Goal: Task Accomplishment & Management: Manage account settings

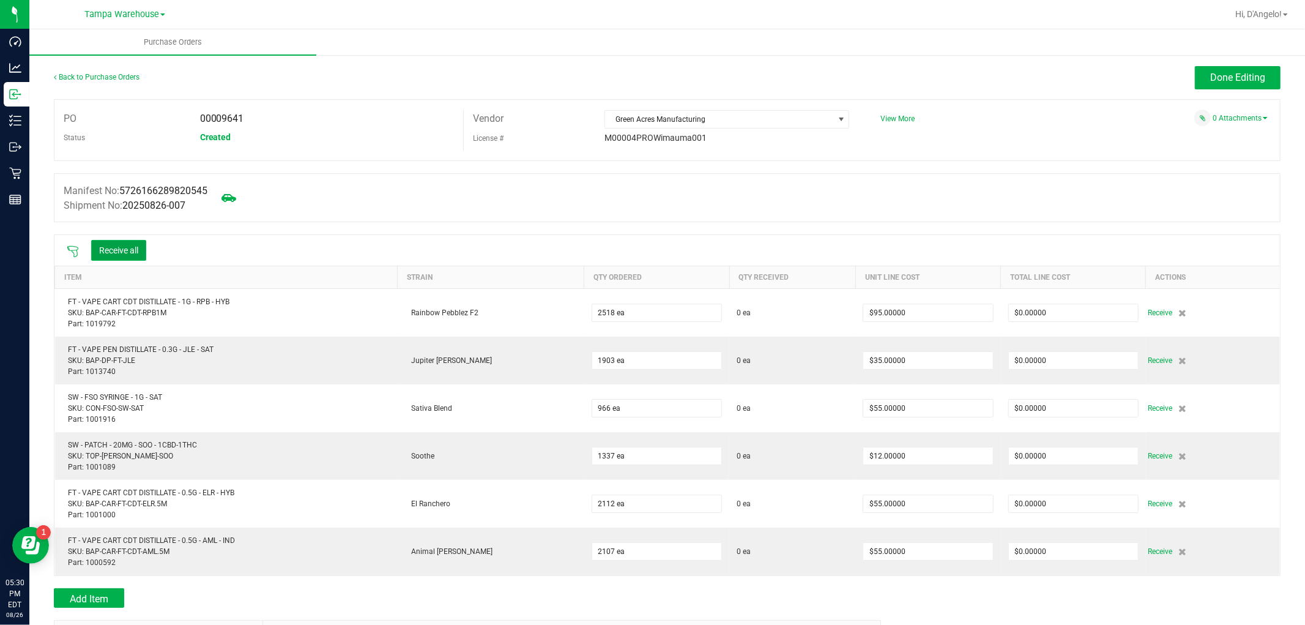
click at [144, 248] on button "Receive all" at bounding box center [118, 250] width 55 height 21
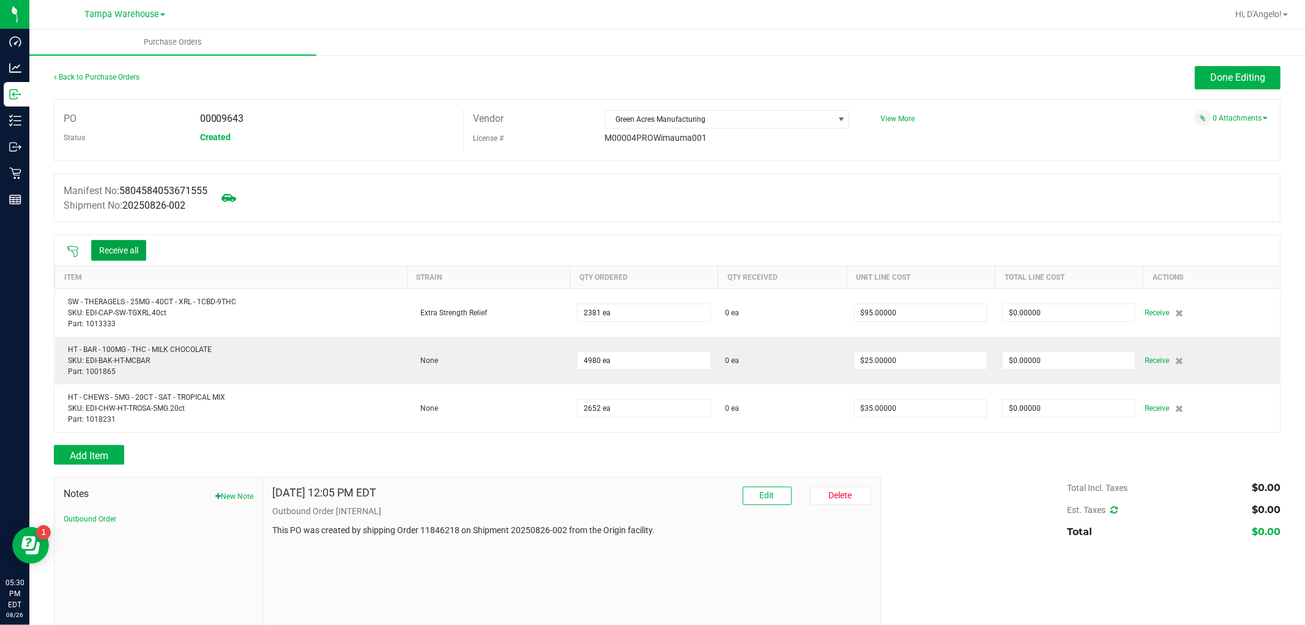
click at [111, 245] on button "Receive all" at bounding box center [118, 250] width 55 height 21
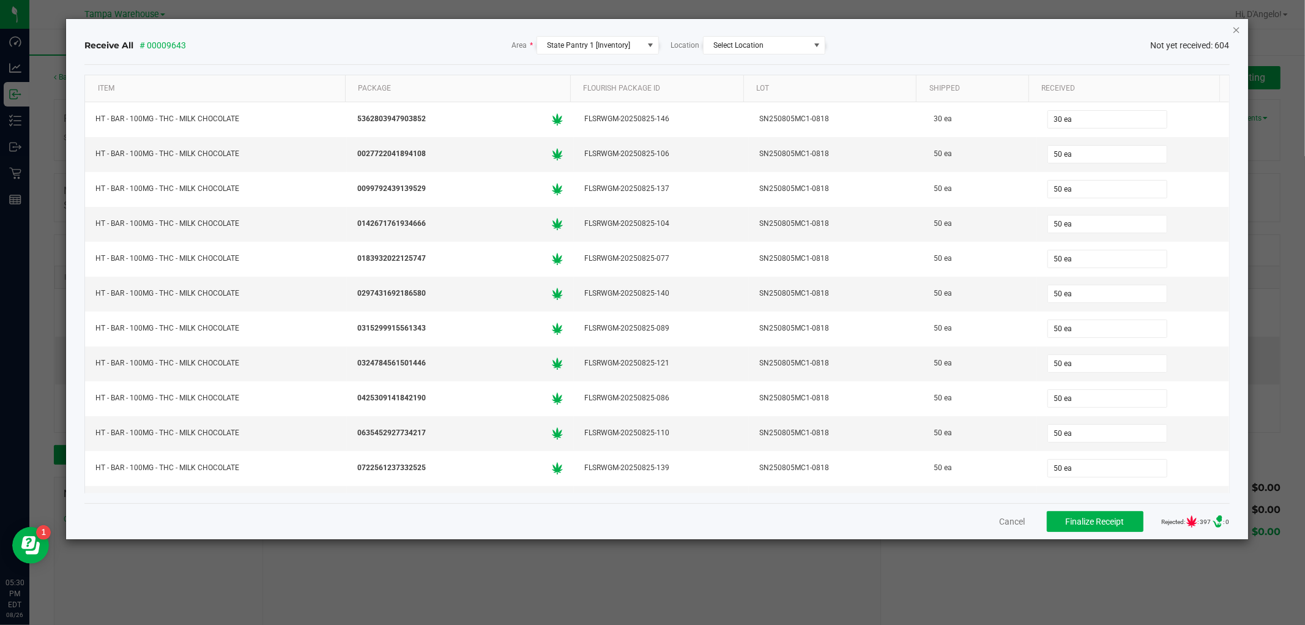
click at [1236, 28] on icon "Close" at bounding box center [1237, 29] width 9 height 15
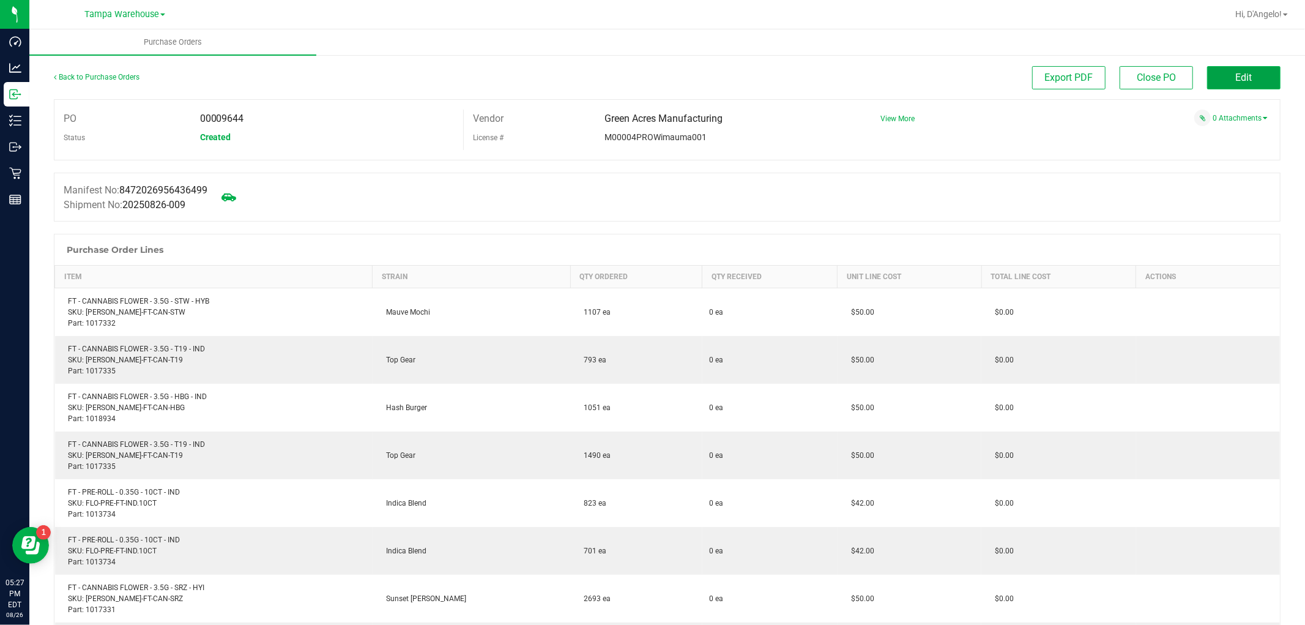
click at [1210, 70] on button "Edit" at bounding box center [1244, 77] width 73 height 23
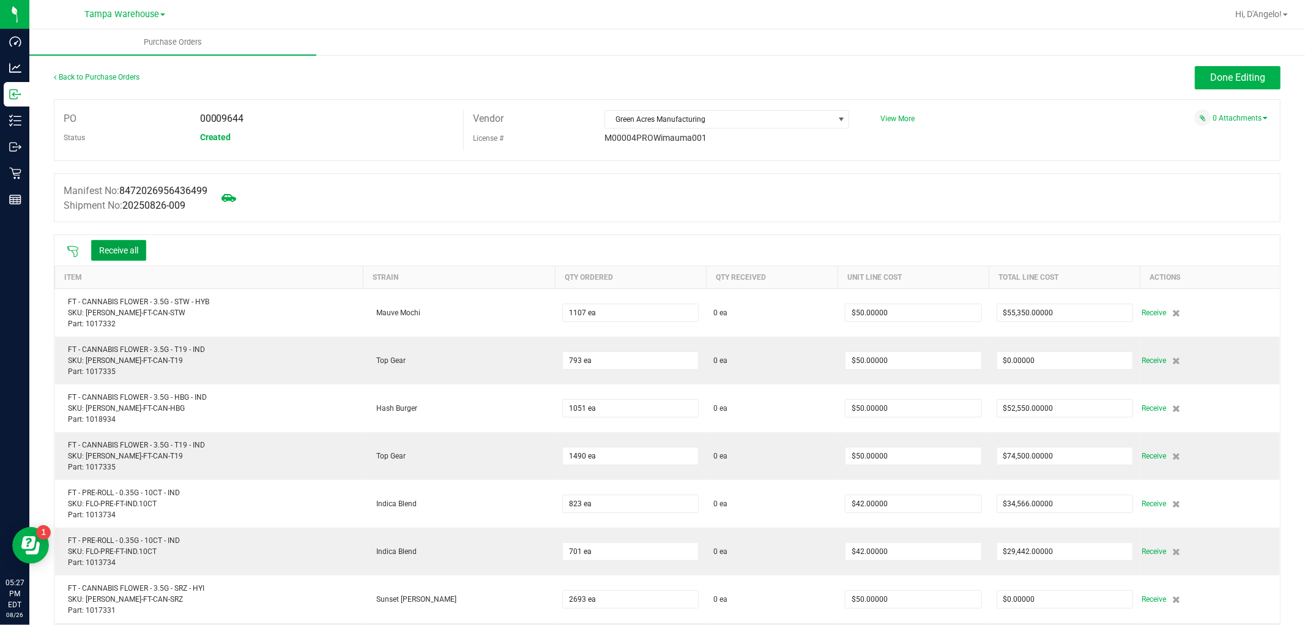
click at [102, 251] on button "Receive all" at bounding box center [118, 250] width 55 height 21
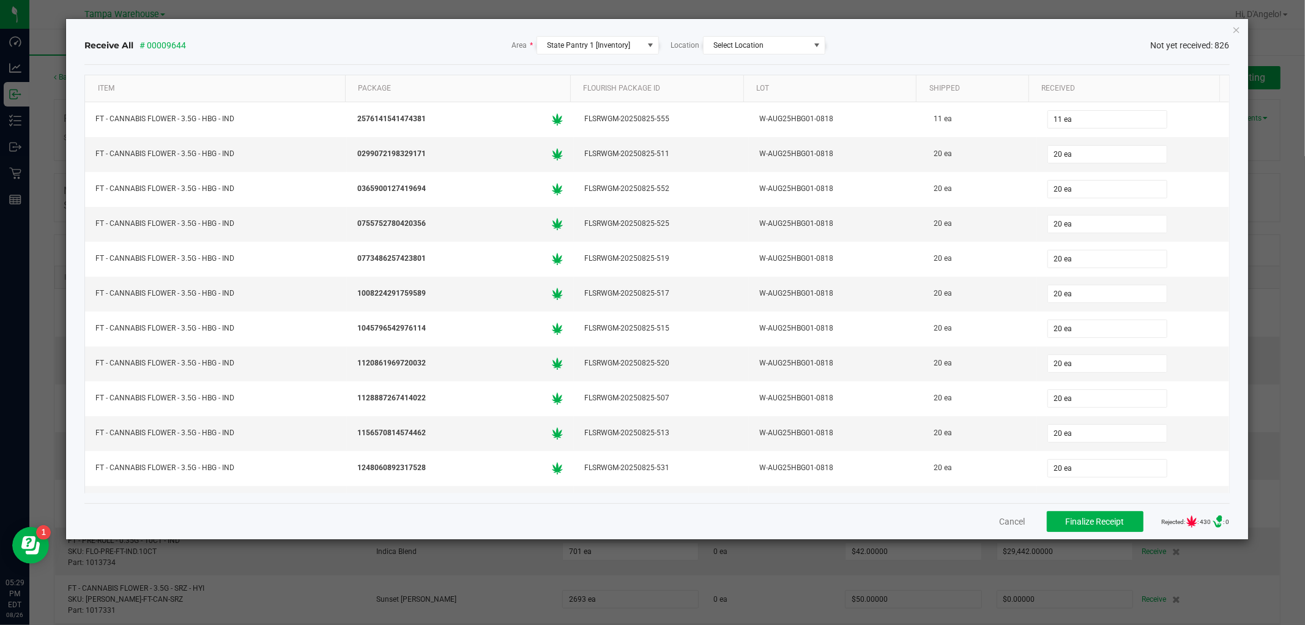
drag, startPoint x: 1238, startPoint y: 31, endPoint x: 1219, endPoint y: 144, distance: 114.9
click at [1238, 31] on icon "Close" at bounding box center [1237, 29] width 9 height 15
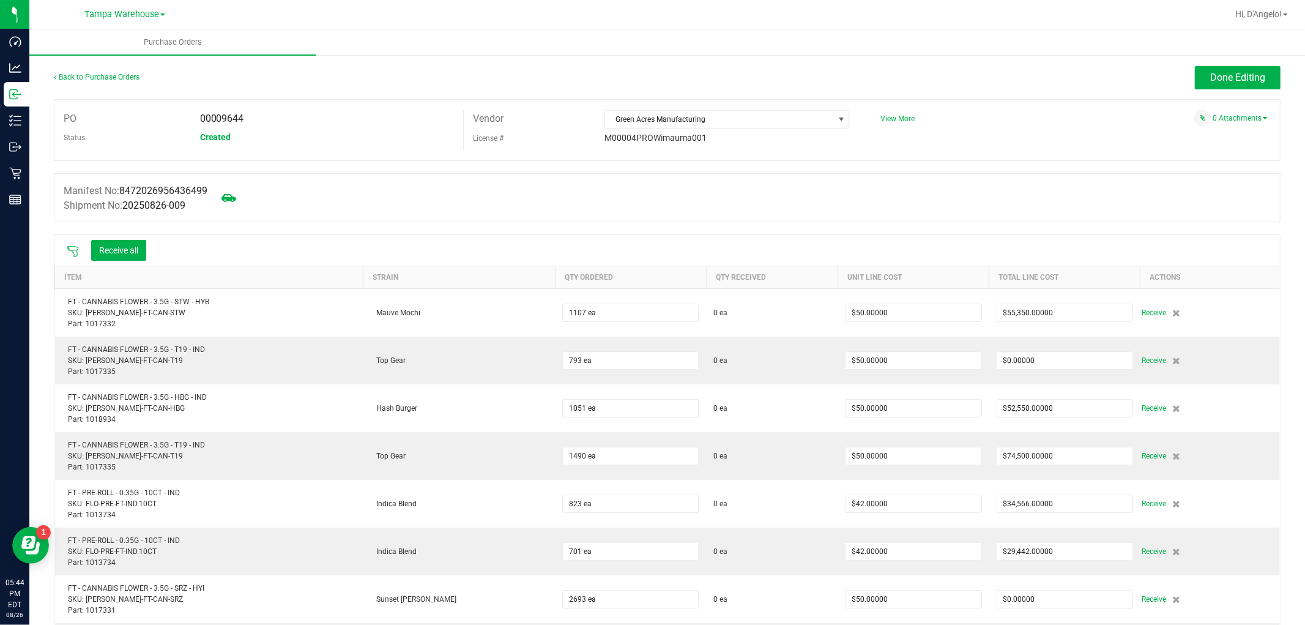
click at [61, 243] on div "Receive all" at bounding box center [107, 250] width 92 height 26
click at [72, 247] on icon at bounding box center [73, 251] width 12 height 12
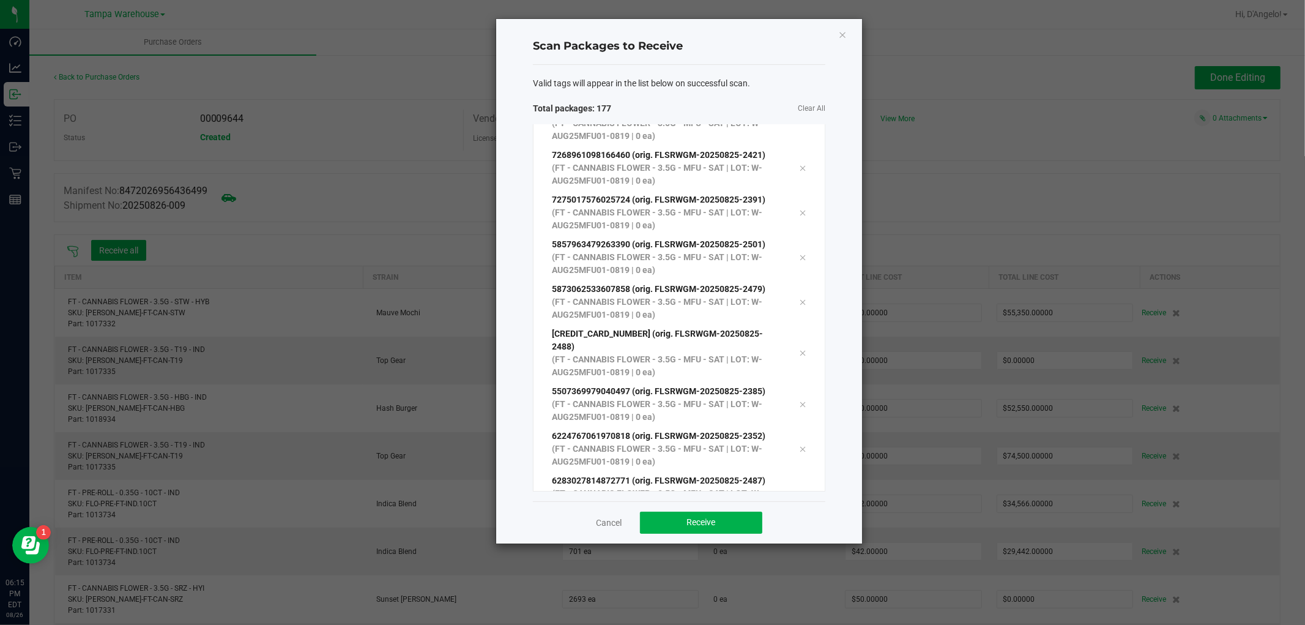
scroll to position [7569, 0]
click at [689, 513] on button "Receive" at bounding box center [701, 523] width 122 height 22
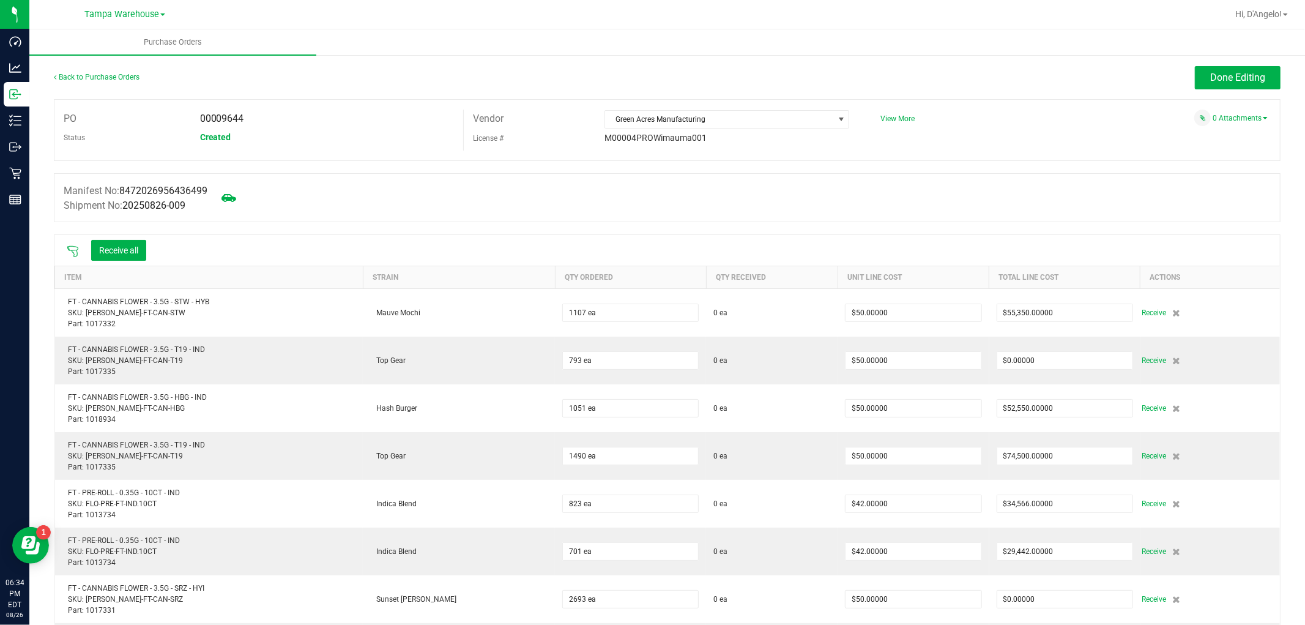
click at [74, 255] on icon at bounding box center [72, 251] width 11 height 11
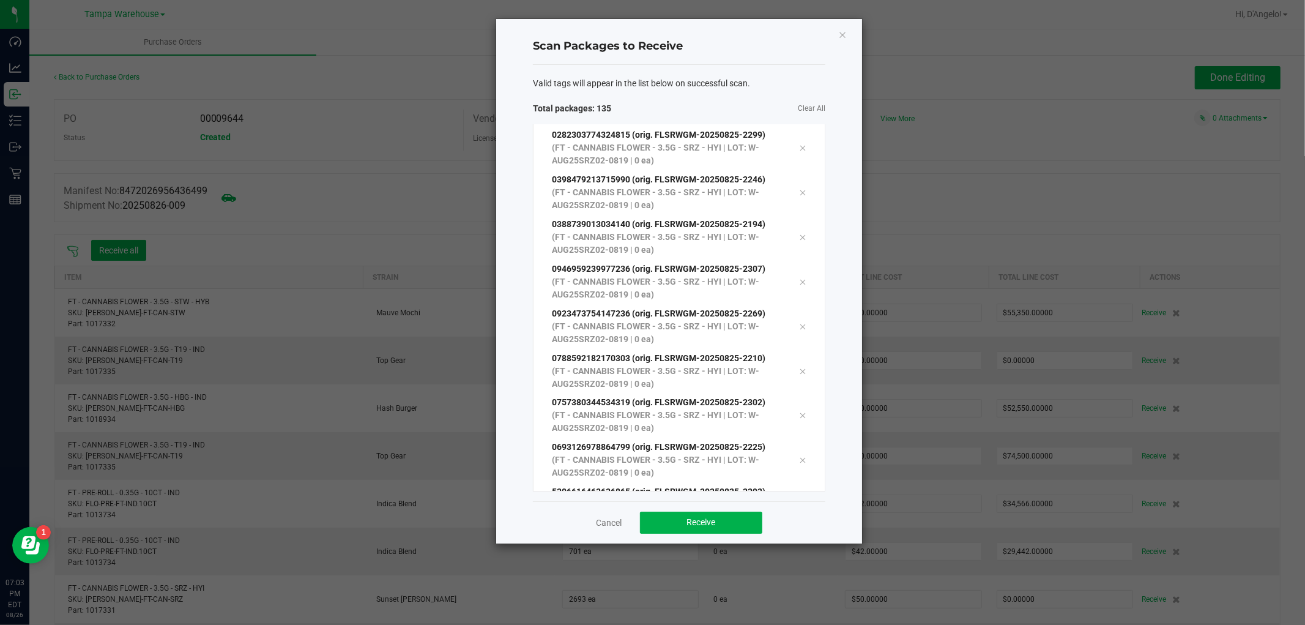
scroll to position [5649, 0]
click at [692, 531] on button "Receive" at bounding box center [701, 523] width 122 height 22
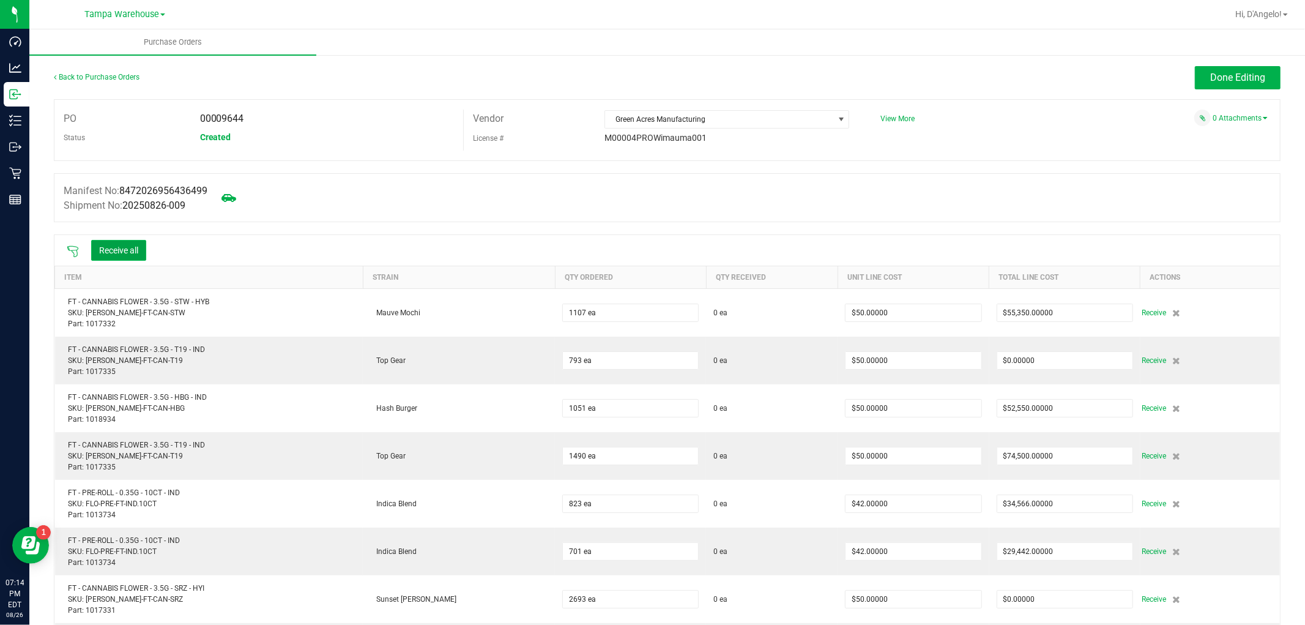
click at [118, 249] on button "Receive all" at bounding box center [118, 250] width 55 height 21
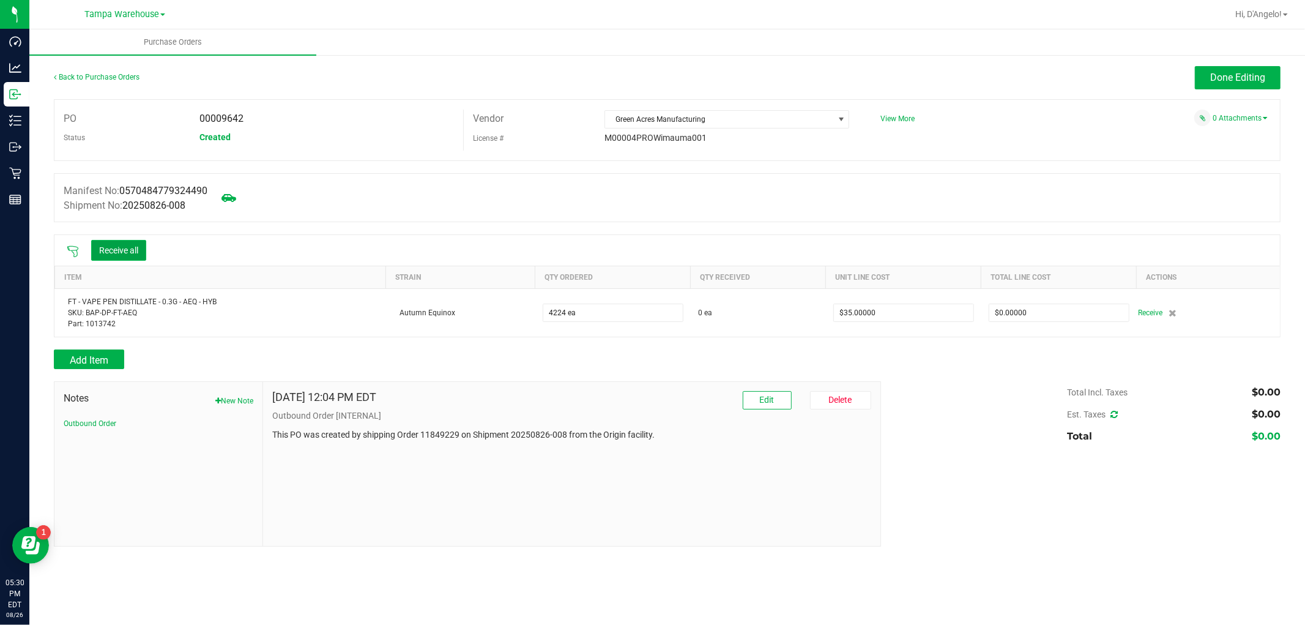
click at [127, 259] on button "Receive all" at bounding box center [118, 250] width 55 height 21
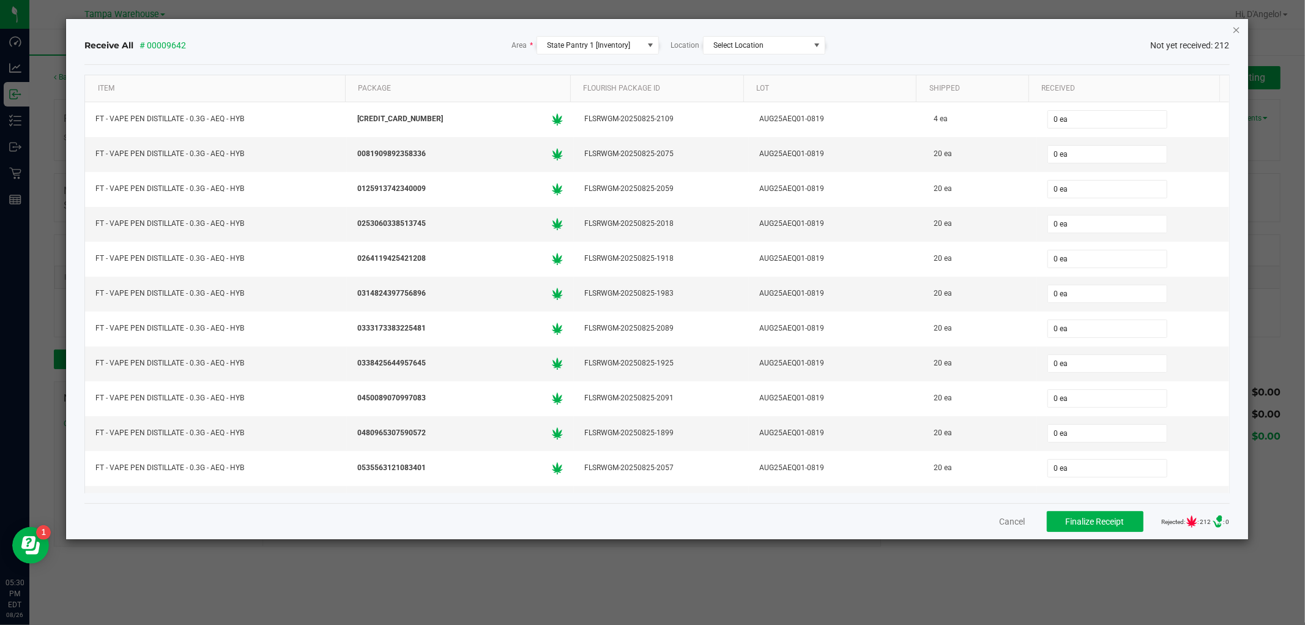
click at [1233, 27] on icon "Close" at bounding box center [1237, 29] width 9 height 15
click at [1234, 28] on icon "Close" at bounding box center [1237, 29] width 9 height 15
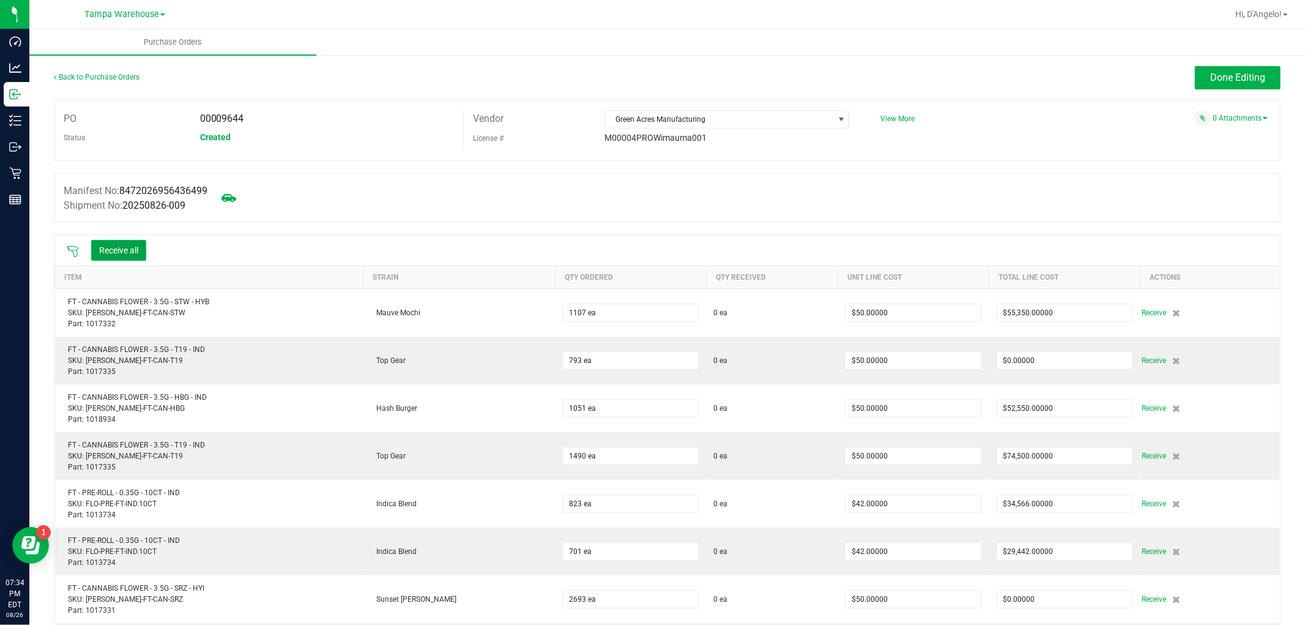
click at [117, 250] on button "Receive all" at bounding box center [118, 250] width 55 height 21
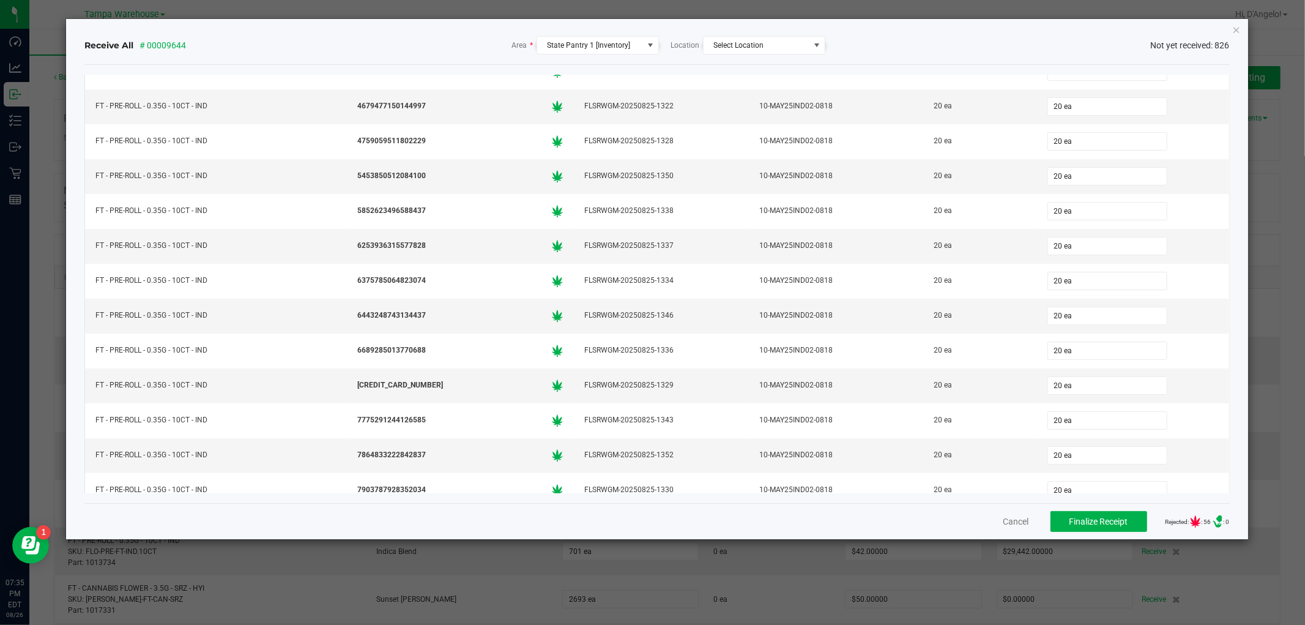
scroll to position [23161, 0]
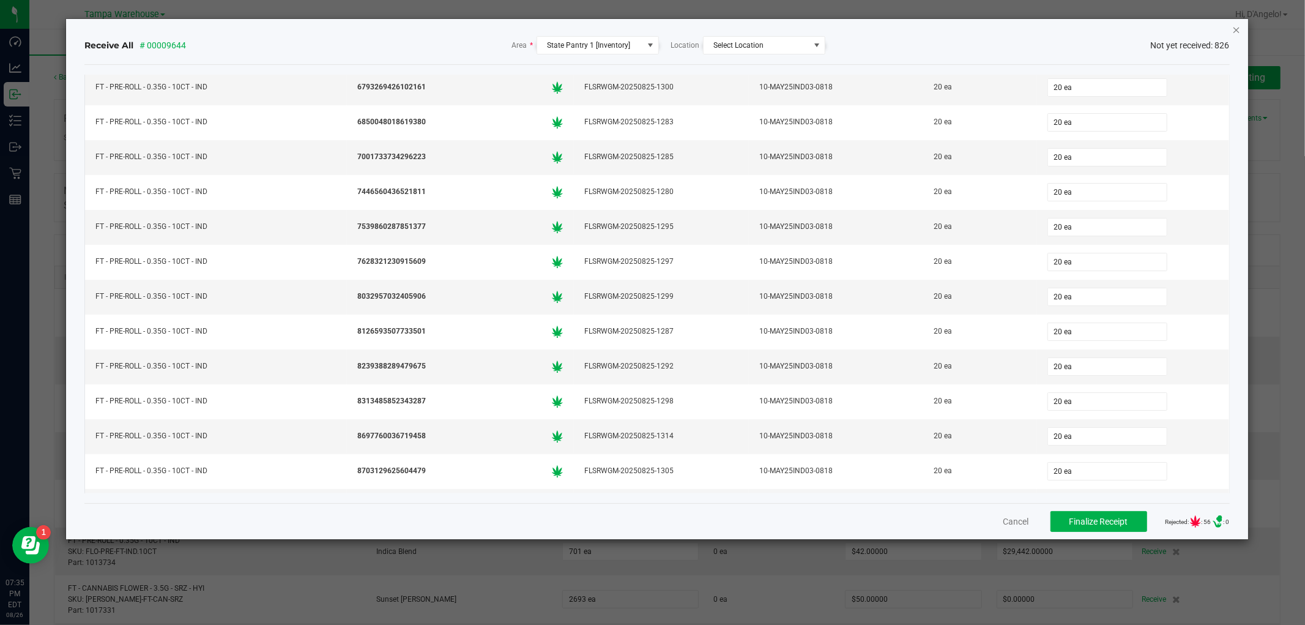
click at [1237, 34] on icon "Close" at bounding box center [1237, 29] width 9 height 15
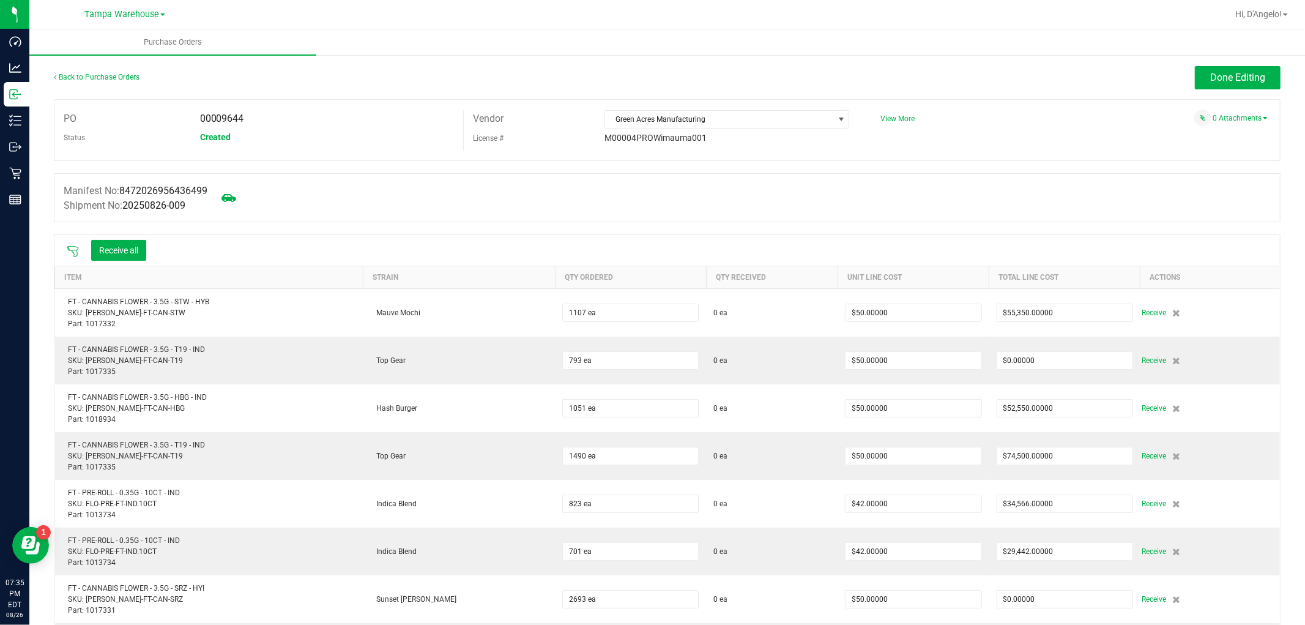
click at [71, 253] on icon at bounding box center [73, 251] width 12 height 12
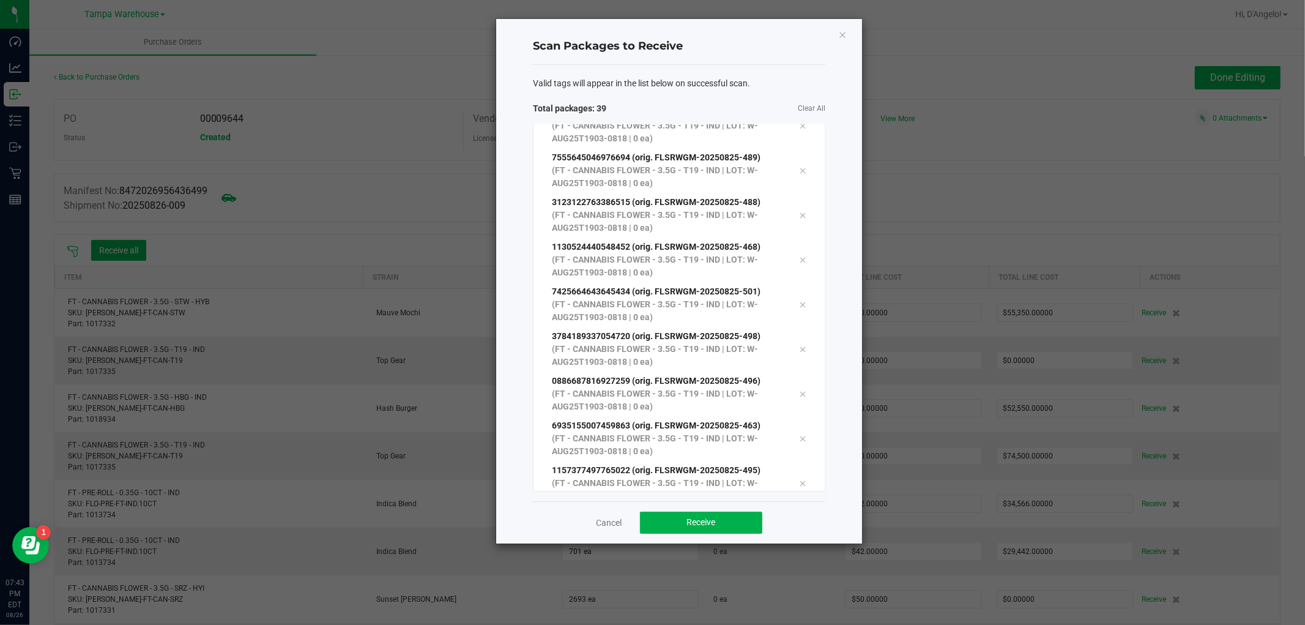
scroll to position [1406, 0]
click at [657, 512] on button "Receive" at bounding box center [701, 523] width 122 height 22
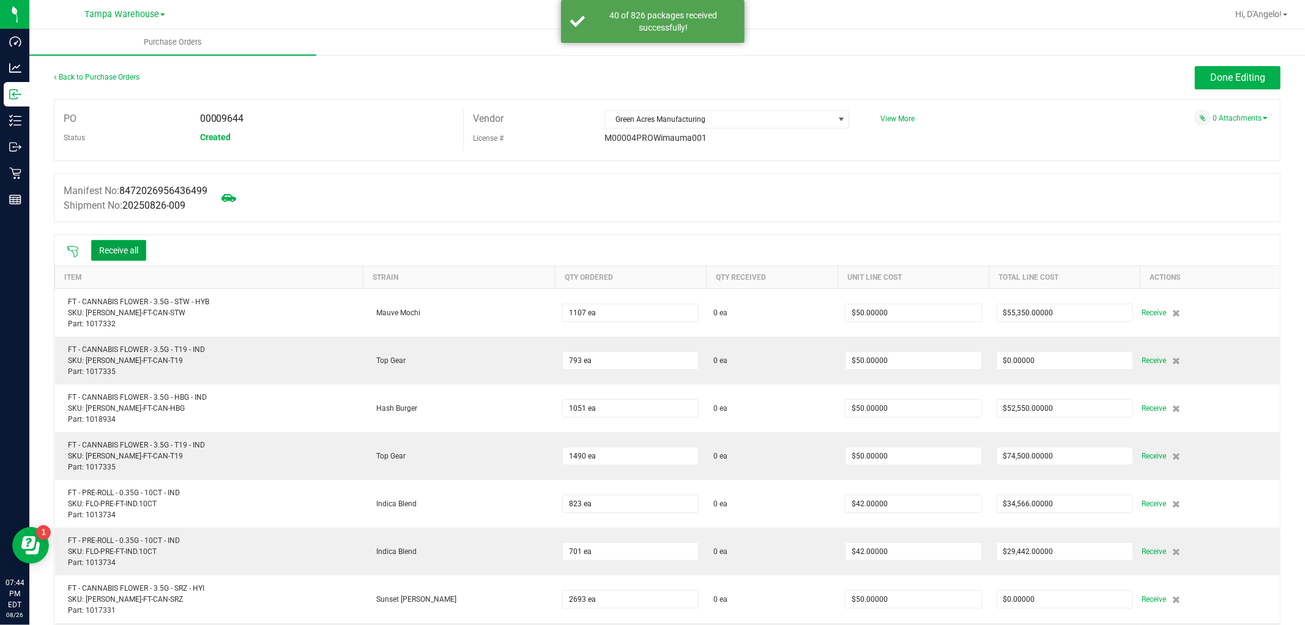
click at [123, 241] on button "Receive all" at bounding box center [118, 250] width 55 height 21
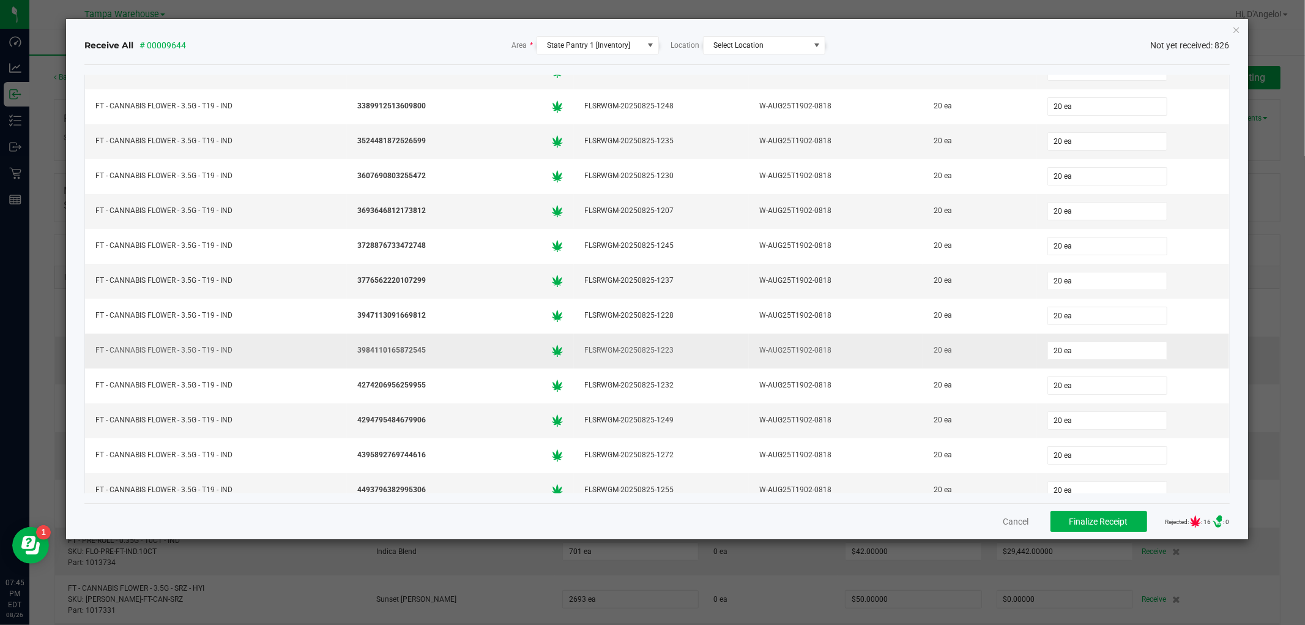
scroll to position [15358, 0]
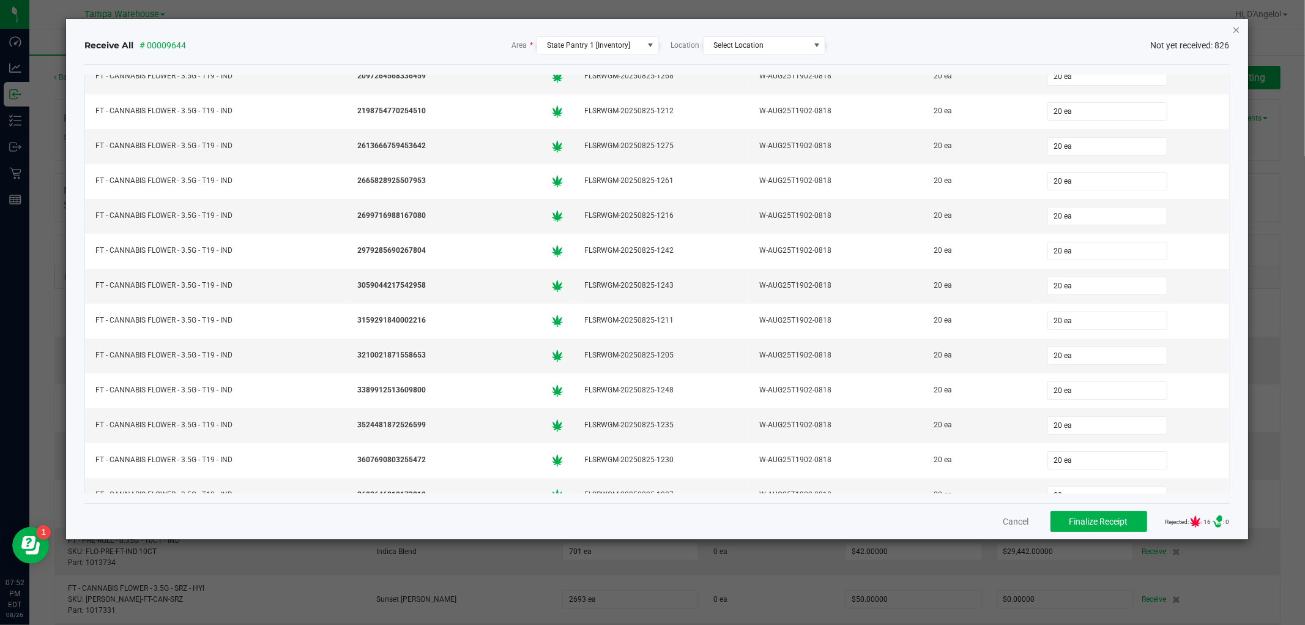
click at [1233, 26] on icon "Close" at bounding box center [1237, 29] width 9 height 15
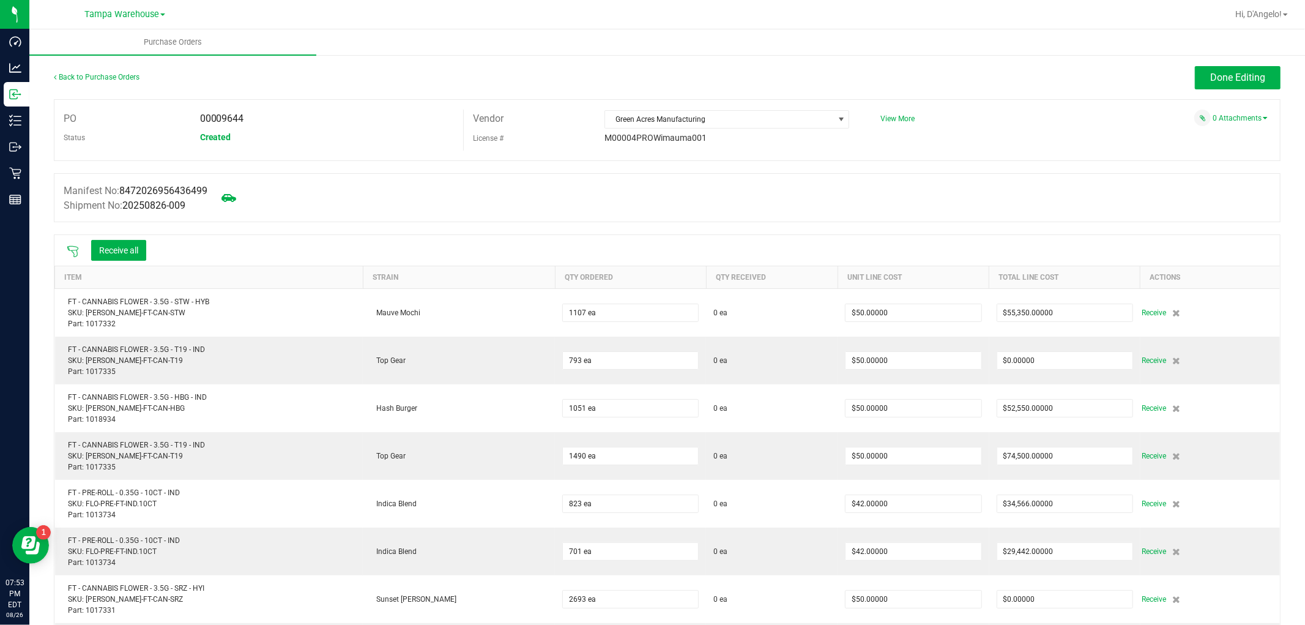
click at [74, 246] on icon at bounding box center [73, 251] width 12 height 12
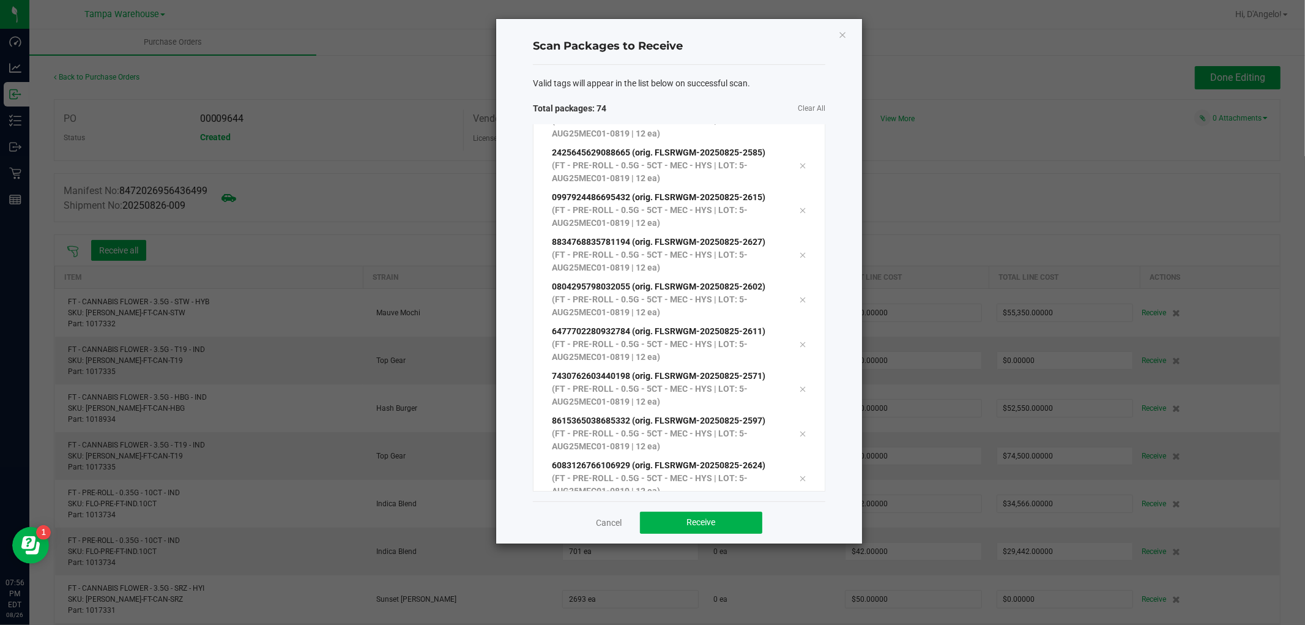
scroll to position [2970, 0]
click at [676, 528] on button "Receive" at bounding box center [701, 523] width 122 height 22
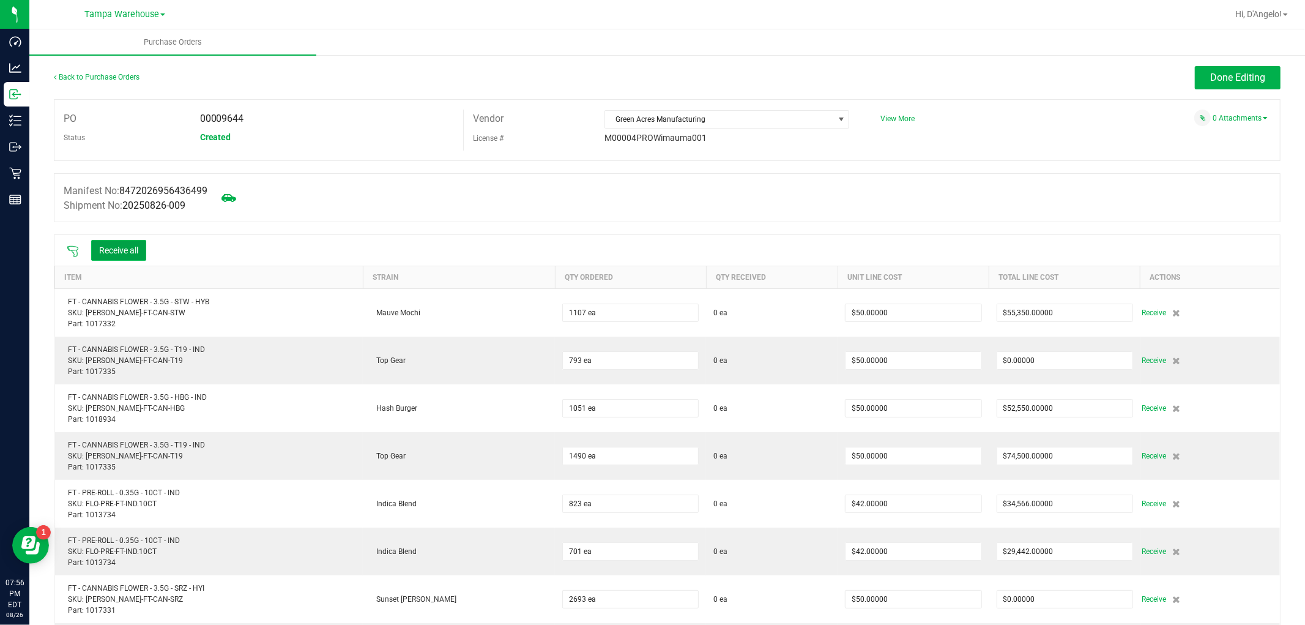
click at [115, 251] on button "Receive all" at bounding box center [118, 250] width 55 height 21
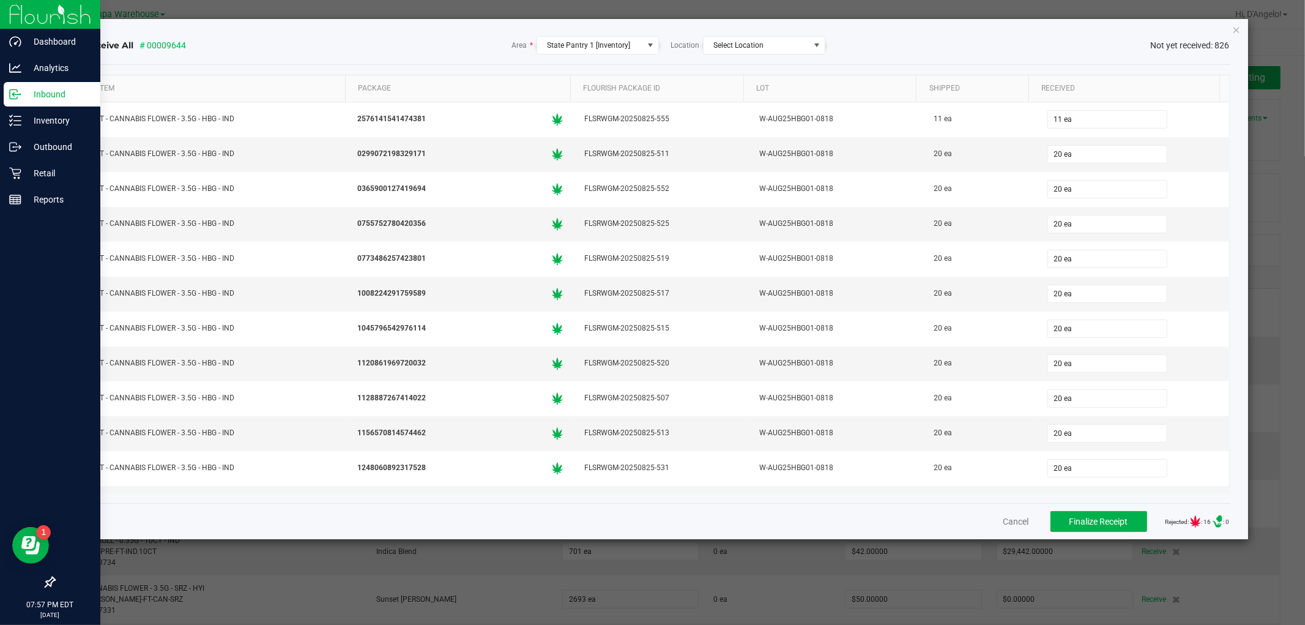
drag, startPoint x: 1237, startPoint y: 28, endPoint x: 0, endPoint y: 251, distance: 1256.8
click at [1235, 29] on icon "Close" at bounding box center [1237, 29] width 9 height 15
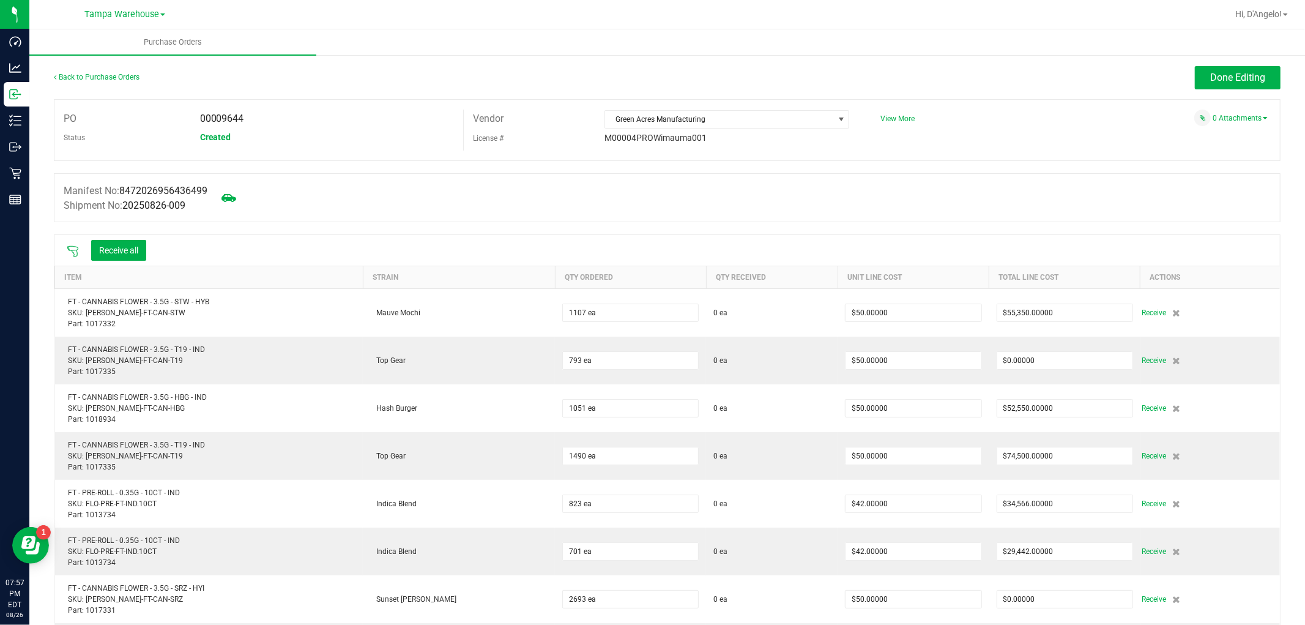
click at [67, 251] on icon at bounding box center [73, 251] width 12 height 12
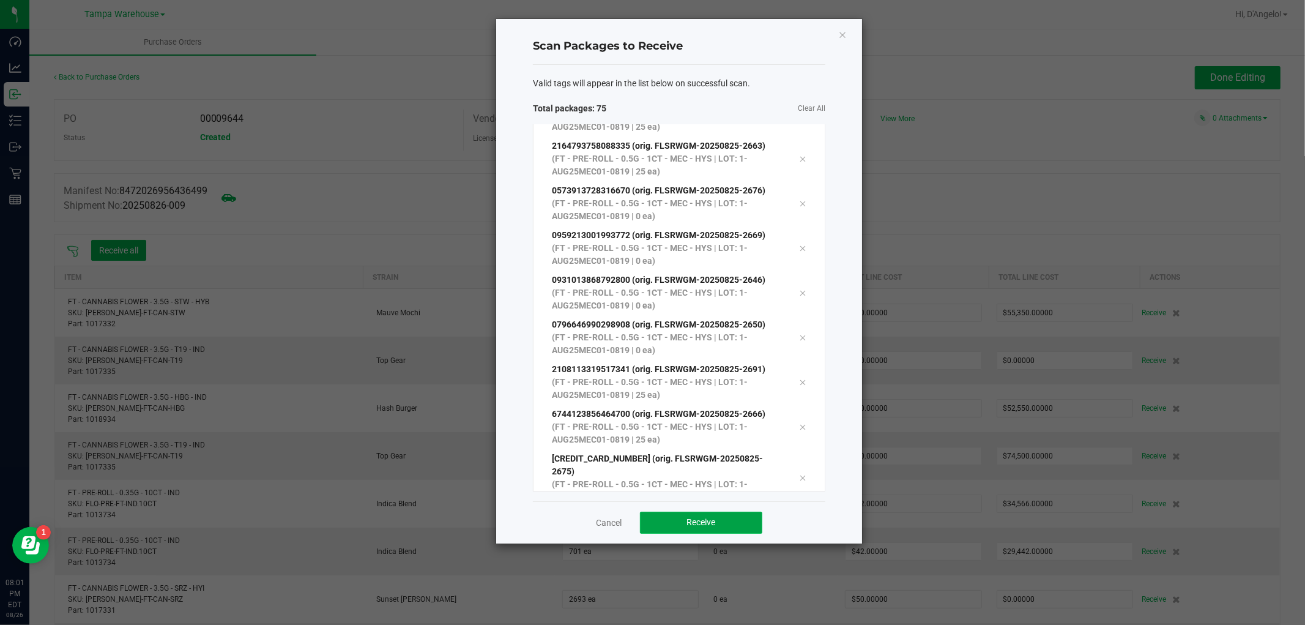
click at [663, 530] on button "Receive" at bounding box center [701, 523] width 122 height 22
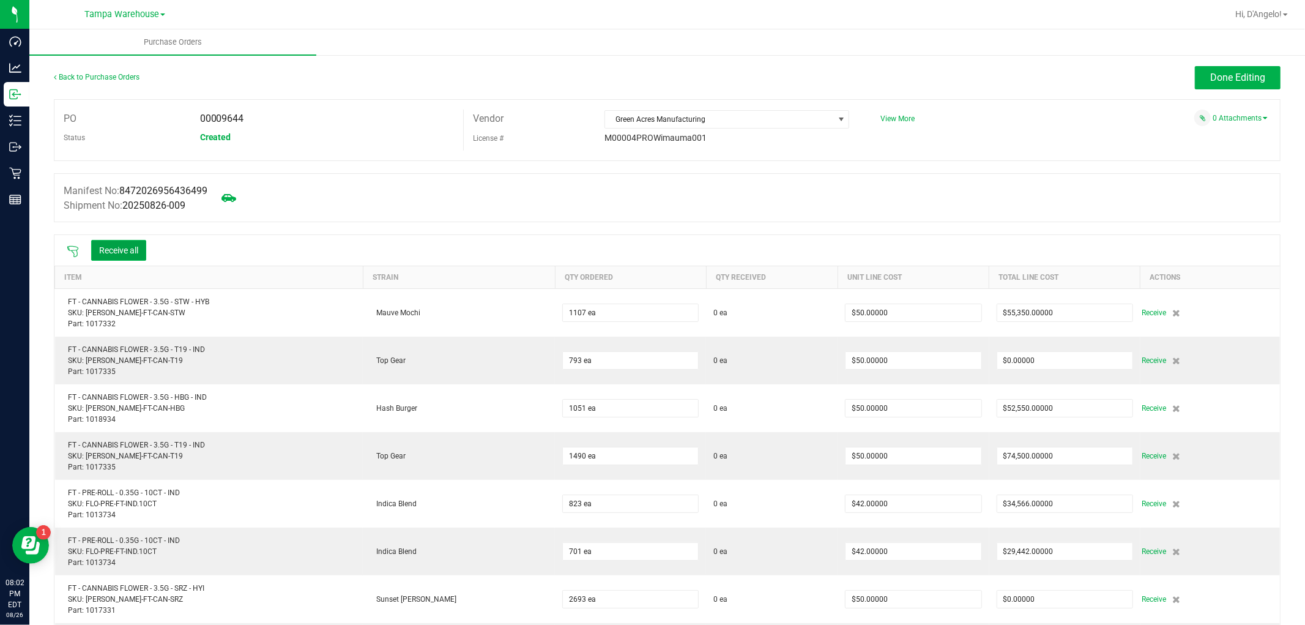
click at [125, 255] on button "Receive all" at bounding box center [118, 250] width 55 height 21
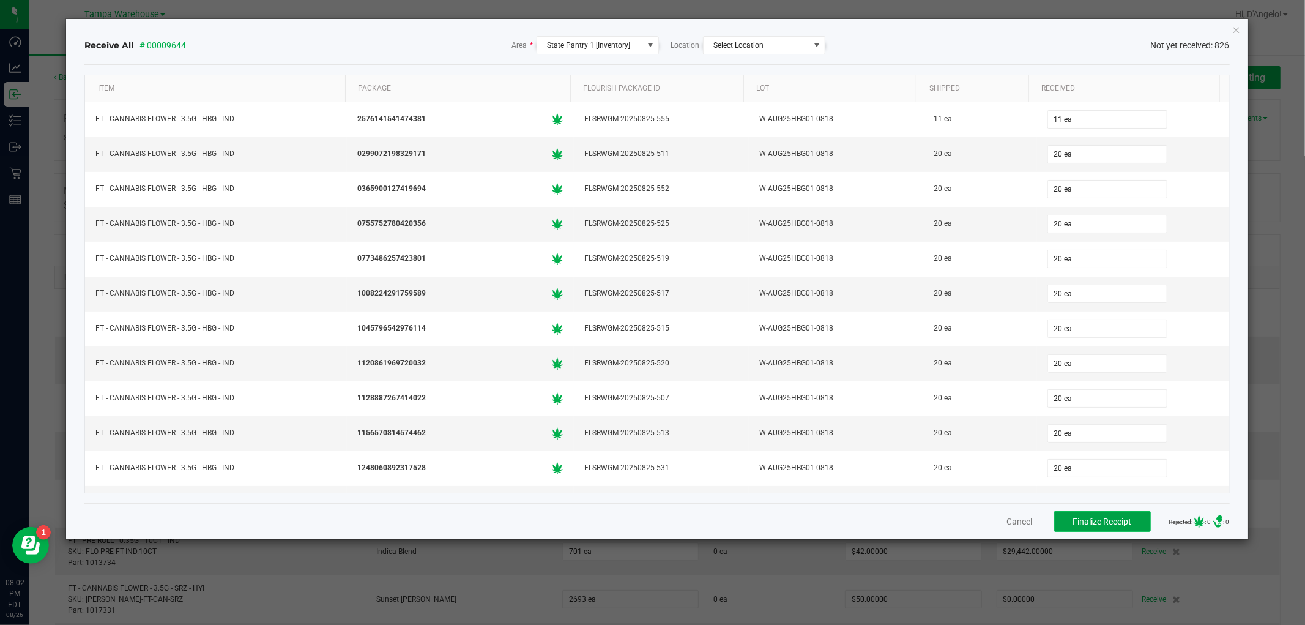
click at [1103, 515] on button "Finalize Receipt" at bounding box center [1103, 521] width 97 height 21
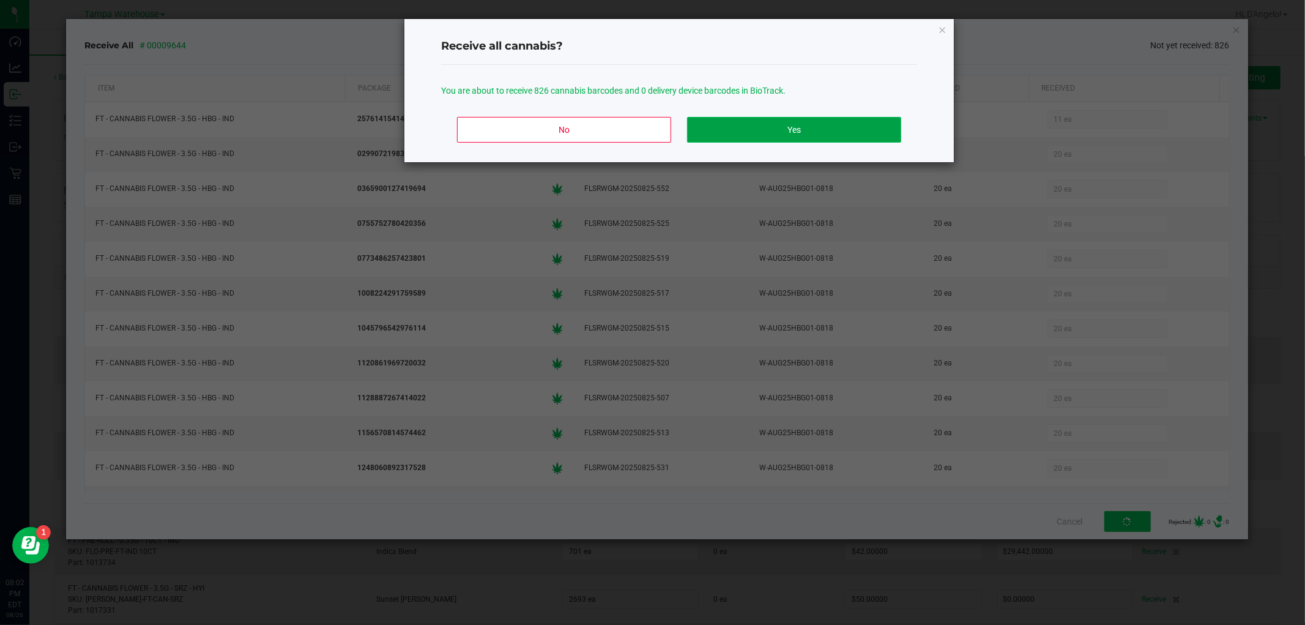
click at [861, 129] on button "Yes" at bounding box center [794, 130] width 214 height 26
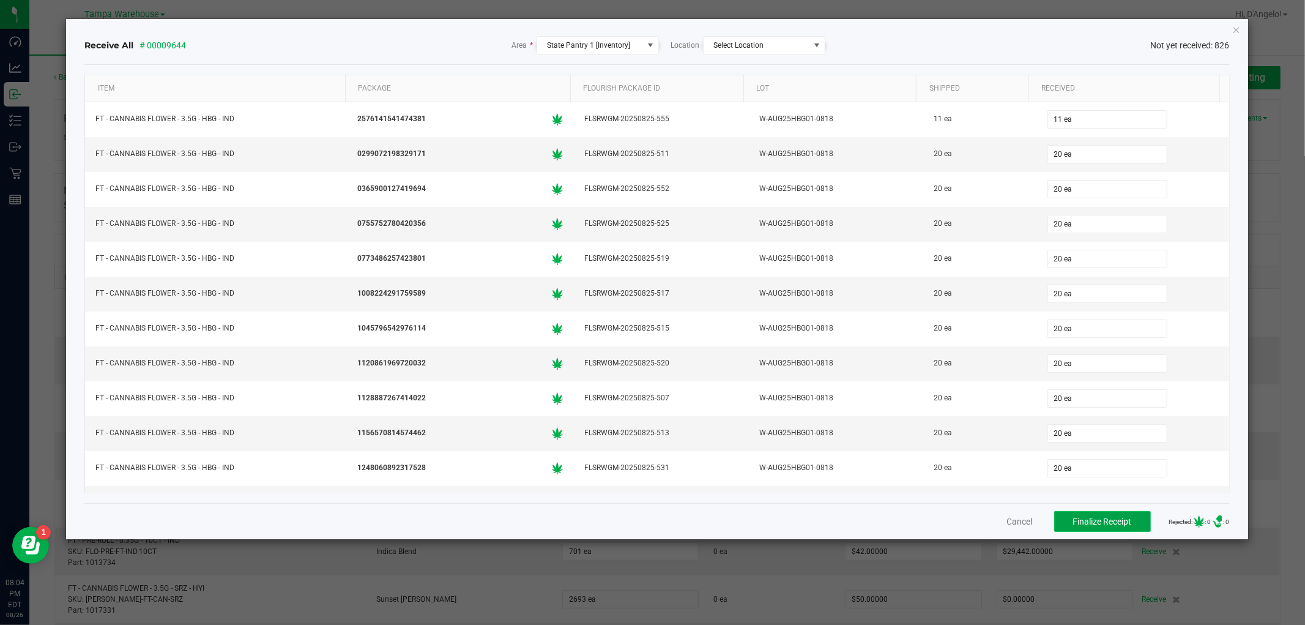
click at [1062, 529] on button "Finalize Receipt" at bounding box center [1103, 521] width 97 height 21
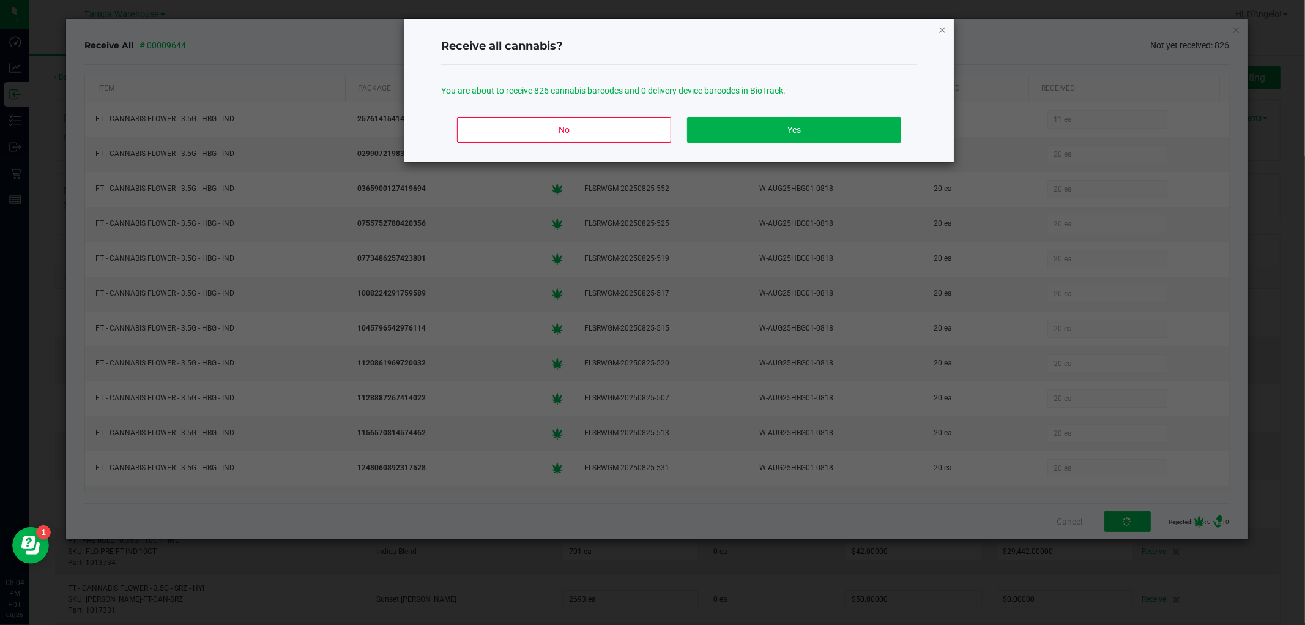
click at [939, 29] on icon "Close" at bounding box center [942, 29] width 9 height 15
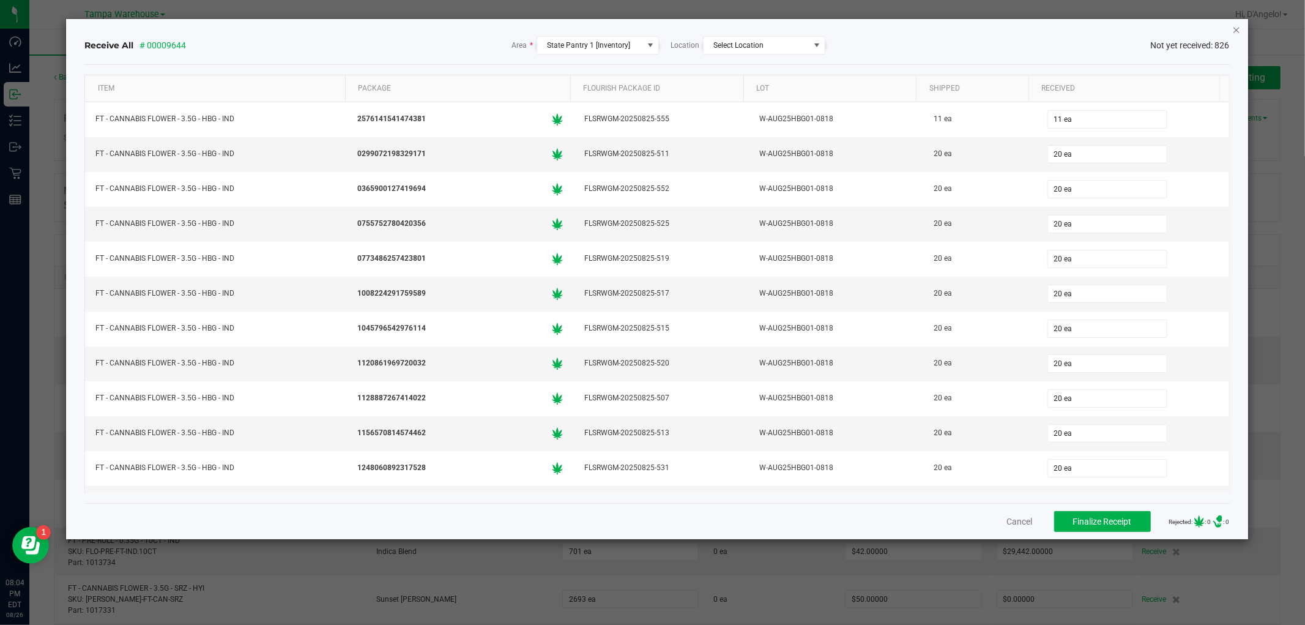
click at [1239, 27] on icon "Close" at bounding box center [1237, 29] width 9 height 15
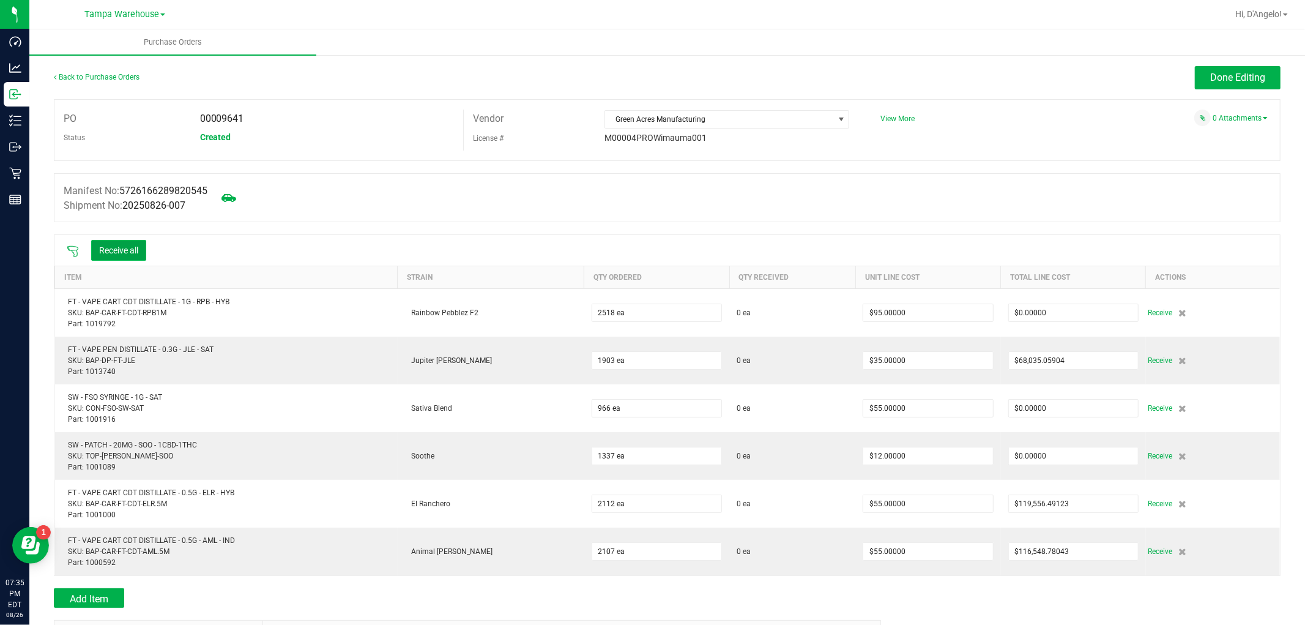
click at [129, 246] on button "Receive all" at bounding box center [118, 250] width 55 height 21
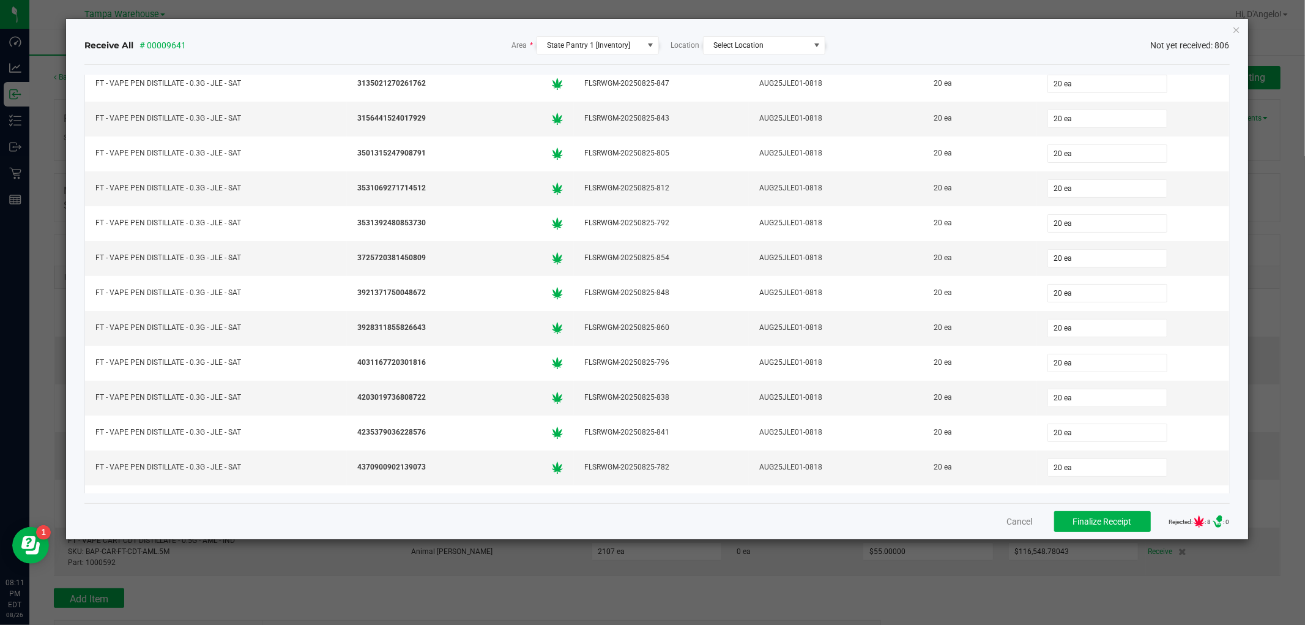
scroll to position [20877, 0]
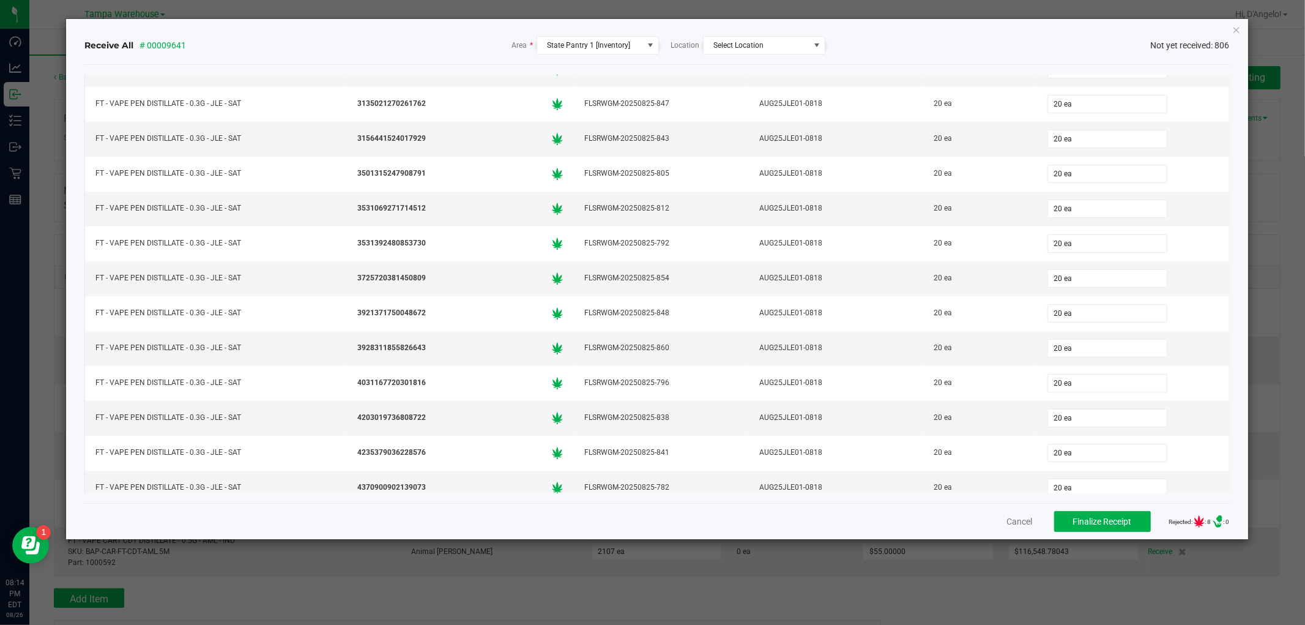
click at [1068, 26] on div "Receive All # 00009641 Area * State Pantry 1 [Inventory] Location Select Locati…" at bounding box center [656, 45] width 1145 height 39
type input "20 ea"
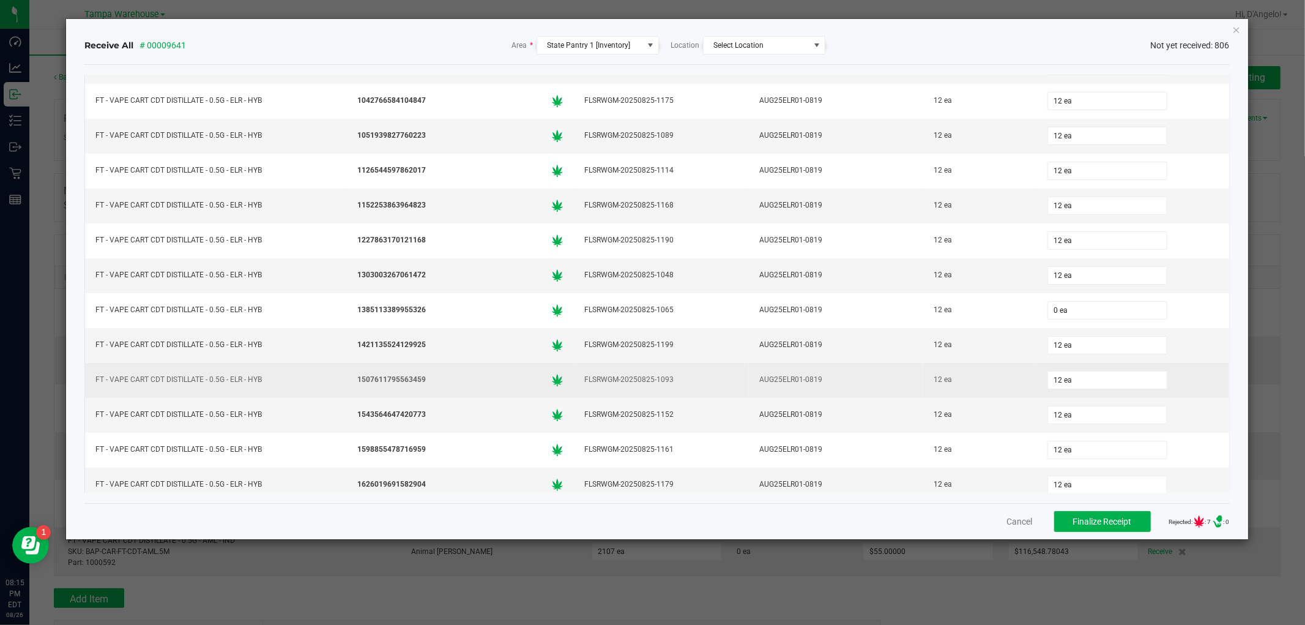
scroll to position [6596, 0]
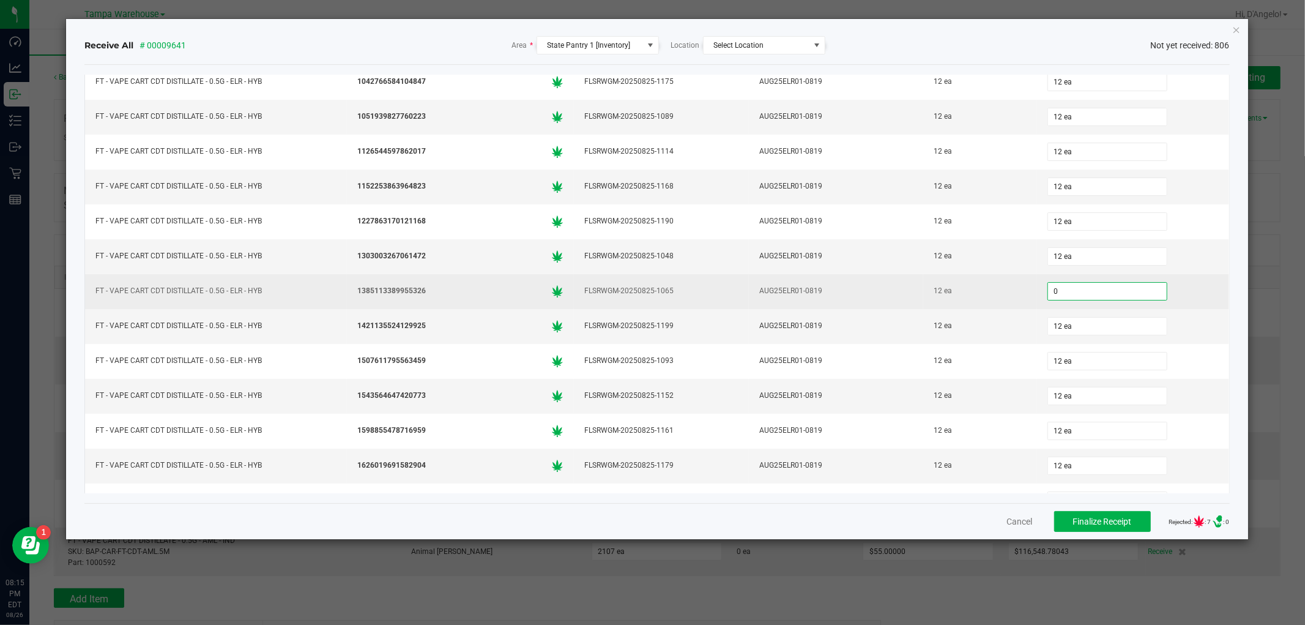
click at [1049, 300] on input "0" at bounding box center [1107, 291] width 119 height 17
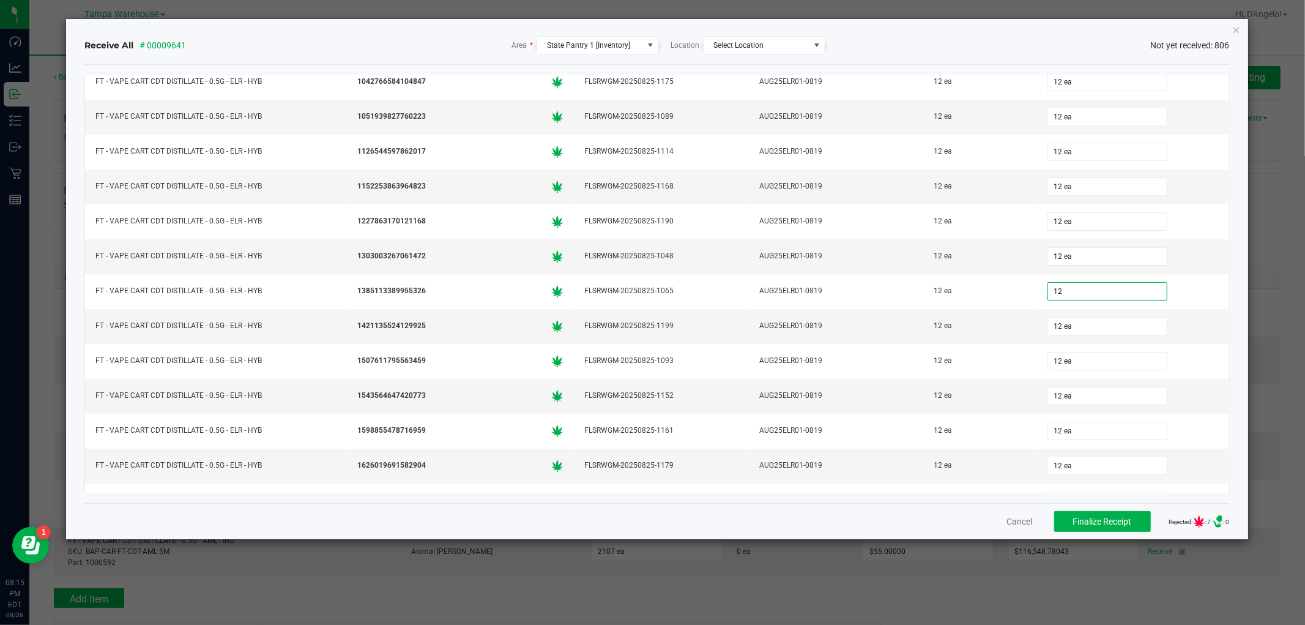
click at [1059, 46] on div "Receive All # 00009641 Area * State Pantry 1 [Inventory] Location Select Locati…" at bounding box center [656, 45] width 1145 height 18
type input "12 ea"
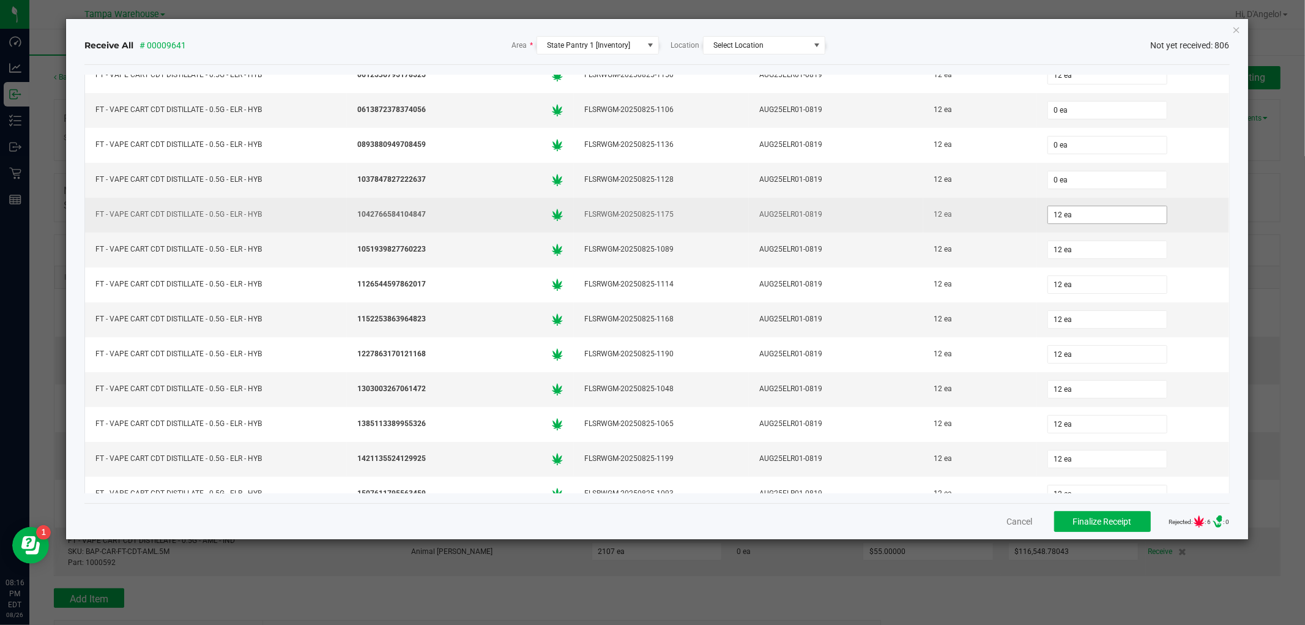
scroll to position [6460, 0]
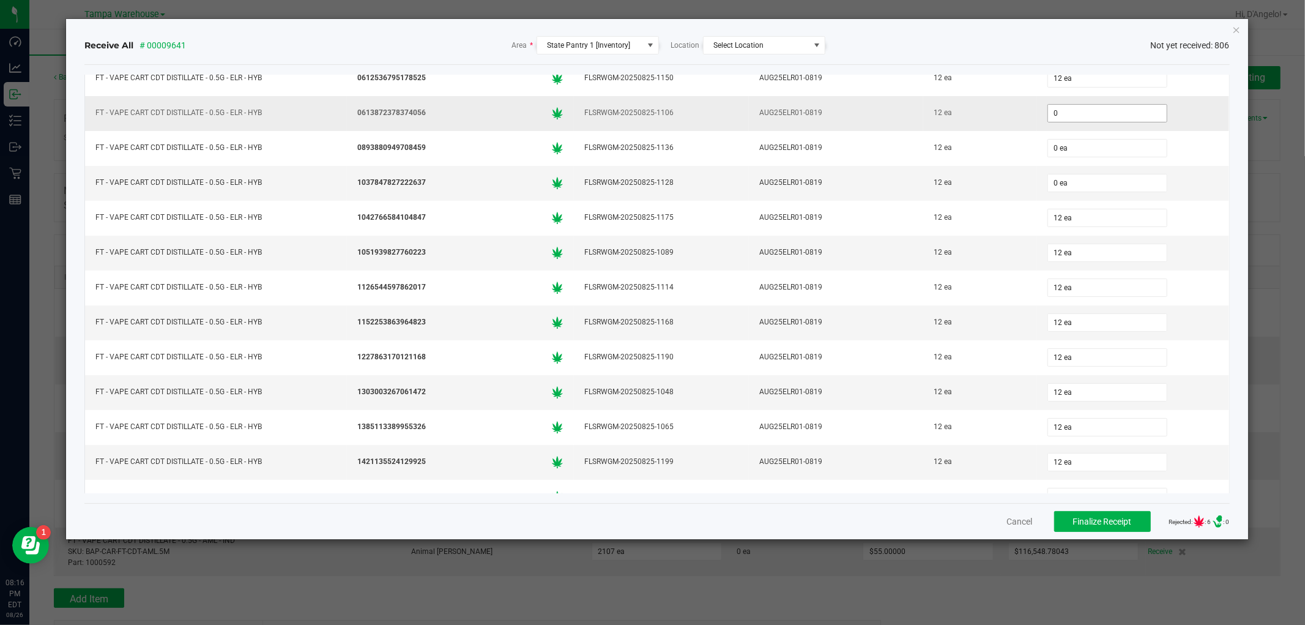
click at [1057, 122] on input "0" at bounding box center [1107, 113] width 119 height 17
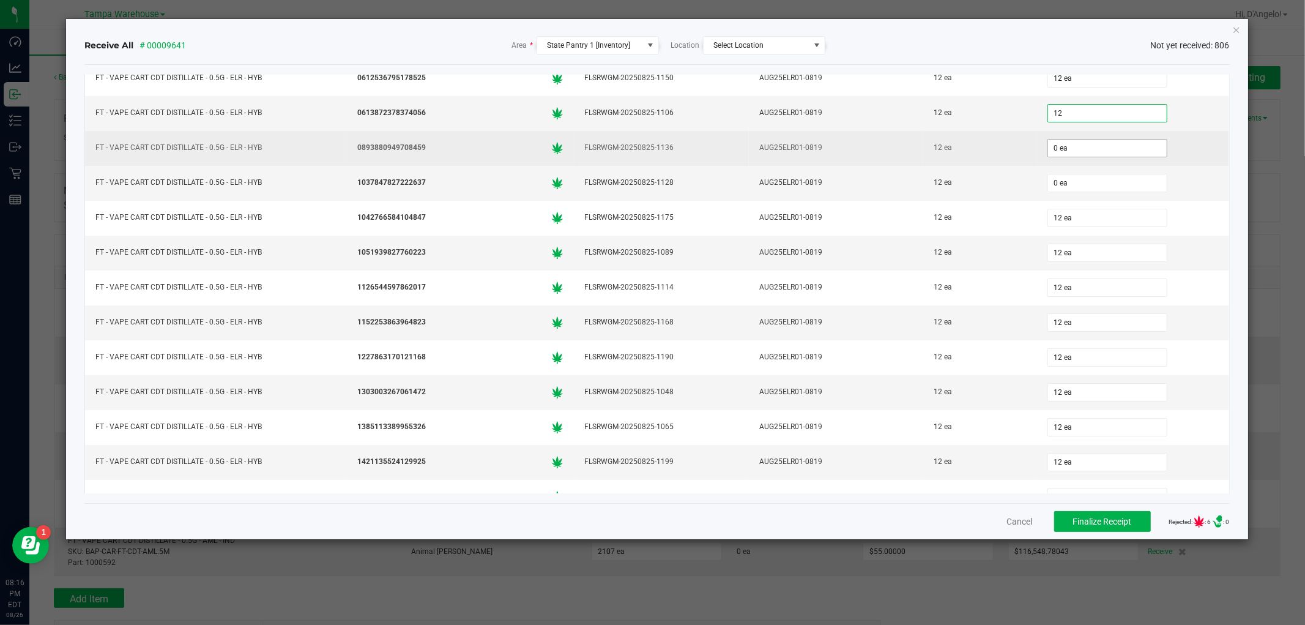
type input "12 ea"
click at [1063, 157] on input "0" at bounding box center [1107, 148] width 119 height 17
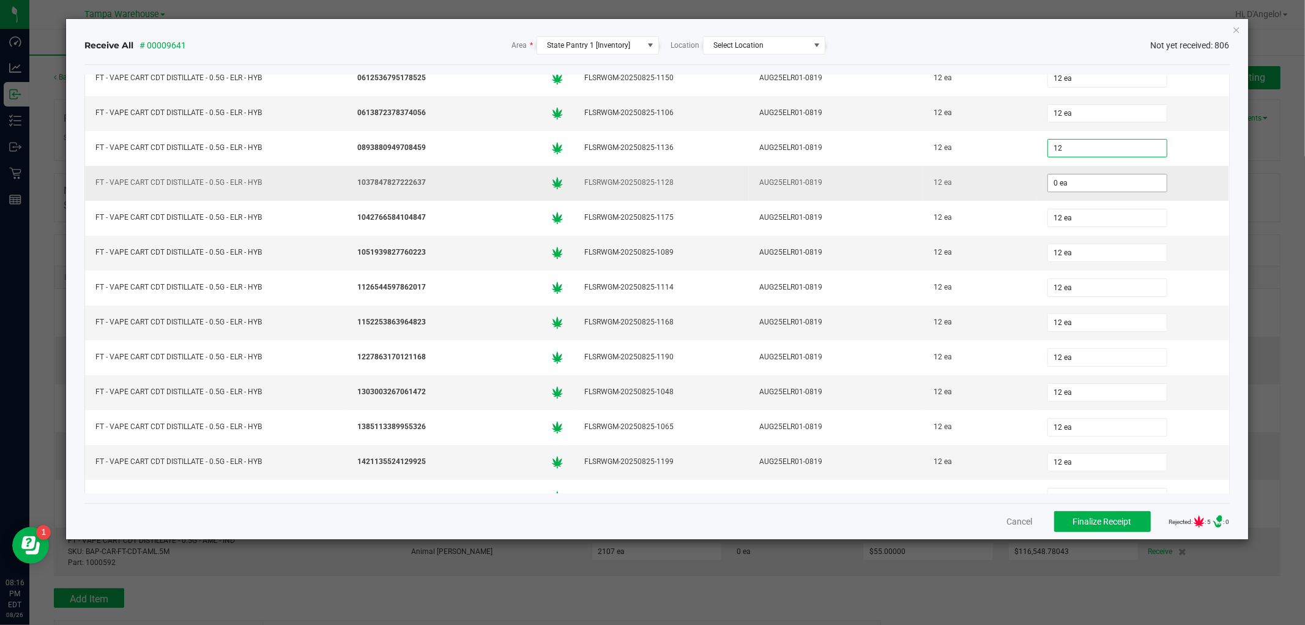
type input "12 ea"
click at [1048, 192] on input "0" at bounding box center [1107, 182] width 119 height 17
click at [961, 45] on div "Receive All # 00009641 Area * State Pantry 1 [Inventory] Location Select Locati…" at bounding box center [656, 45] width 1145 height 18
type input "12 ea"
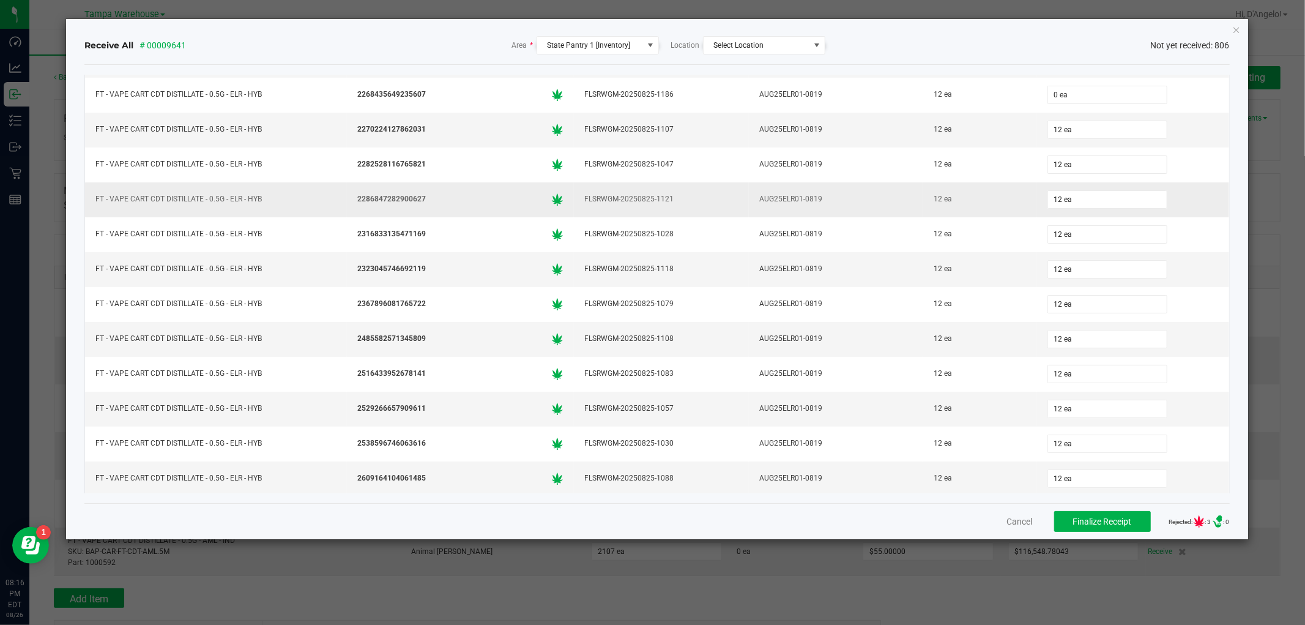
scroll to position [7208, 0]
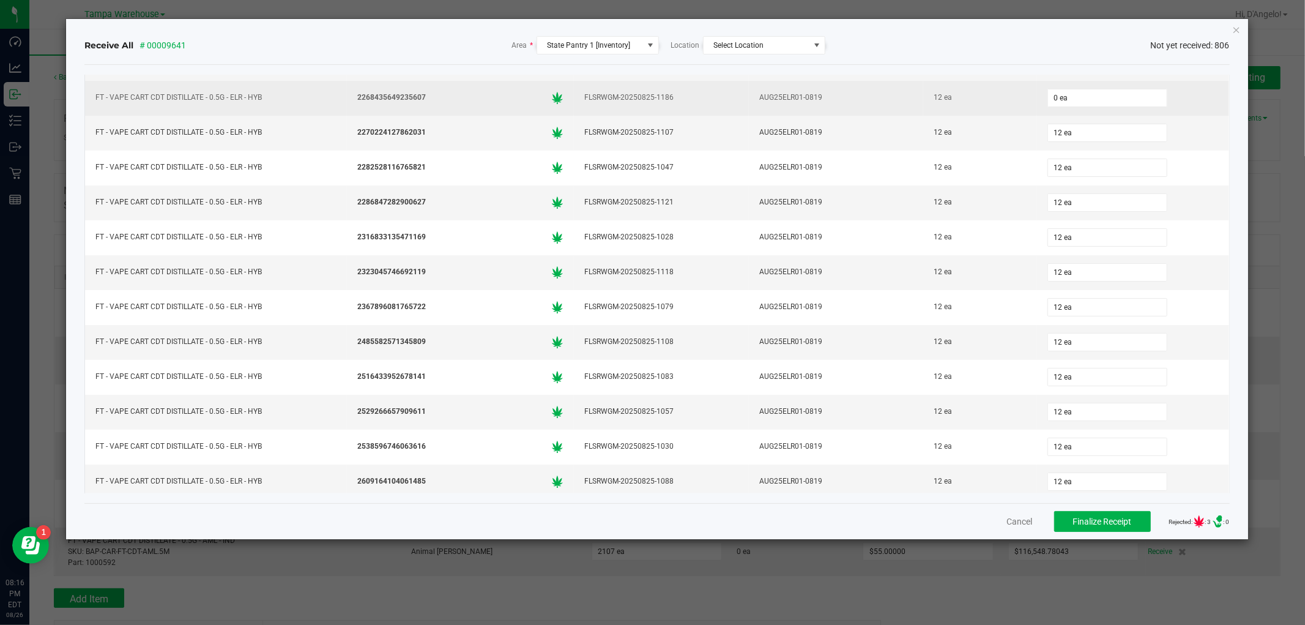
click at [1094, 116] on td "0 ea" at bounding box center [1133, 98] width 192 height 35
click at [1087, 106] on input "0" at bounding box center [1107, 97] width 119 height 17
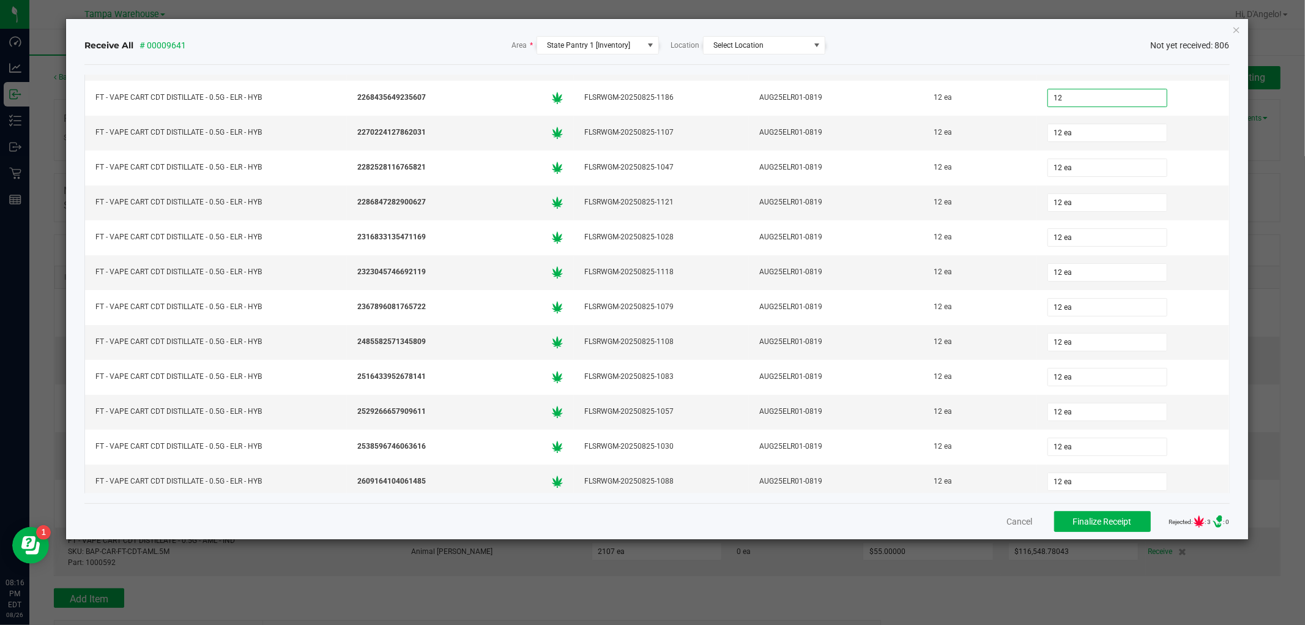
click at [978, 37] on div "Receive All # 00009641 Area * State Pantry 1 [Inventory] Location Select Locati…" at bounding box center [656, 45] width 1145 height 18
type input "12 ea"
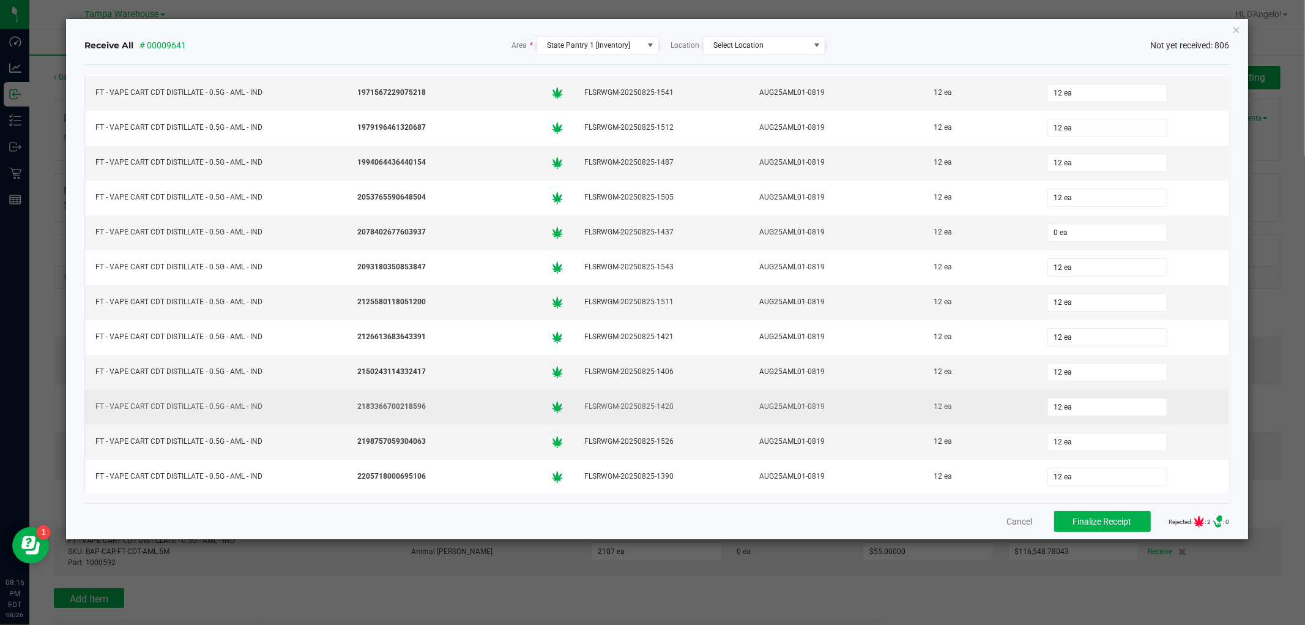
scroll to position [884, 0]
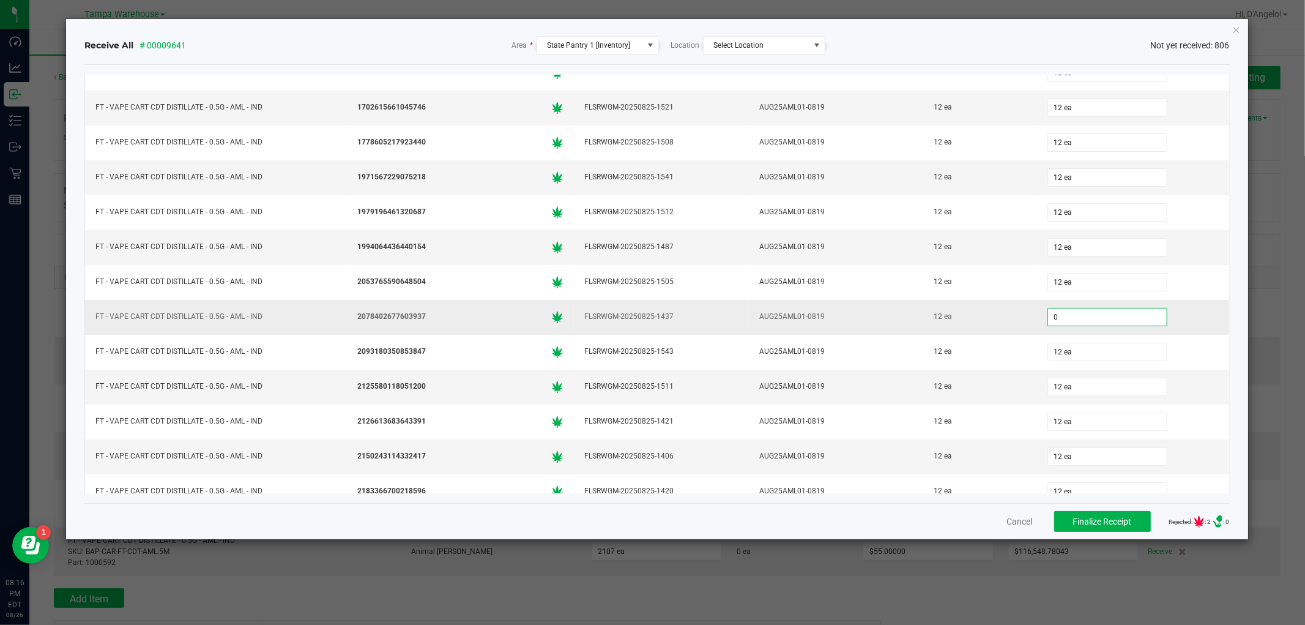
click at [1078, 324] on input "0" at bounding box center [1107, 316] width 119 height 17
click at [985, 28] on div "Receive All # 00009641 Area * State Pantry 1 [Inventory] Location Select Locati…" at bounding box center [656, 45] width 1145 height 39
type input "12 ea"
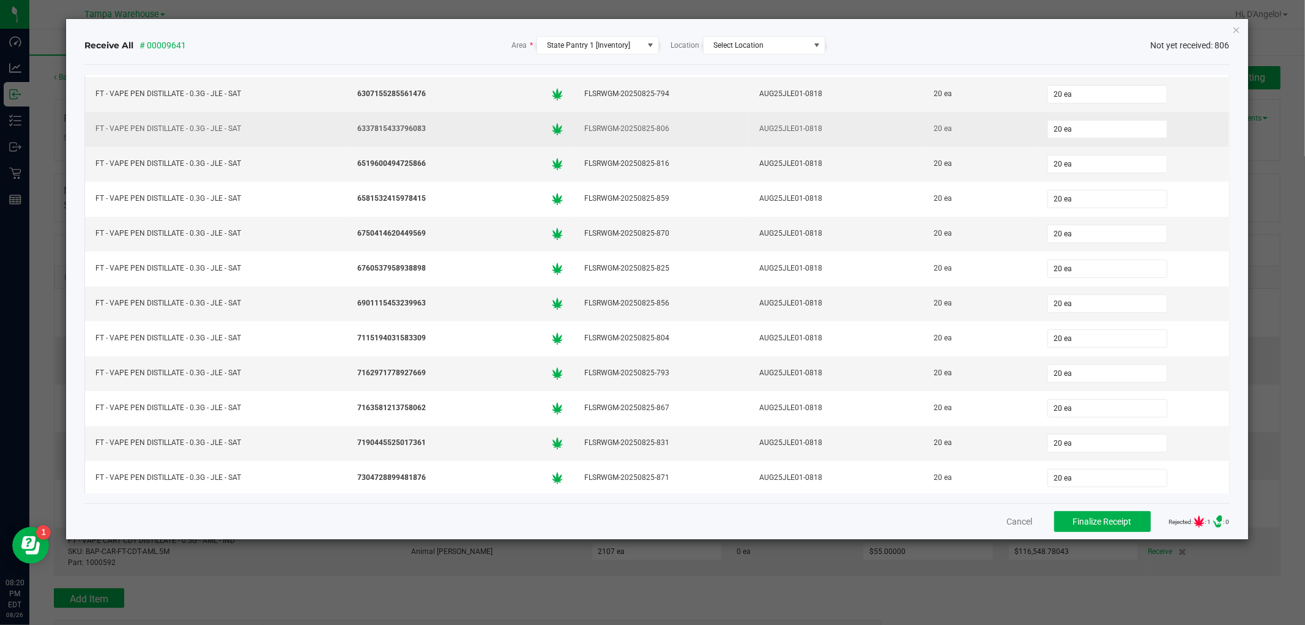
scroll to position [21761, 0]
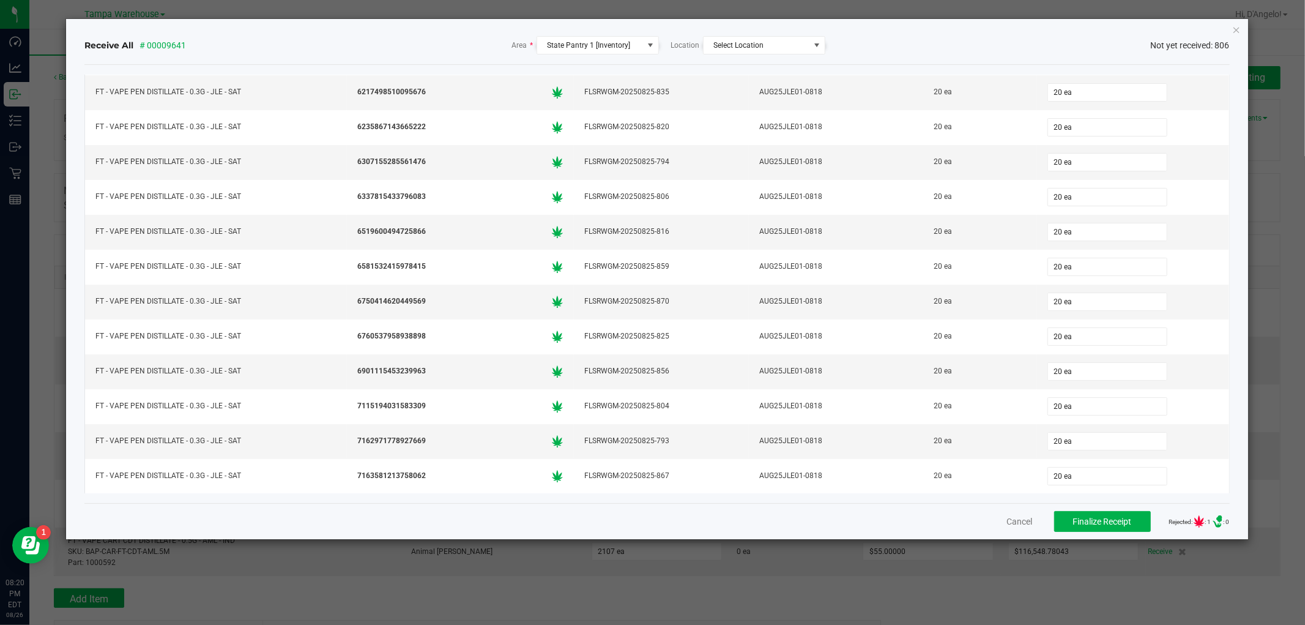
click at [1078, 31] on input "0" at bounding box center [1107, 22] width 119 height 17
click at [1012, 23] on div "Receive All # 00009641 Area * State Pantry 1 [Inventory] Location Select Locati…" at bounding box center [657, 279] width 1182 height 520
type input "20 ea"
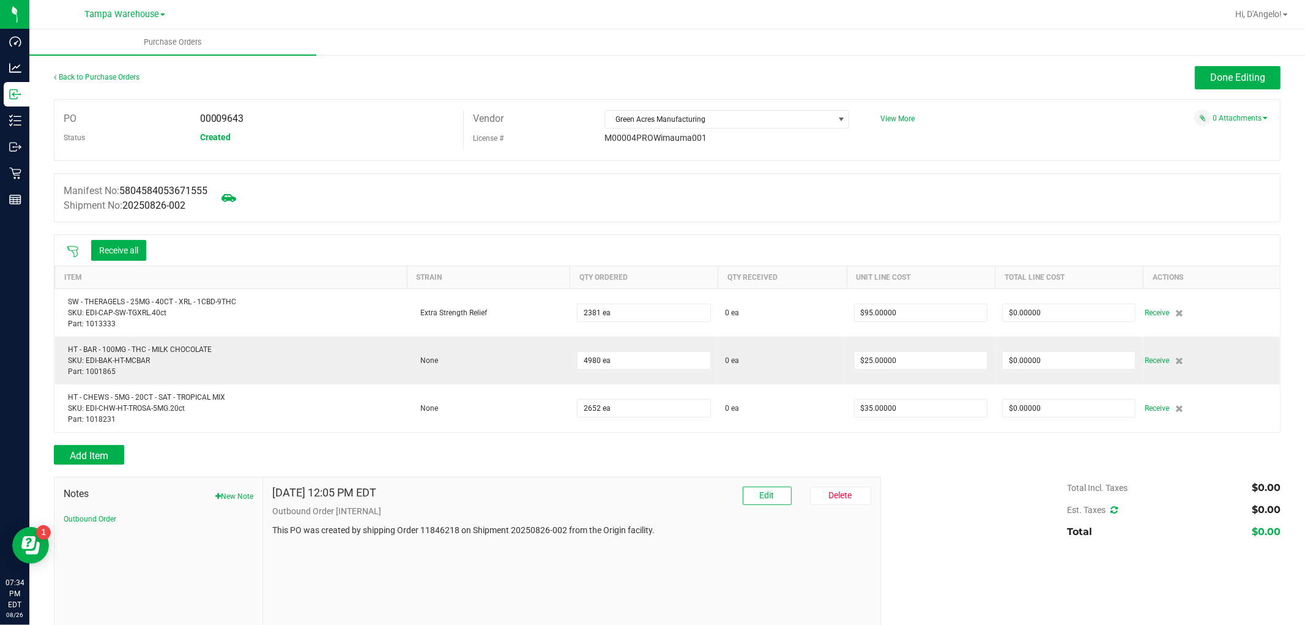
click at [75, 253] on icon at bounding box center [73, 251] width 12 height 12
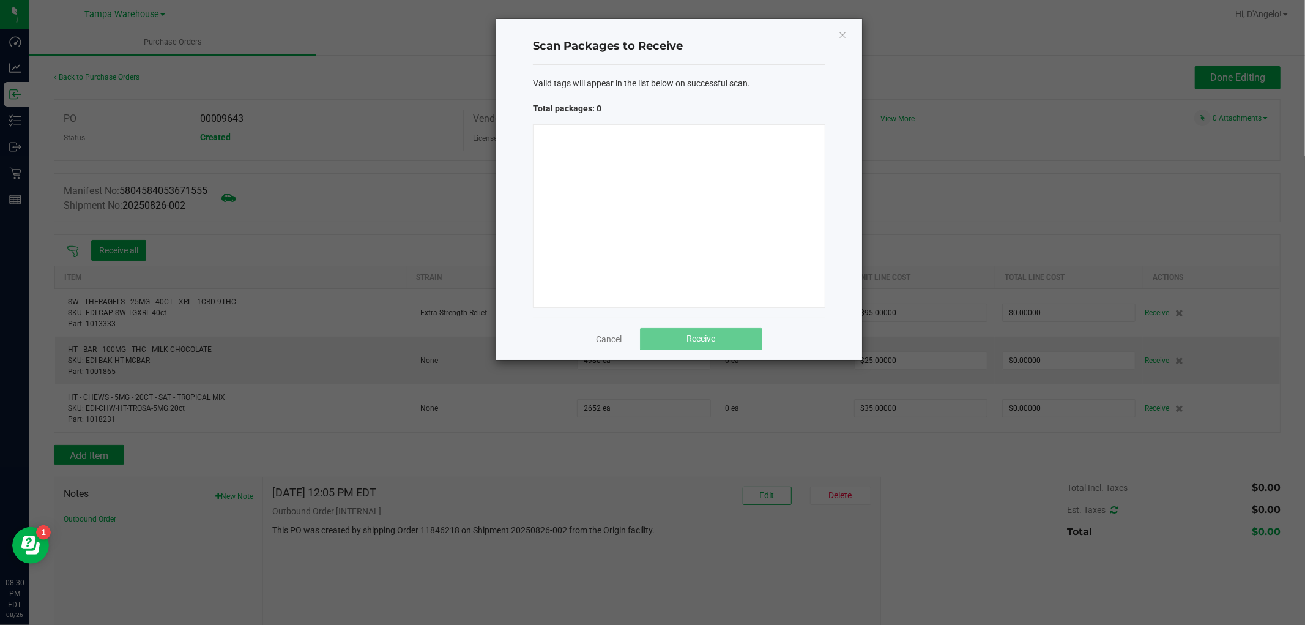
click at [616, 27] on div "Scan Packages to Receive Valid tags will appear in the list below on successful…" at bounding box center [679, 189] width 366 height 341
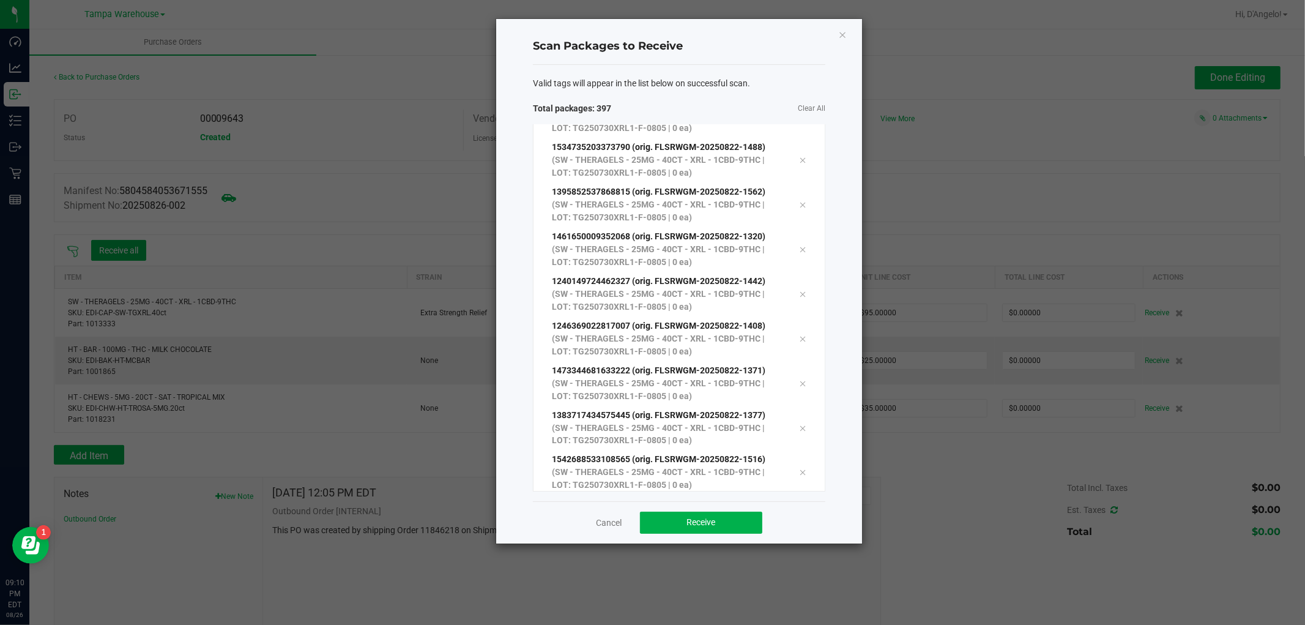
scroll to position [17349, 0]
click at [703, 524] on span "Receive" at bounding box center [701, 522] width 29 height 10
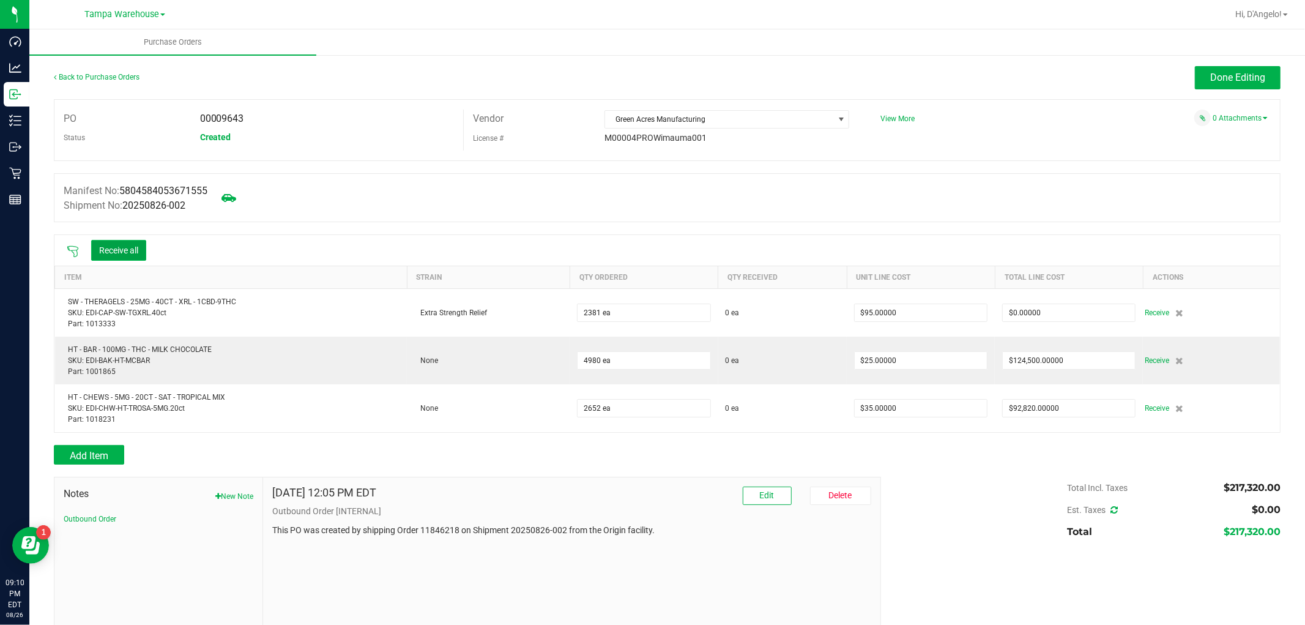
click at [117, 253] on button "Receive all" at bounding box center [118, 250] width 55 height 21
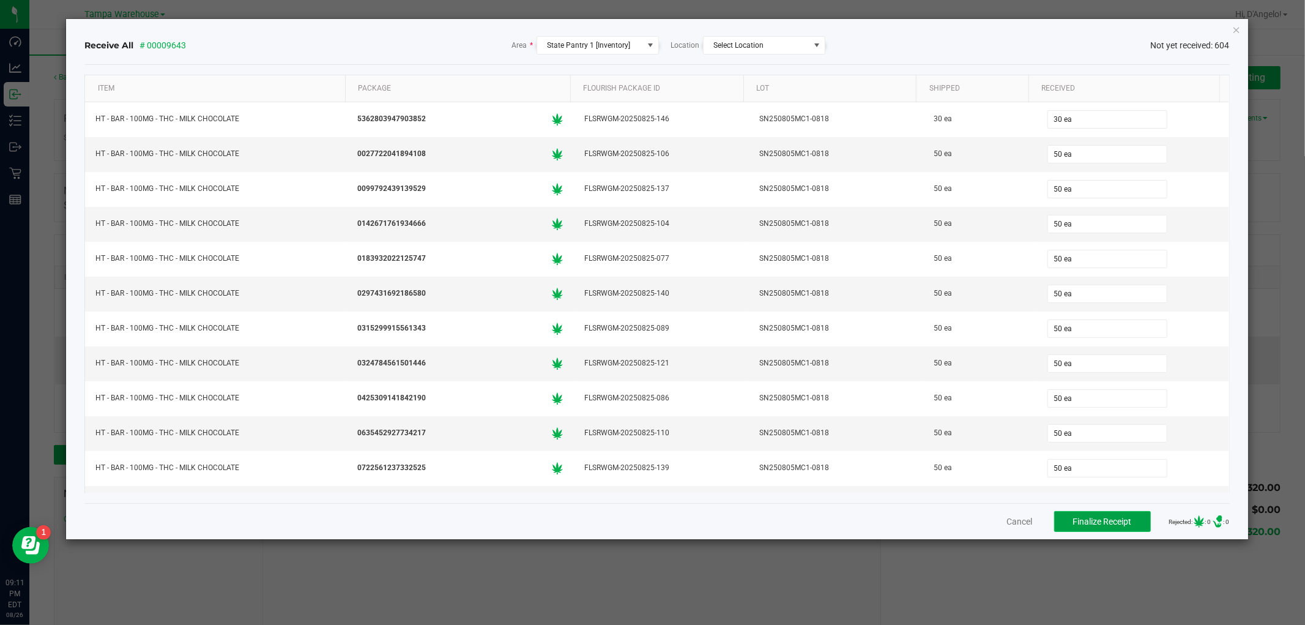
click at [1127, 515] on button "Finalize Receipt" at bounding box center [1103, 521] width 97 height 21
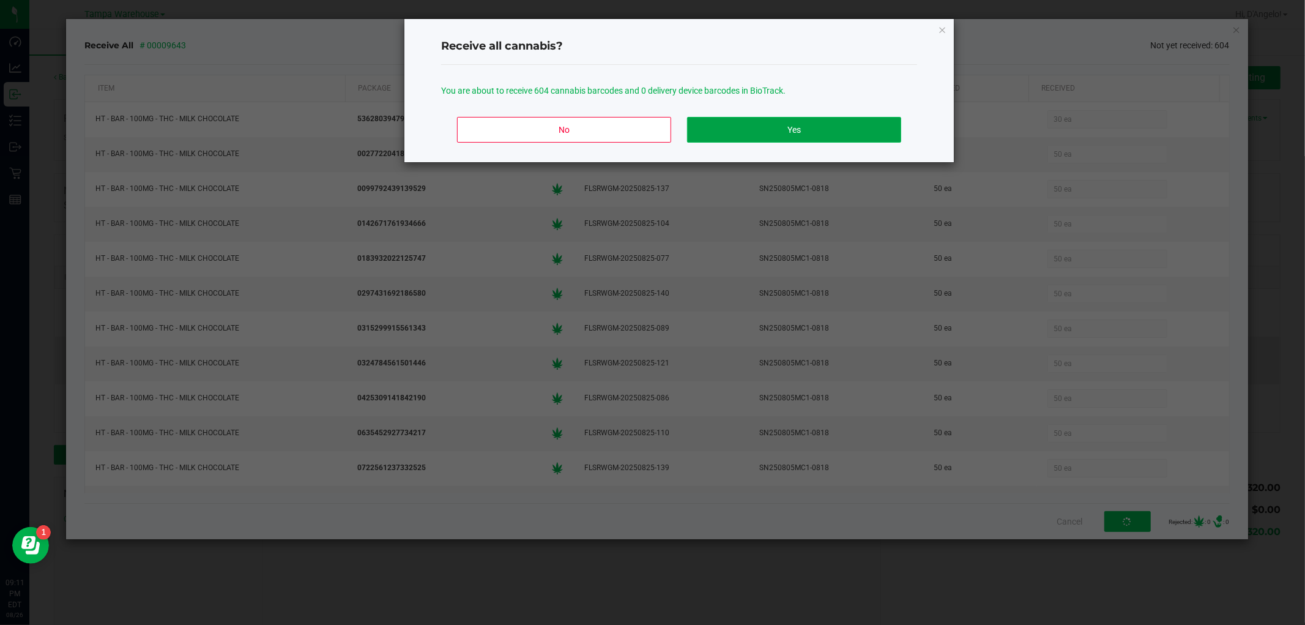
click at [744, 133] on button "Yes" at bounding box center [794, 130] width 214 height 26
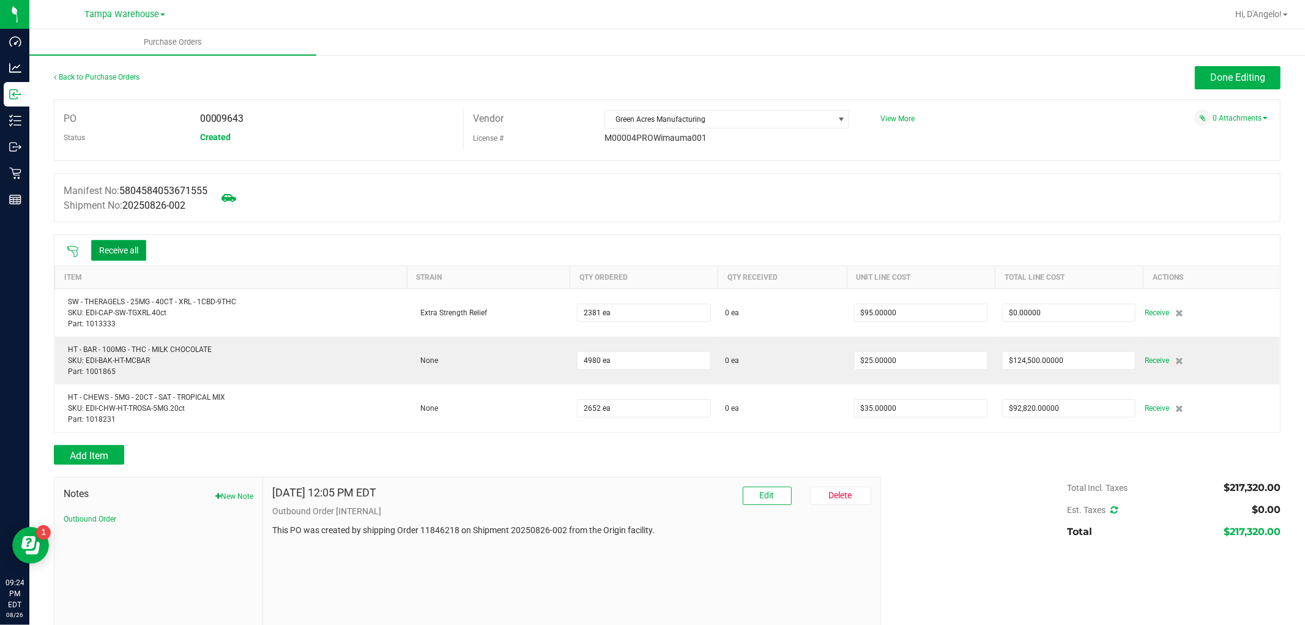
click at [124, 248] on button "Receive all" at bounding box center [118, 250] width 55 height 21
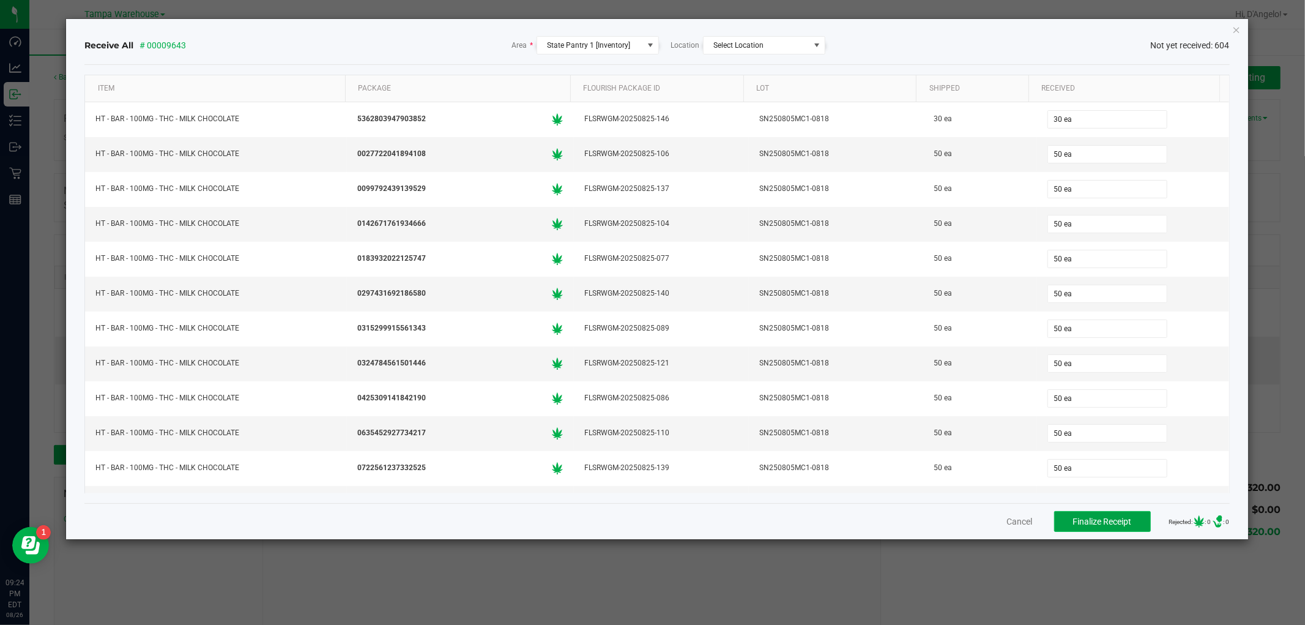
click at [1081, 519] on span "Finalize Receipt" at bounding box center [1102, 522] width 59 height 10
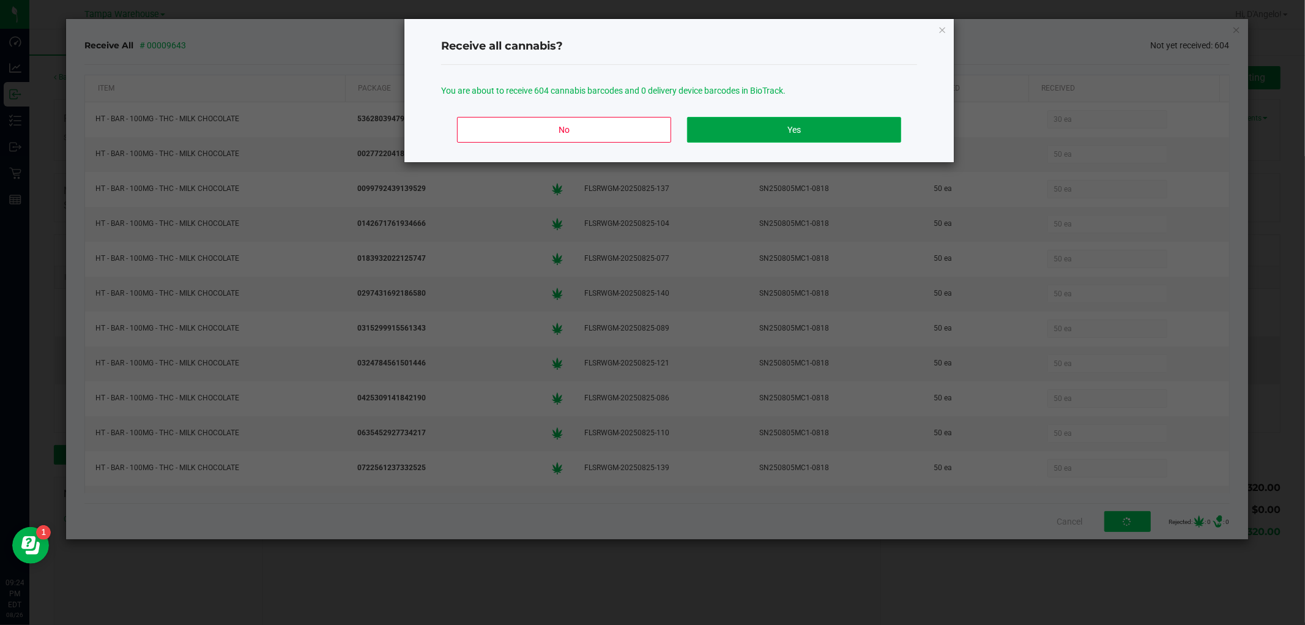
click at [765, 131] on button "Yes" at bounding box center [794, 130] width 214 height 26
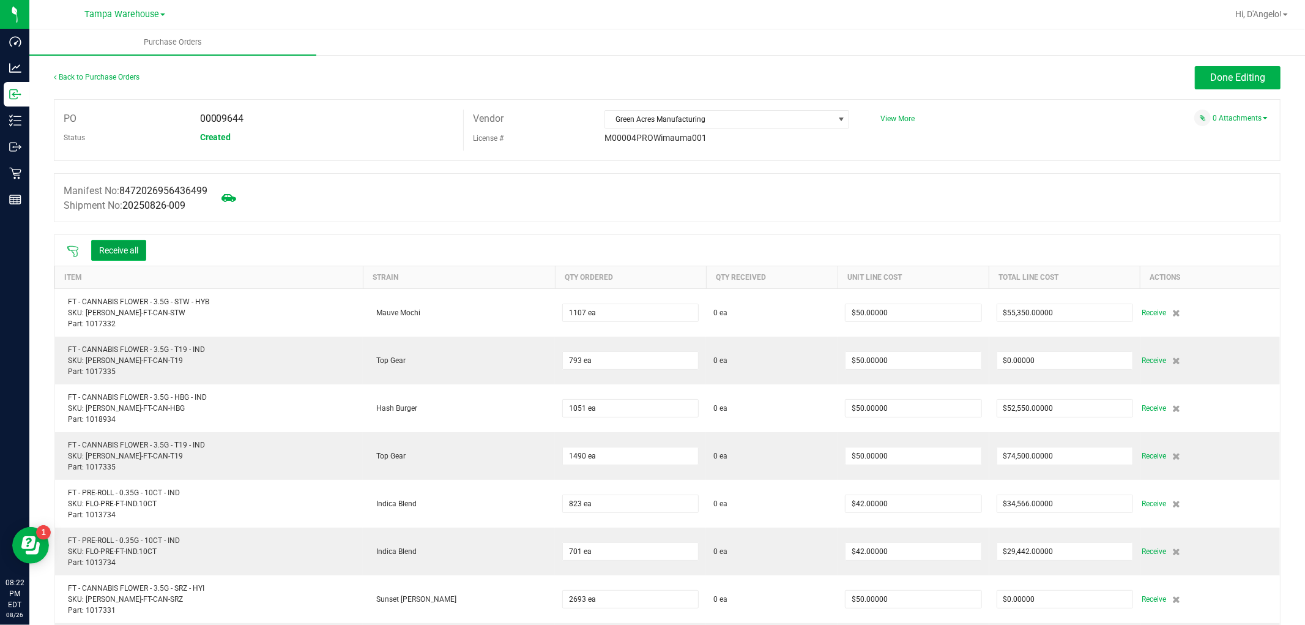
click at [132, 245] on button "Receive all" at bounding box center [118, 250] width 55 height 21
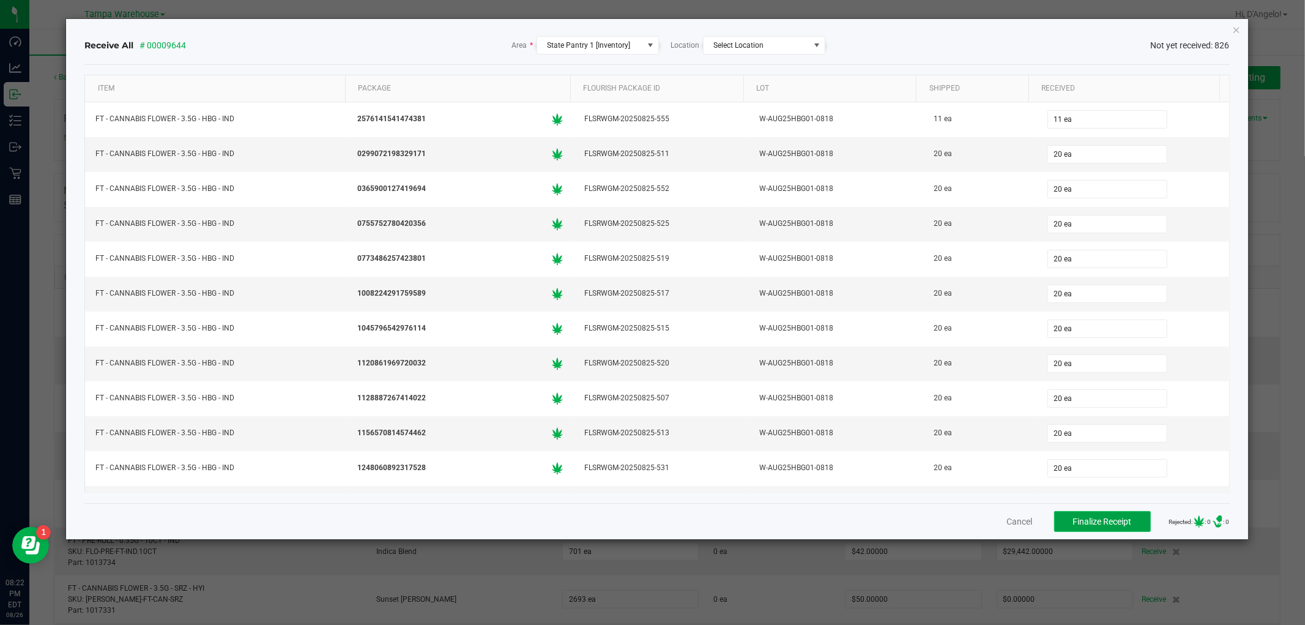
click at [1073, 517] on span "Finalize Receipt" at bounding box center [1102, 522] width 59 height 10
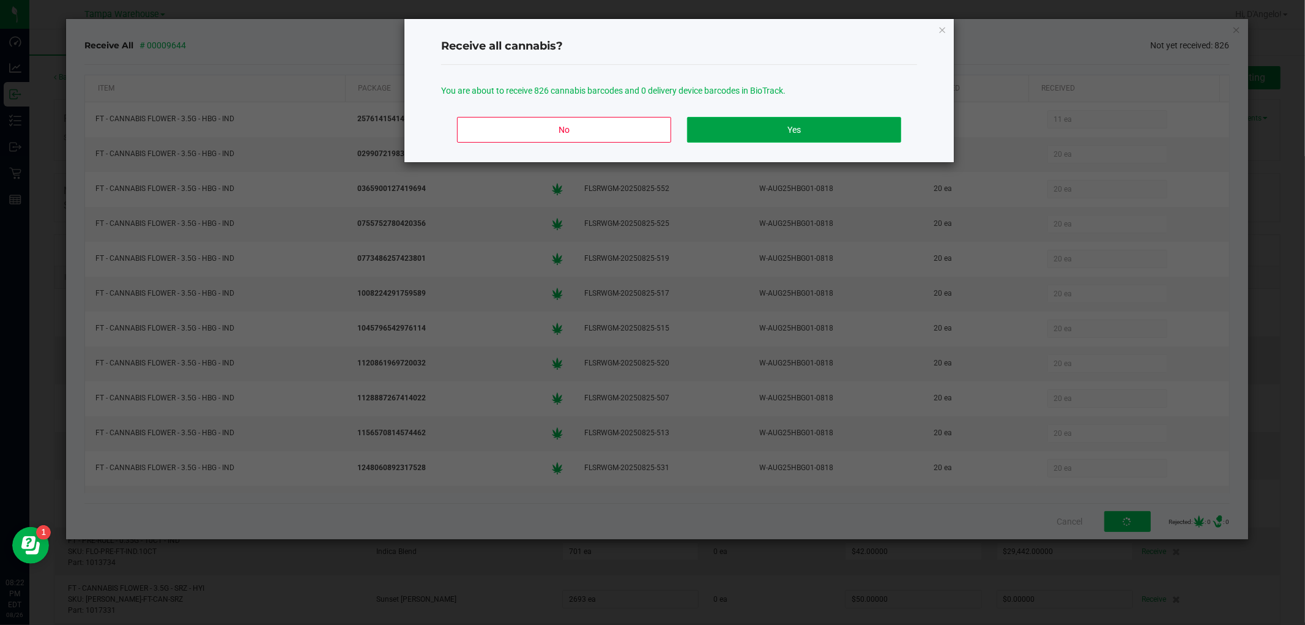
click at [837, 129] on button "Yes" at bounding box center [794, 130] width 214 height 26
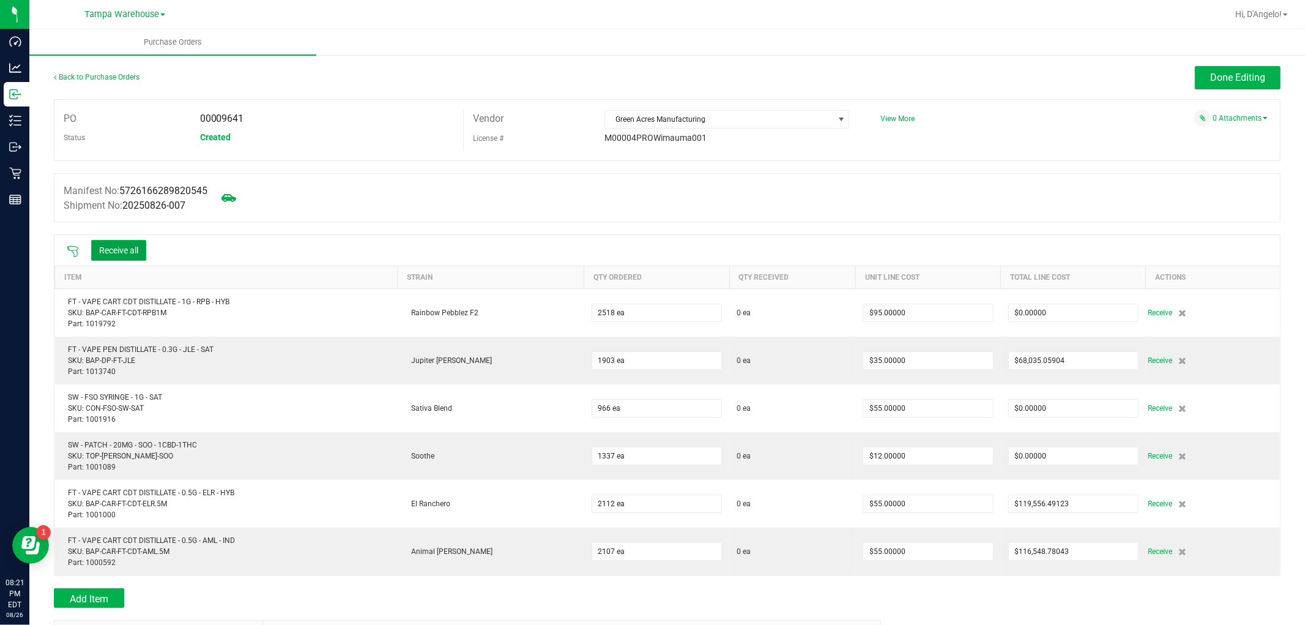
click at [141, 252] on button "Receive all" at bounding box center [118, 250] width 55 height 21
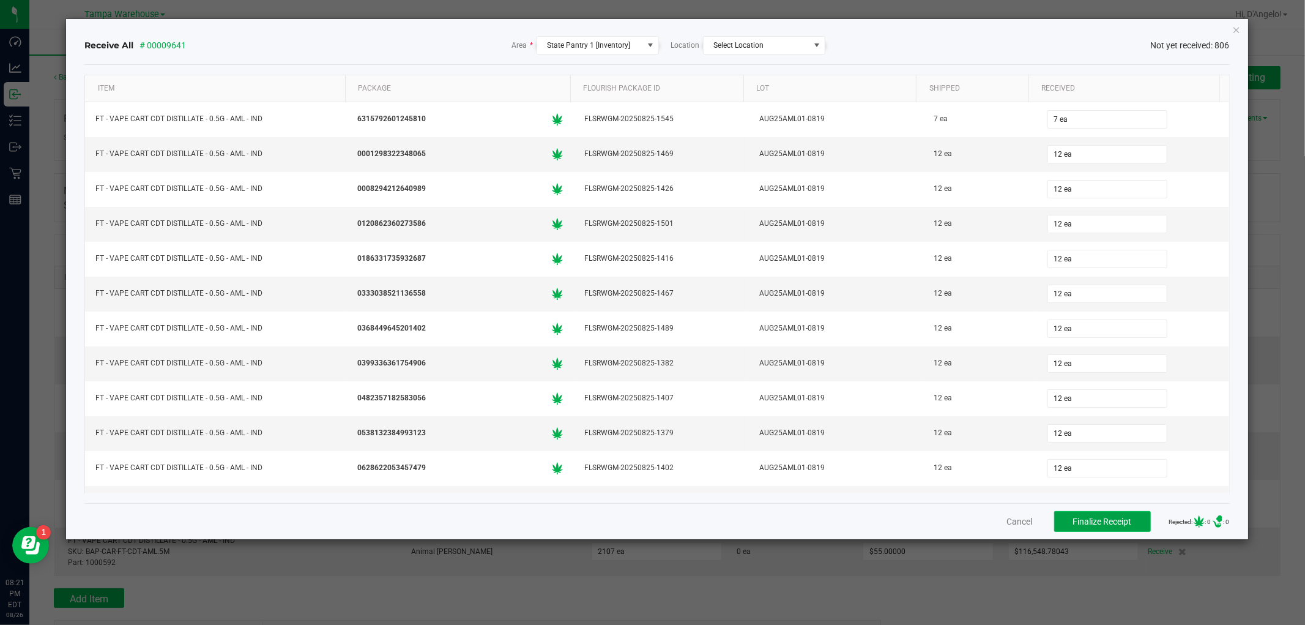
click at [1108, 518] on span "Finalize Receipt" at bounding box center [1102, 522] width 59 height 10
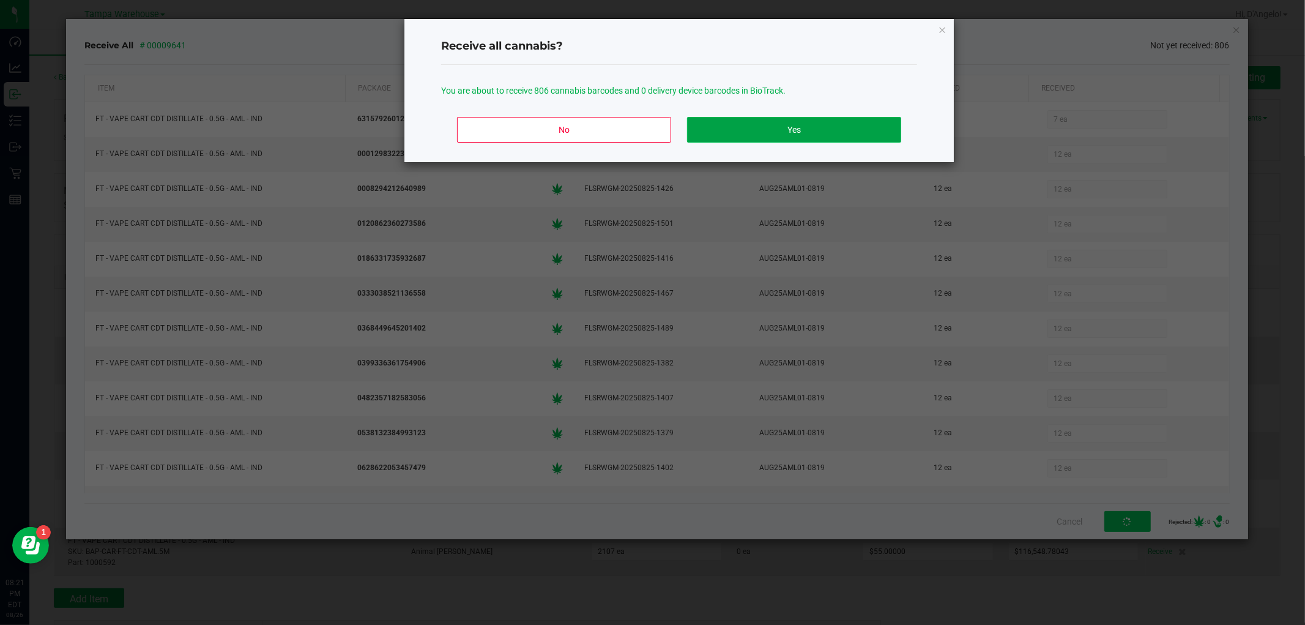
click at [840, 117] on button "Yes" at bounding box center [794, 130] width 214 height 26
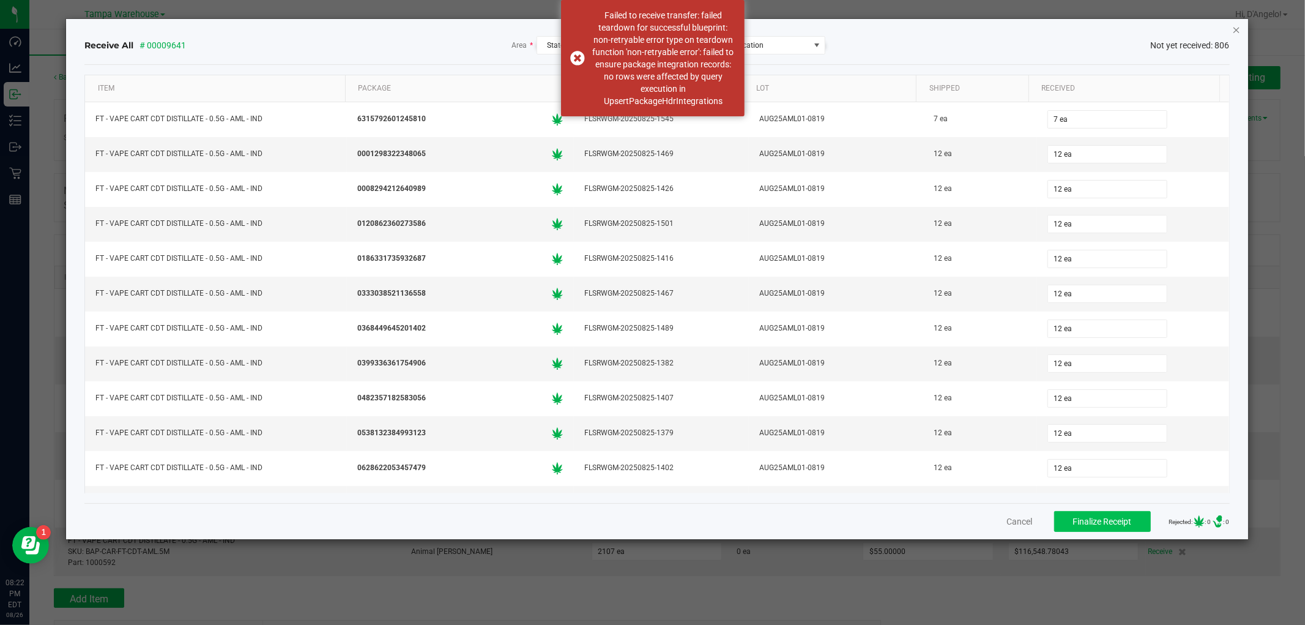
click at [1237, 28] on icon "Close" at bounding box center [1237, 29] width 9 height 15
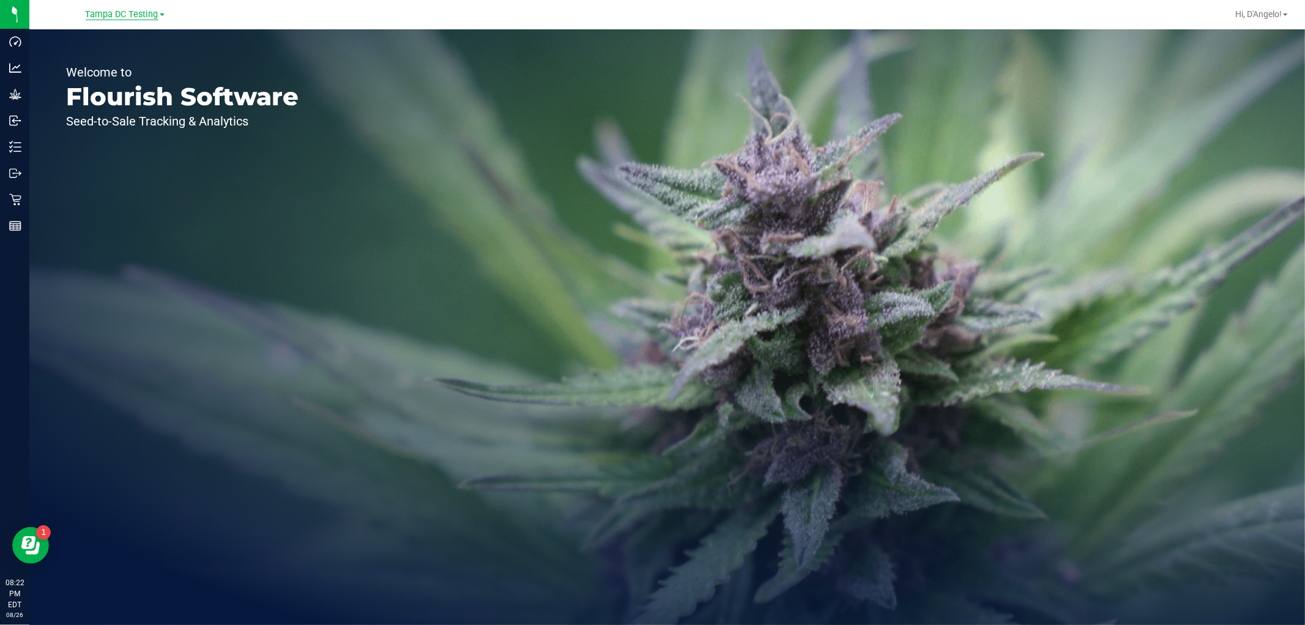
click at [131, 10] on span "Tampa DC Testing" at bounding box center [122, 14] width 73 height 11
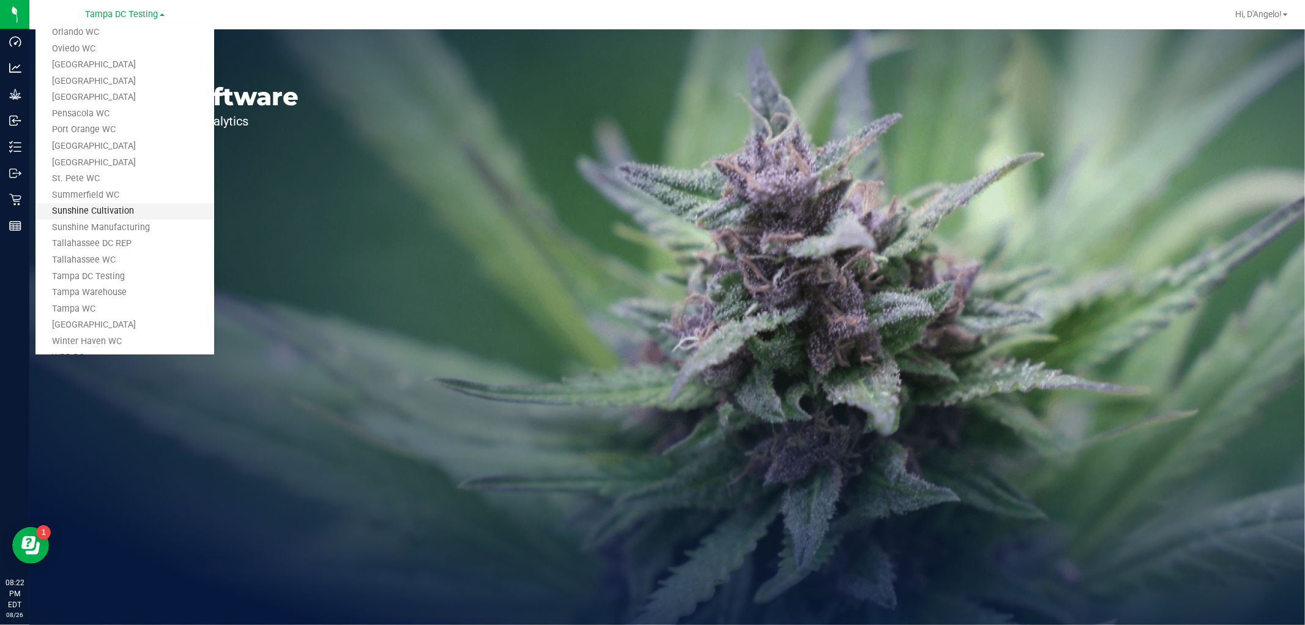
scroll to position [552, 0]
click at [144, 250] on link "Tampa Warehouse" at bounding box center [124, 255] width 179 height 17
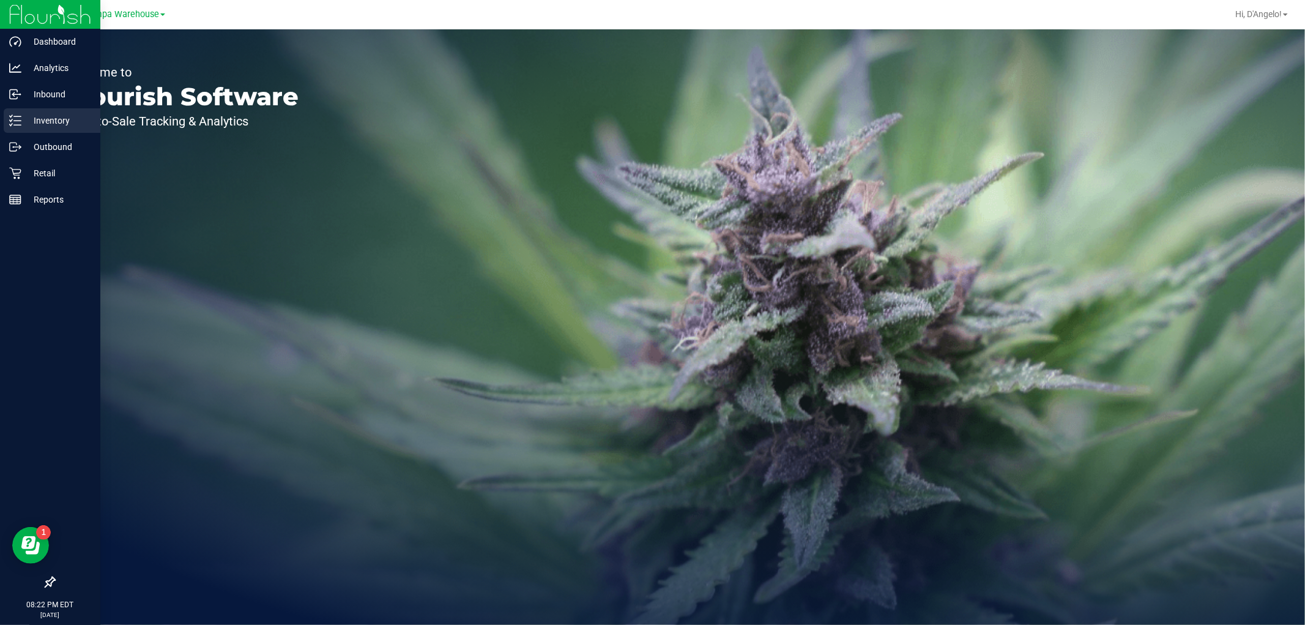
click at [8, 110] on div "Inventory" at bounding box center [52, 120] width 97 height 24
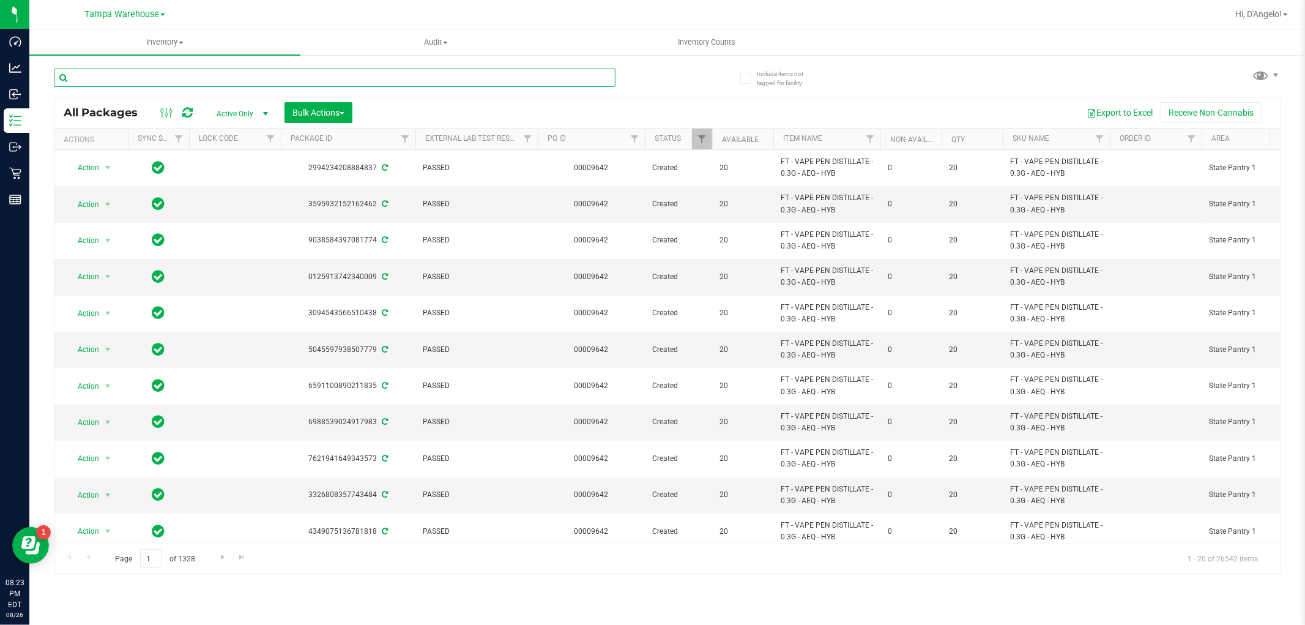
paste input "W-AUG25STW01-0818"
type input "W-AUG25STW01-0818"
click at [327, 118] on button "Bulk Actions" at bounding box center [319, 112] width 68 height 21
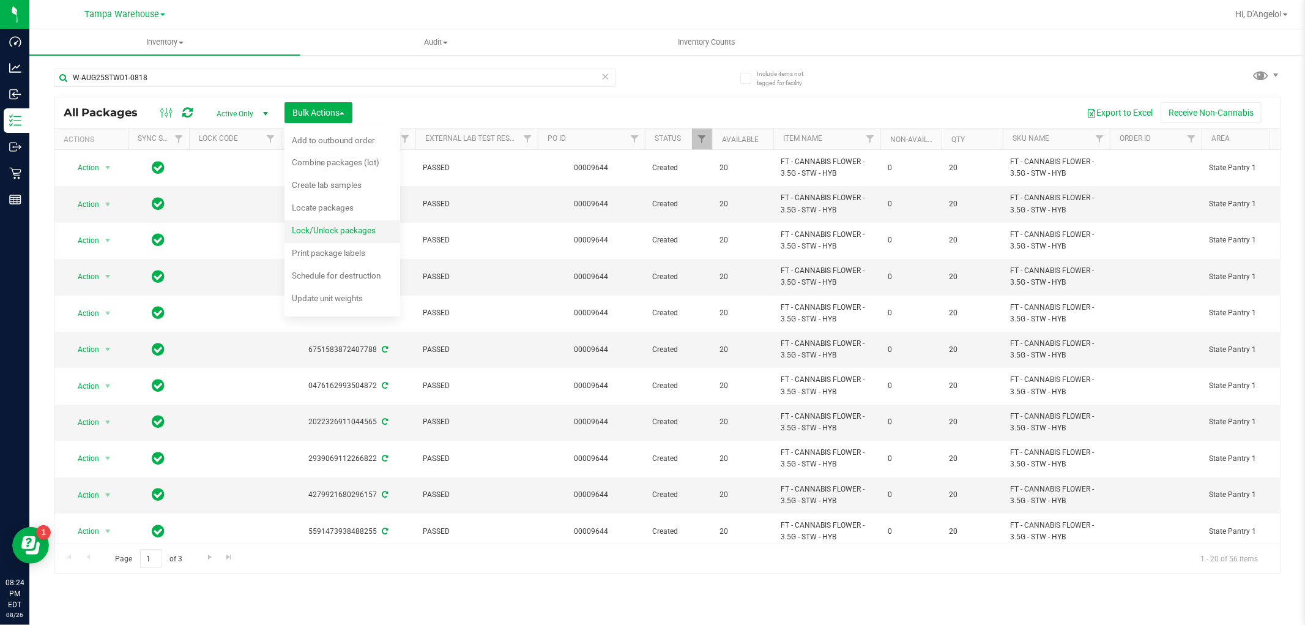
click at [362, 234] on span "Lock/Unlock packages" at bounding box center [334, 230] width 84 height 10
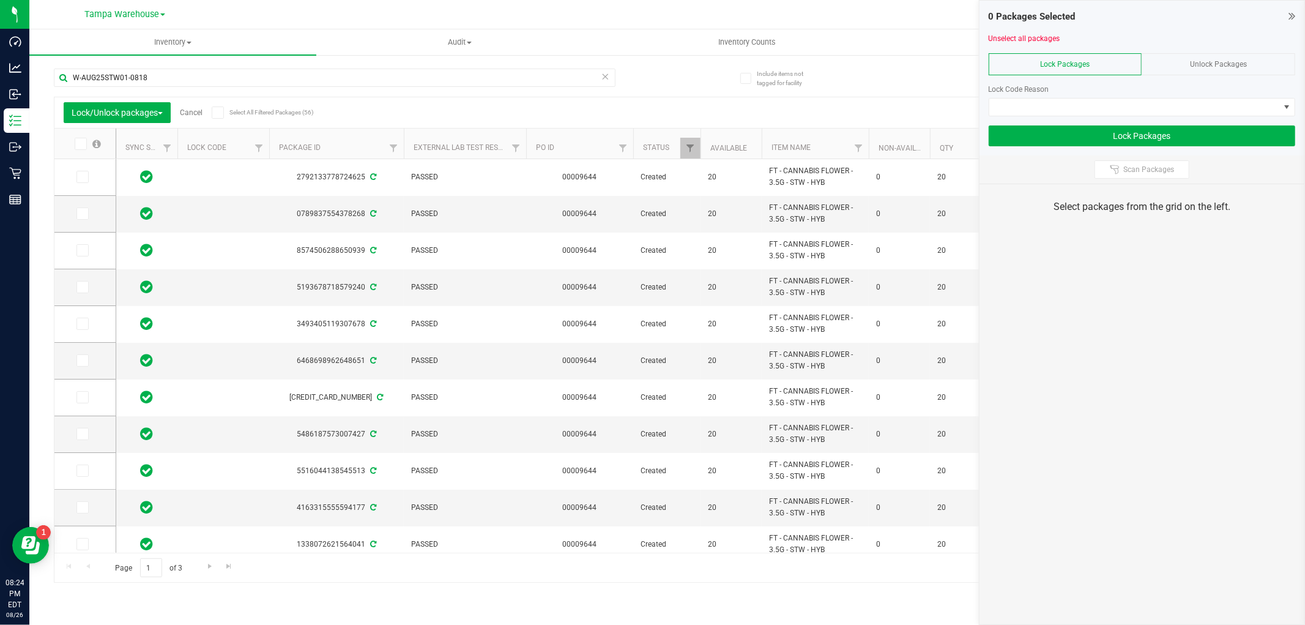
click at [274, 109] on span "Select All Filtered Packages (56)" at bounding box center [260, 112] width 61 height 7
click at [0, 0] on input "Select All Filtered Packages (56)" at bounding box center [0, 0] width 0 height 0
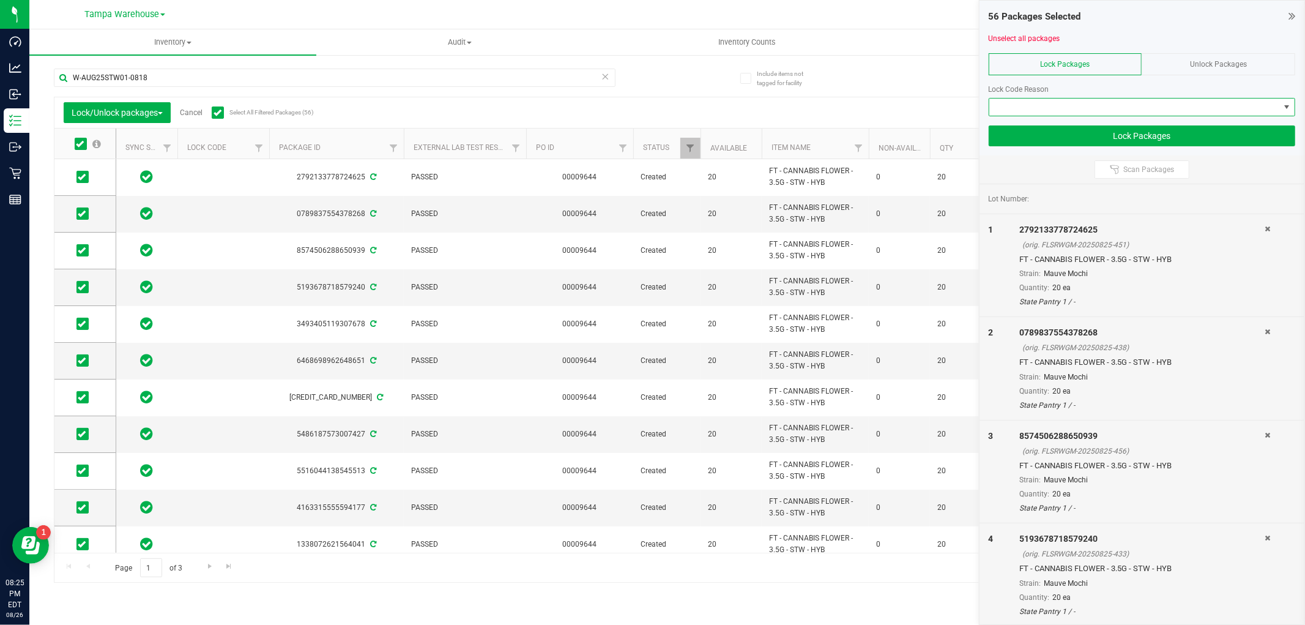
click at [1081, 100] on span at bounding box center [1135, 107] width 290 height 17
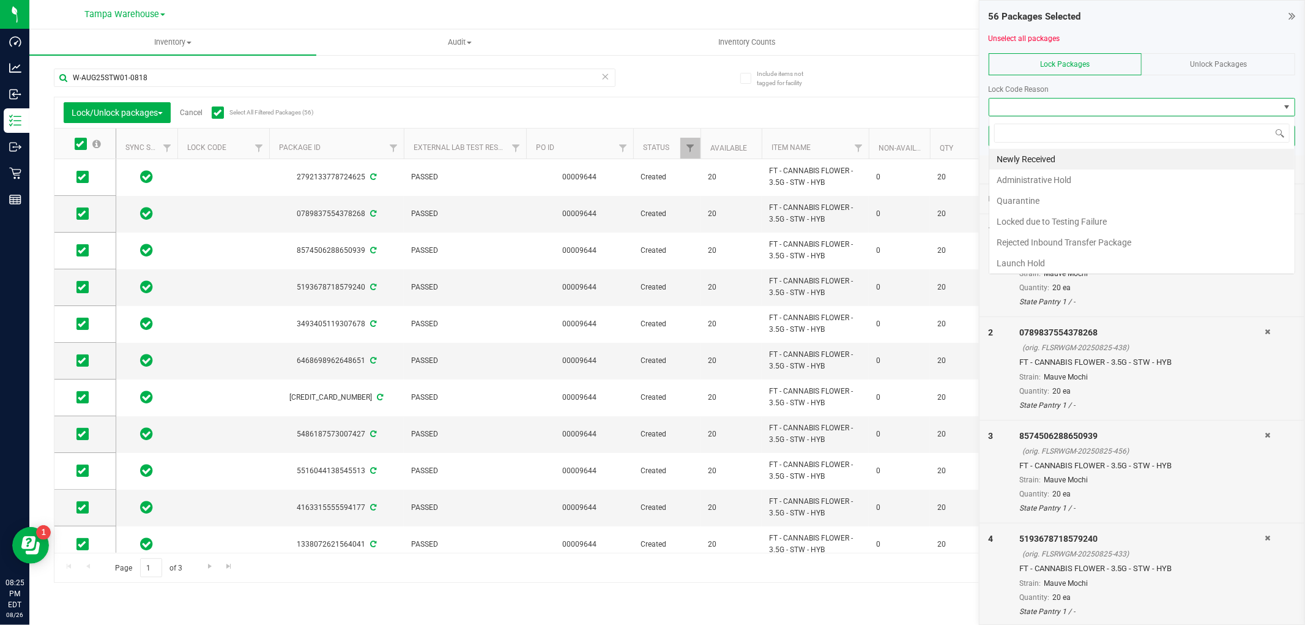
scroll to position [18, 307]
click at [1069, 174] on li "Administrative Hold" at bounding box center [1142, 180] width 305 height 21
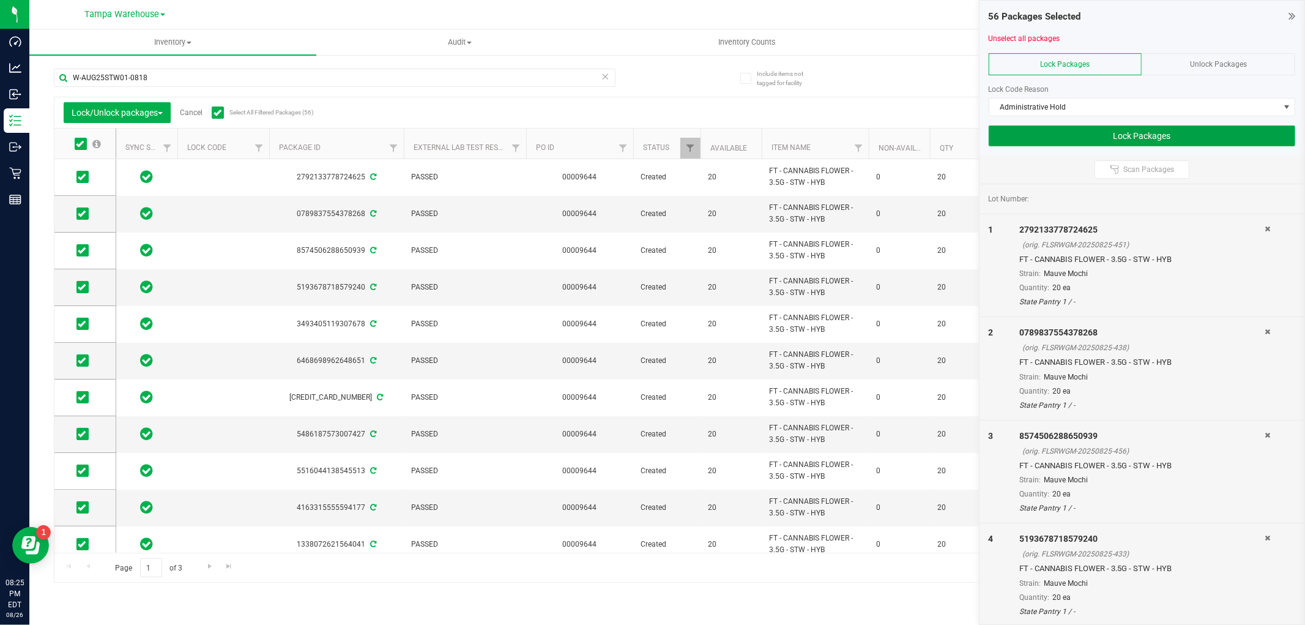
click at [1024, 125] on button "Lock Packages" at bounding box center [1142, 135] width 307 height 21
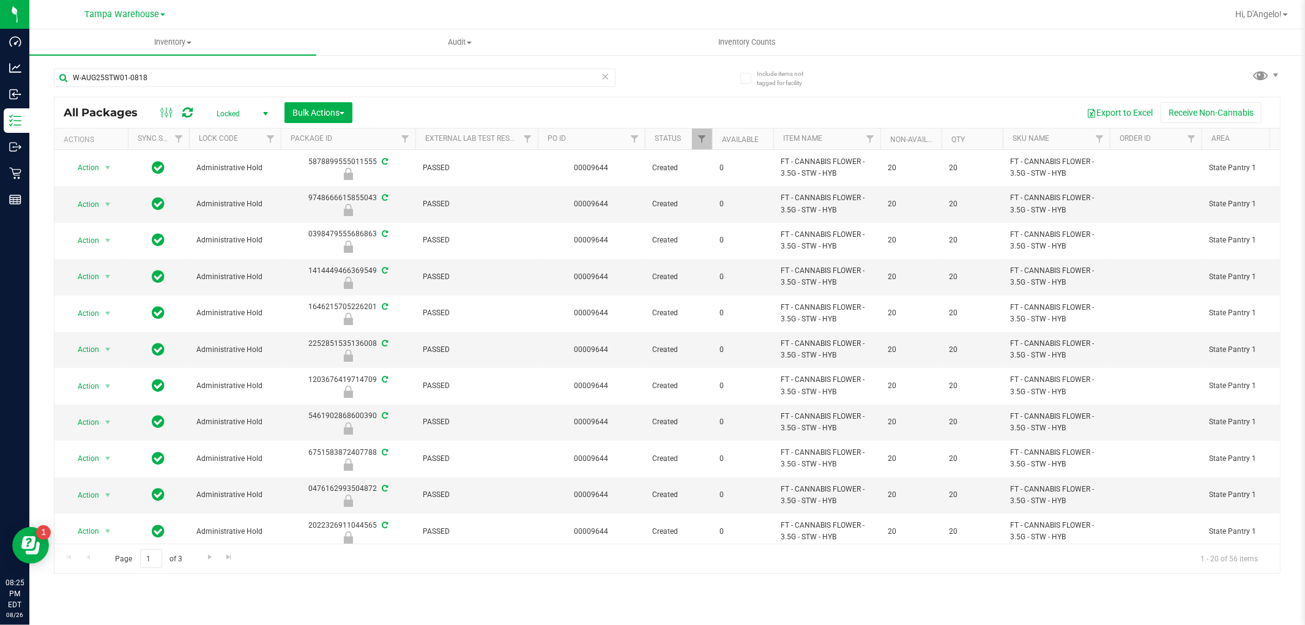
click at [259, 108] on span "select" at bounding box center [265, 113] width 15 height 17
click at [247, 138] on li "Active Only" at bounding box center [239, 134] width 66 height 18
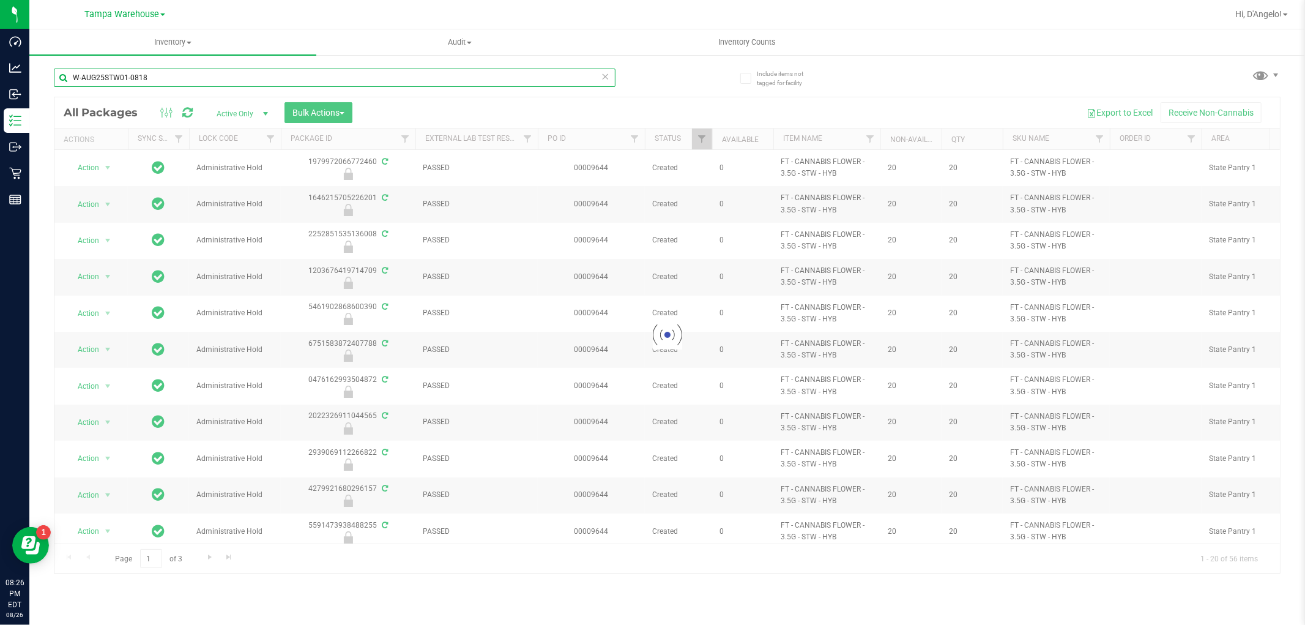
drag, startPoint x: 218, startPoint y: 70, endPoint x: 45, endPoint y: 80, distance: 173.4
click at [45, 80] on div "Include items not tagged for facility W-AUG25STW01-0818 Loading... All Packages…" at bounding box center [667, 240] width 1276 height 373
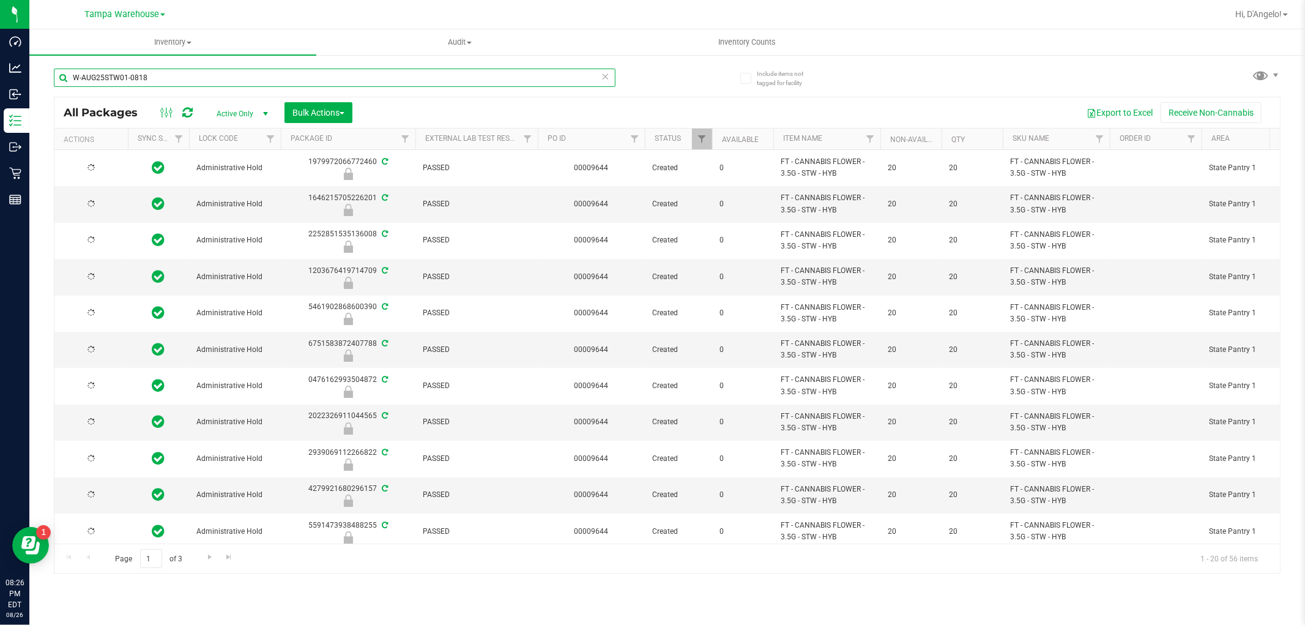
paste input "RZ02-0819"
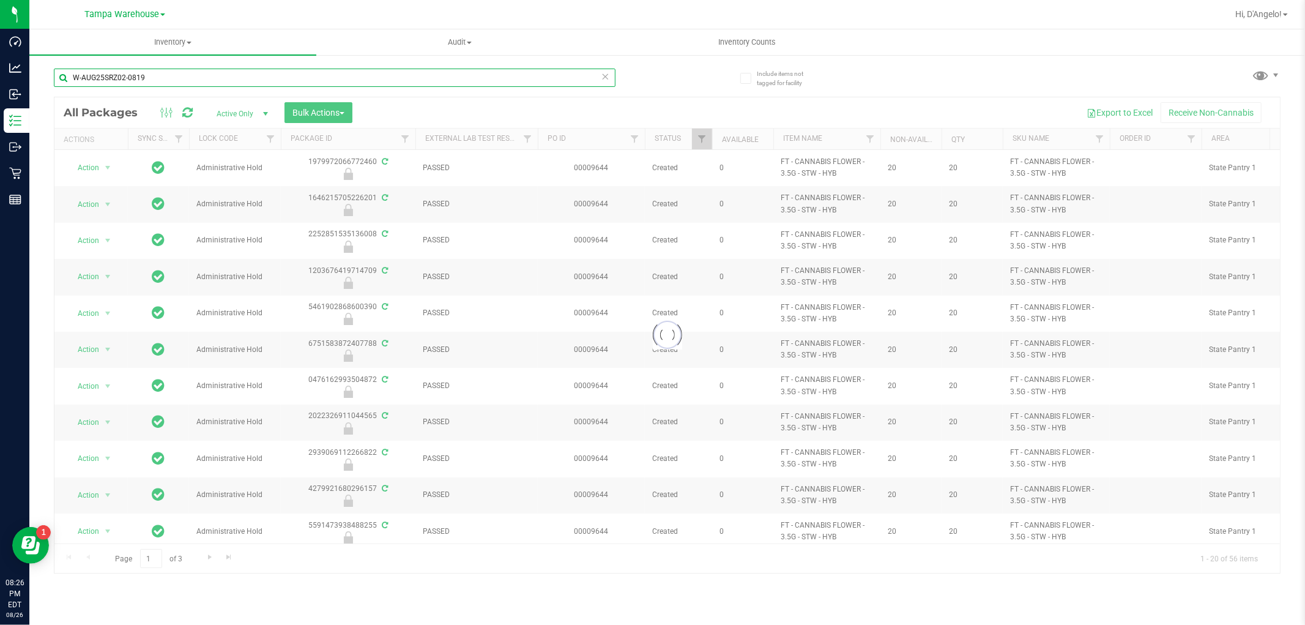
type input "W-AUG25SRZ02-0819"
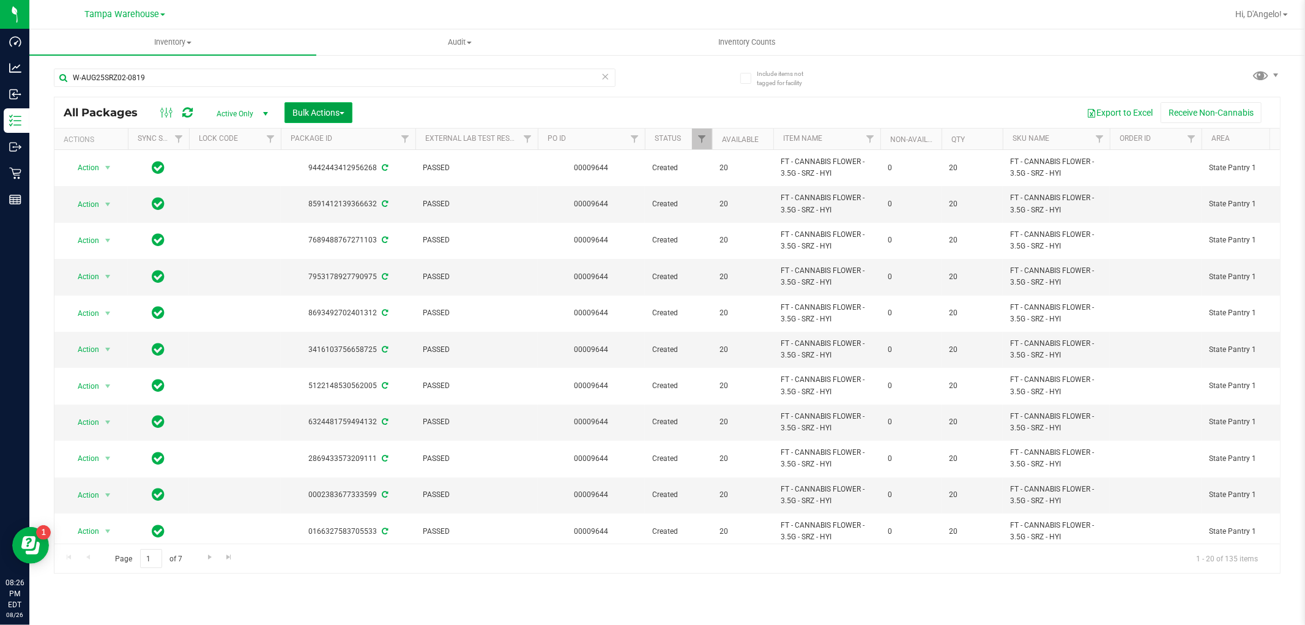
click at [305, 114] on span "Bulk Actions" at bounding box center [319, 113] width 52 height 10
click at [332, 235] on div "Lock/Unlock packages" at bounding box center [342, 232] width 100 height 20
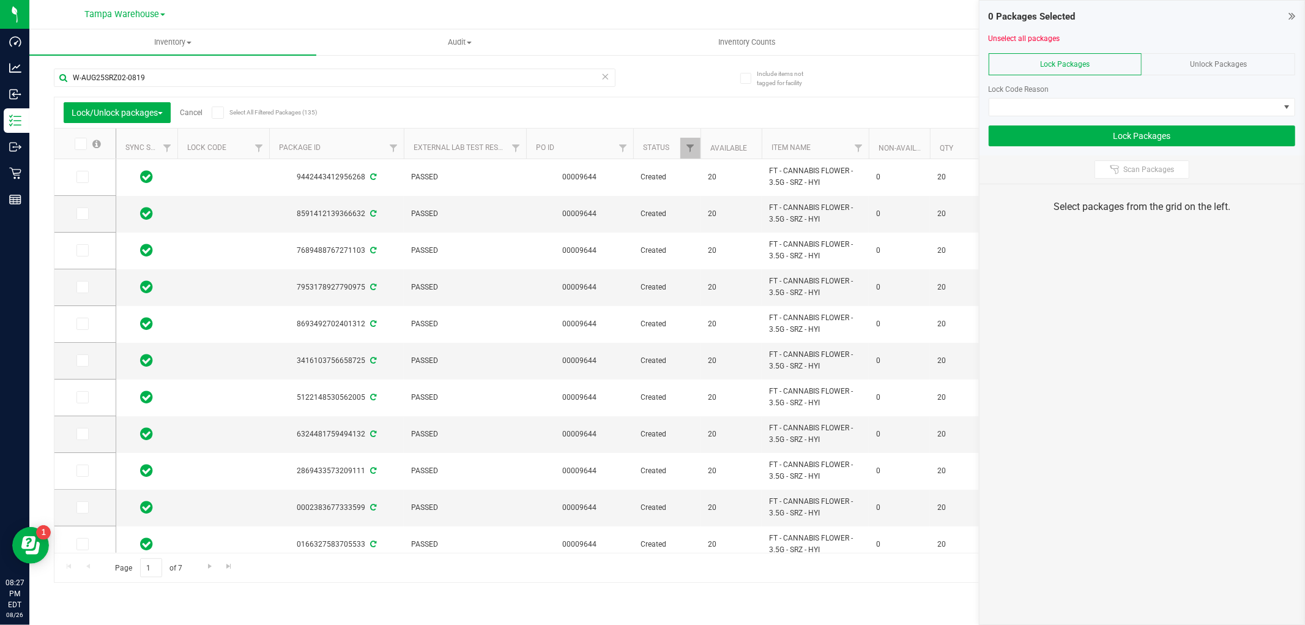
click at [299, 118] on div "Export to Excel Receive Non-Cannabis" at bounding box center [781, 112] width 980 height 21
click at [264, 112] on span "Select All Filtered Packages (135)" at bounding box center [260, 112] width 61 height 7
click at [0, 0] on input "Select All Filtered Packages (135)" at bounding box center [0, 0] width 0 height 0
click at [1023, 106] on span at bounding box center [1135, 107] width 290 height 17
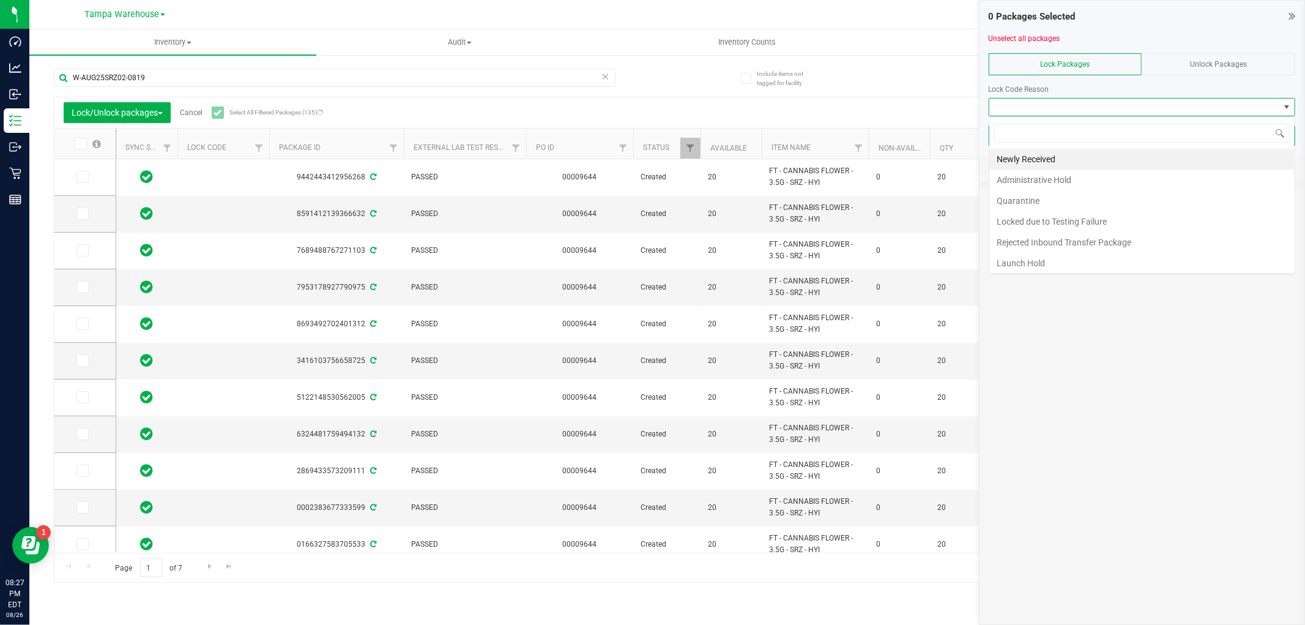
scroll to position [18, 307]
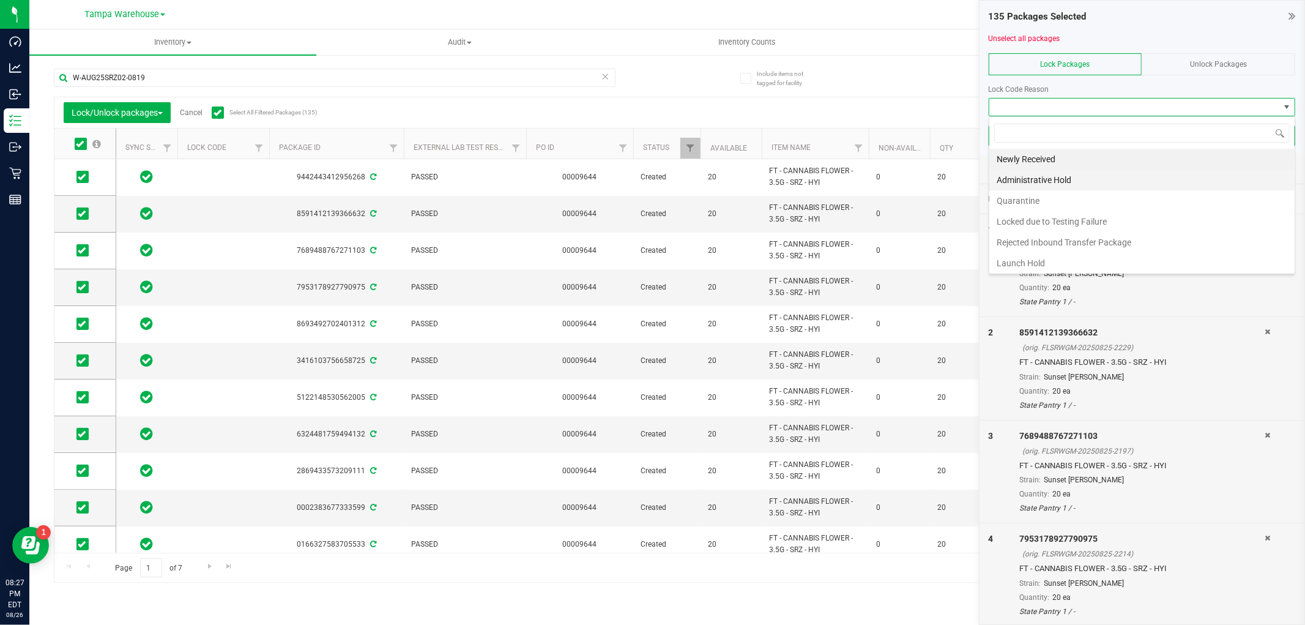
click at [1075, 179] on li "Administrative Hold" at bounding box center [1142, 180] width 305 height 21
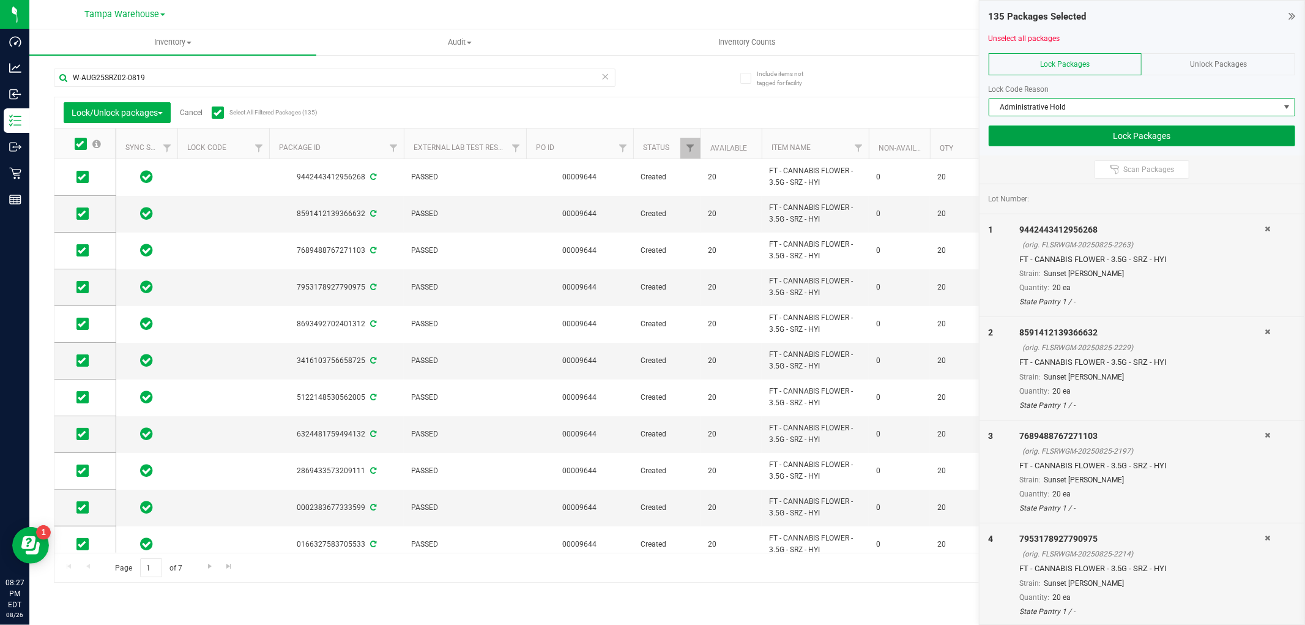
click at [1051, 136] on button "Lock Packages" at bounding box center [1142, 135] width 307 height 21
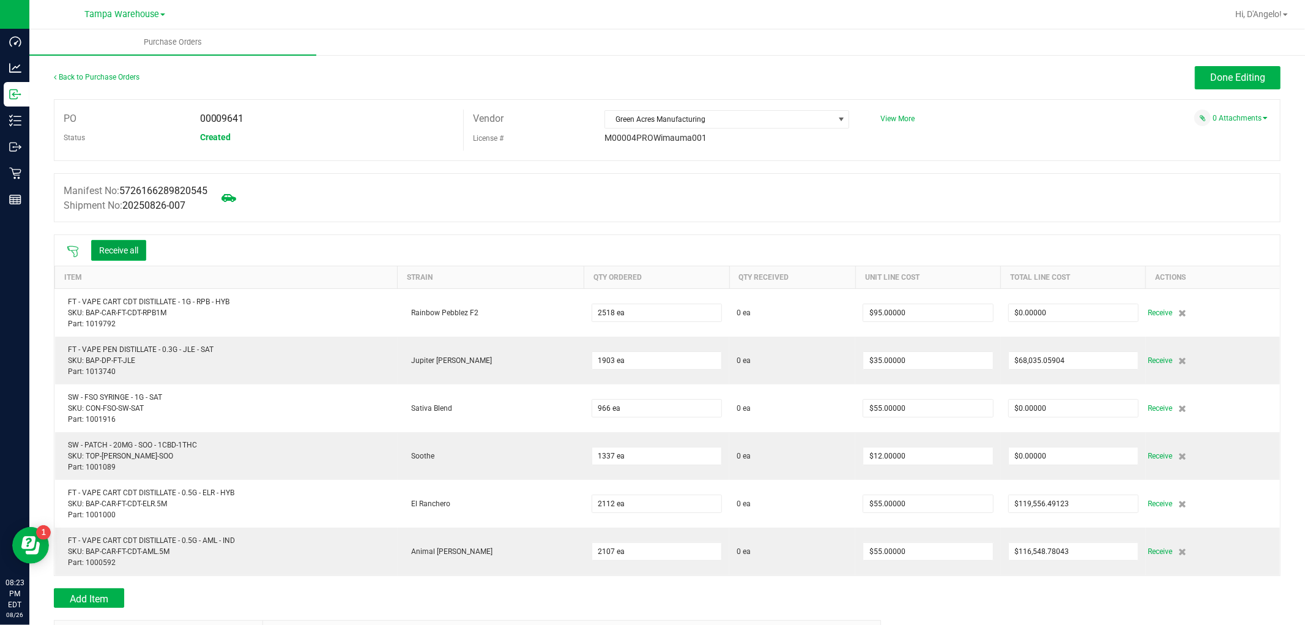
click at [124, 258] on button "Receive all" at bounding box center [118, 250] width 55 height 21
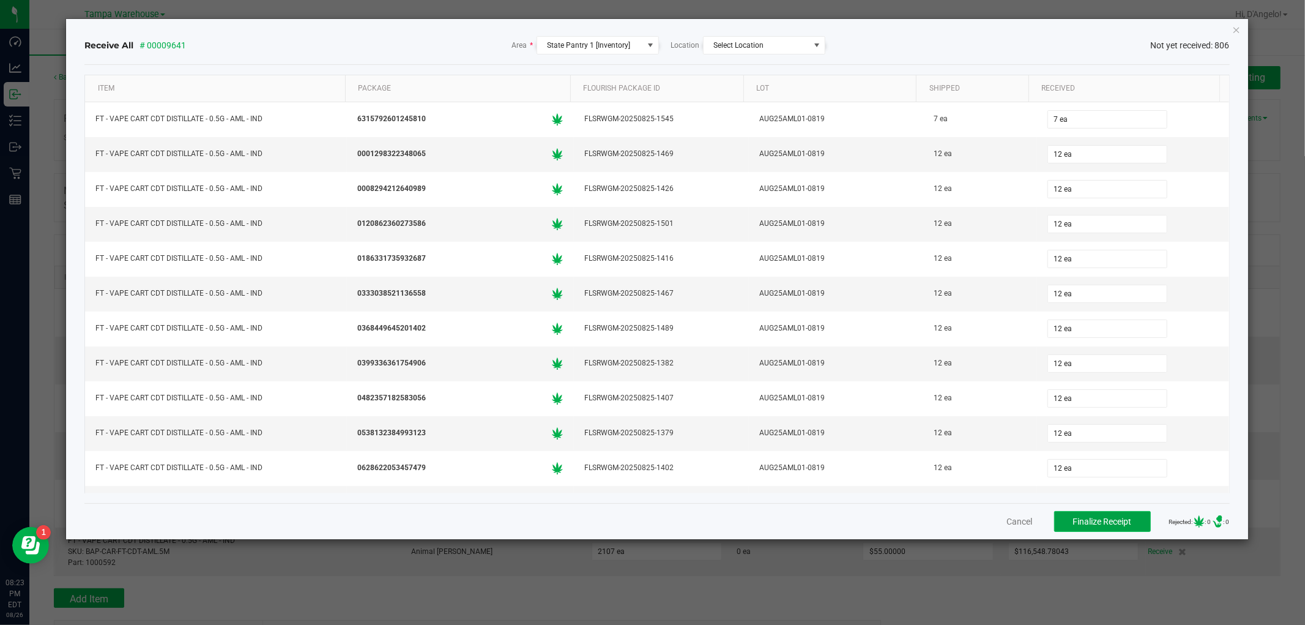
click at [1091, 523] on span "Finalize Receipt" at bounding box center [1102, 522] width 59 height 10
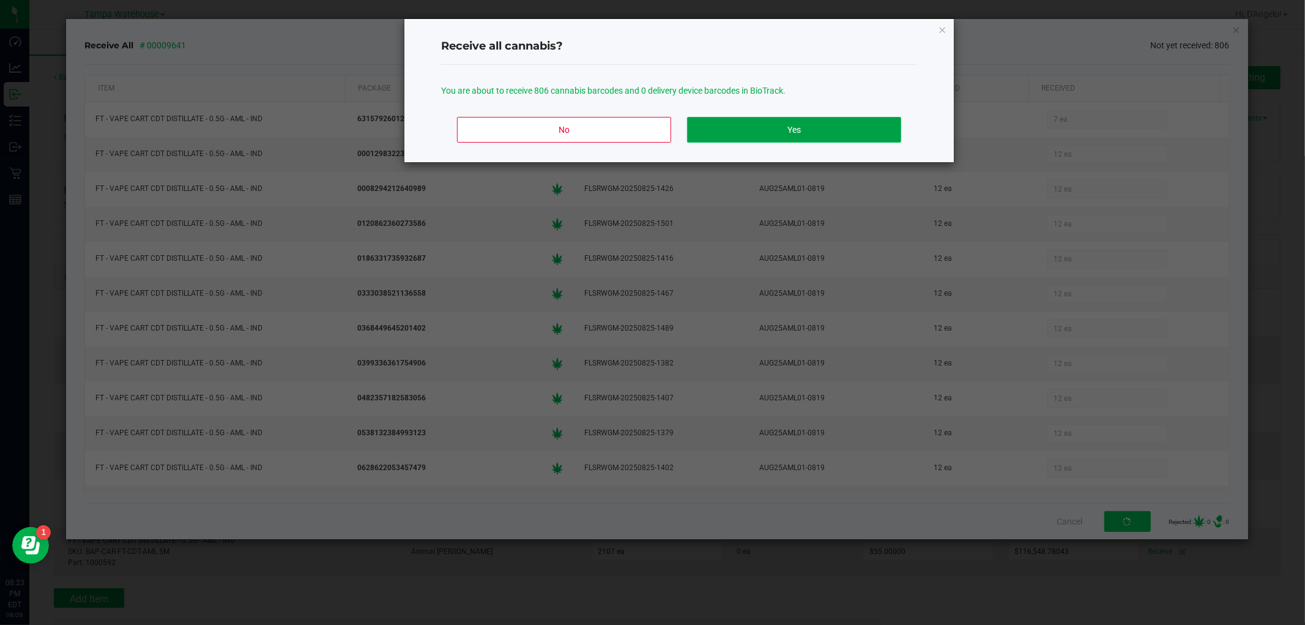
click at [702, 130] on button "Yes" at bounding box center [794, 130] width 214 height 26
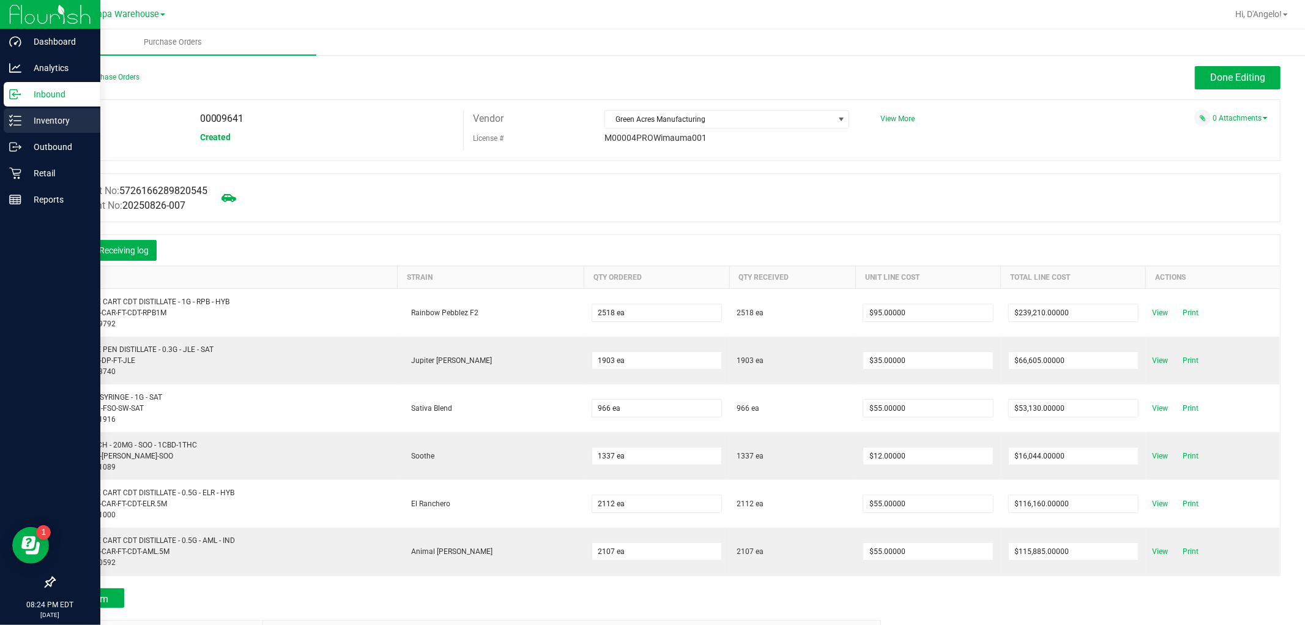
click at [20, 121] on line at bounding box center [17, 121] width 7 height 0
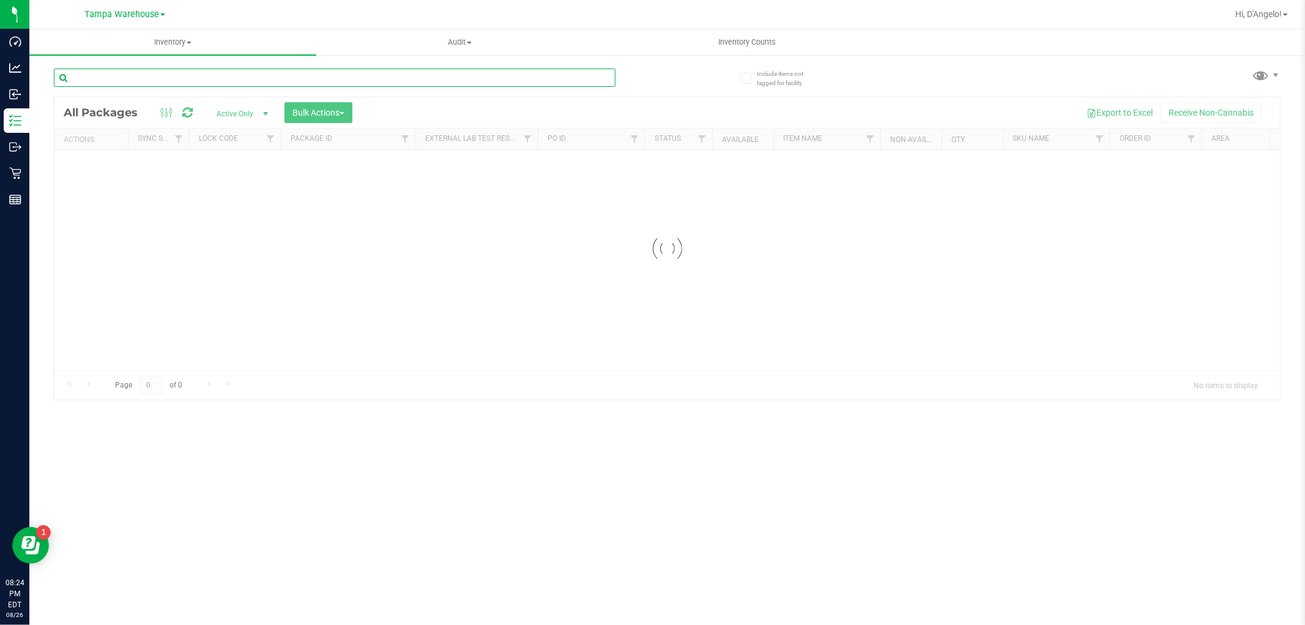
paste input "W-AUG25T1903-0818"
type input "W-AUG25T1903-0818"
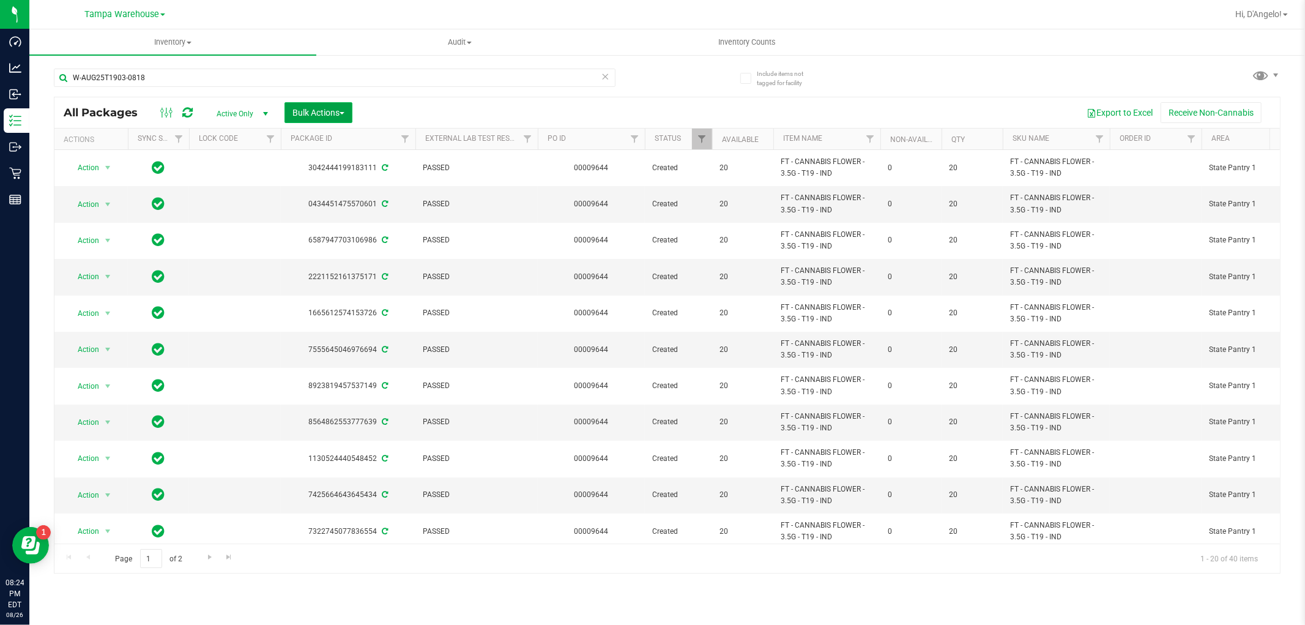
click at [326, 115] on span "Bulk Actions" at bounding box center [319, 113] width 52 height 10
click at [342, 231] on span "Lock/Unlock packages" at bounding box center [334, 230] width 84 height 10
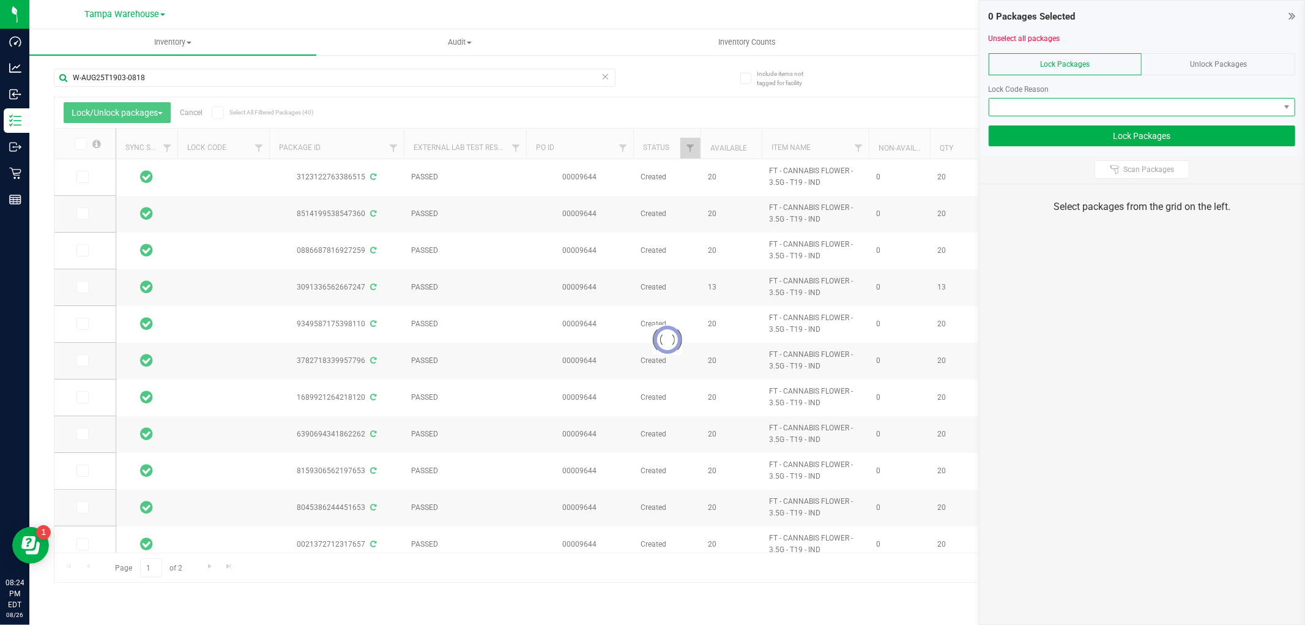
click at [1038, 106] on span at bounding box center [1135, 107] width 290 height 17
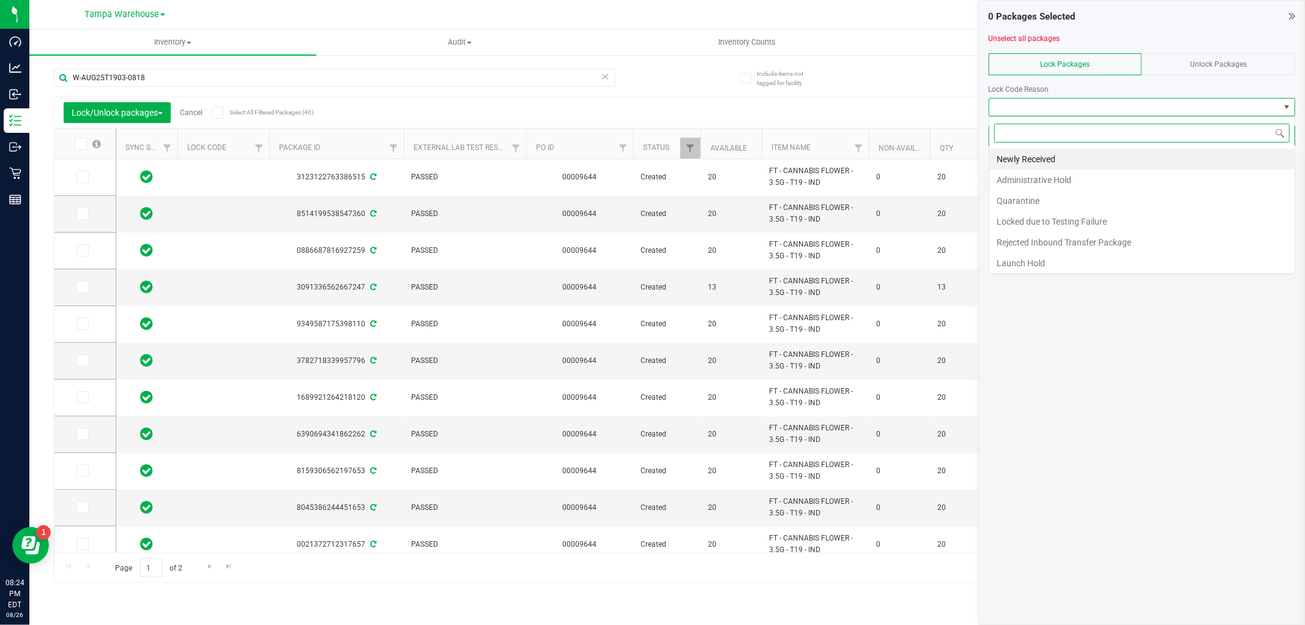
scroll to position [18, 307]
click at [1014, 177] on li "Administrative Hold" at bounding box center [1142, 180] width 305 height 21
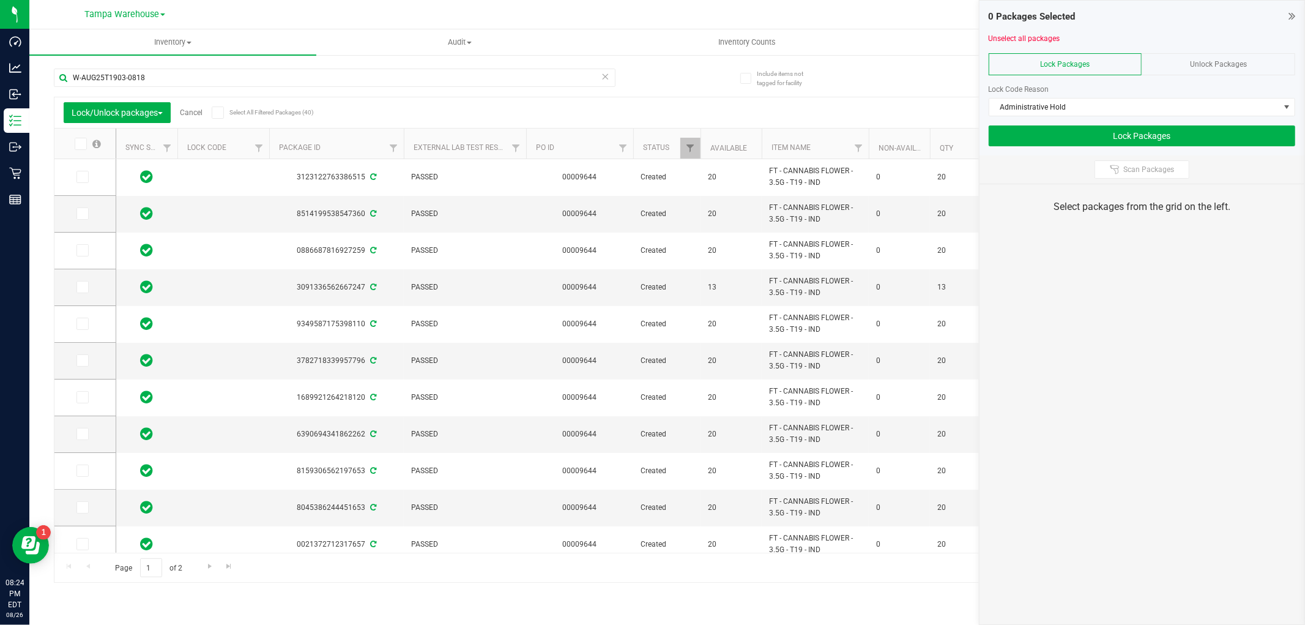
click at [271, 114] on span "Select All Filtered Packages (40)" at bounding box center [260, 112] width 61 height 7
click at [0, 0] on input "Select All Filtered Packages (40)" at bounding box center [0, 0] width 0 height 0
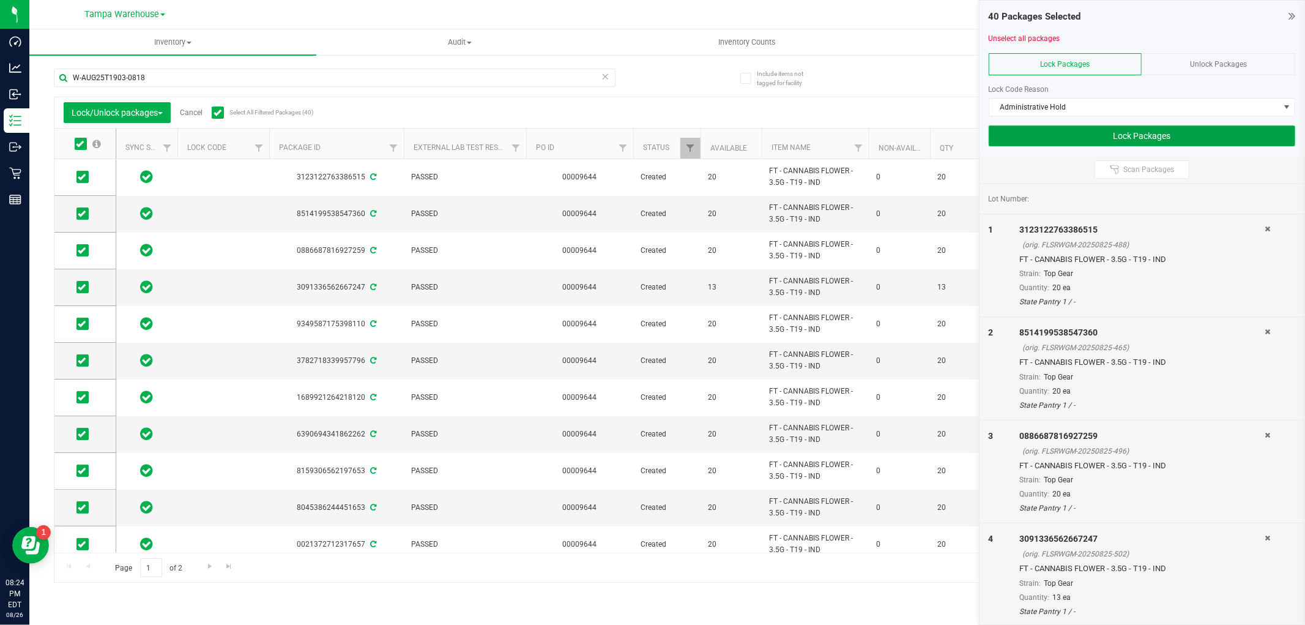
click at [1089, 135] on button "Lock Packages" at bounding box center [1142, 135] width 307 height 21
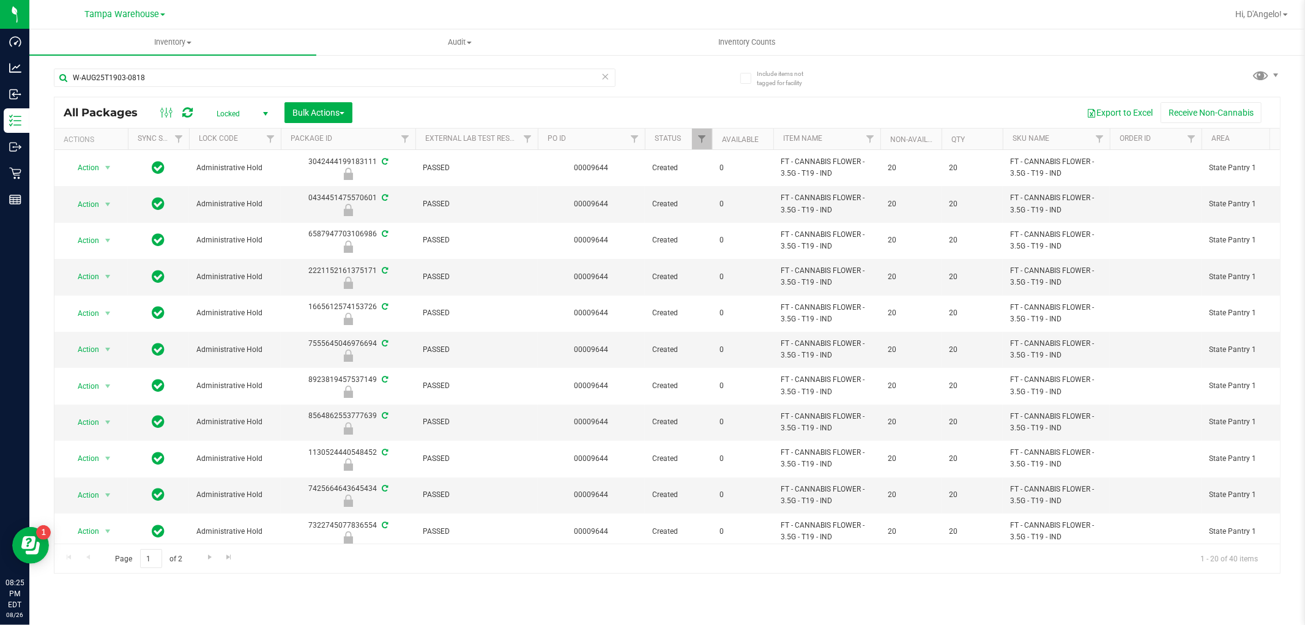
click at [228, 114] on span "Locked" at bounding box center [239, 113] width 67 height 17
click at [236, 131] on li "Active Only" at bounding box center [239, 134] width 66 height 18
drag, startPoint x: 175, startPoint y: 86, endPoint x: 42, endPoint y: 69, distance: 134.4
click at [42, 69] on div "Include items not tagged for facility W-AUG25T1903-0818 All Packages Active Onl…" at bounding box center [667, 240] width 1276 height 373
paste input "HBG01"
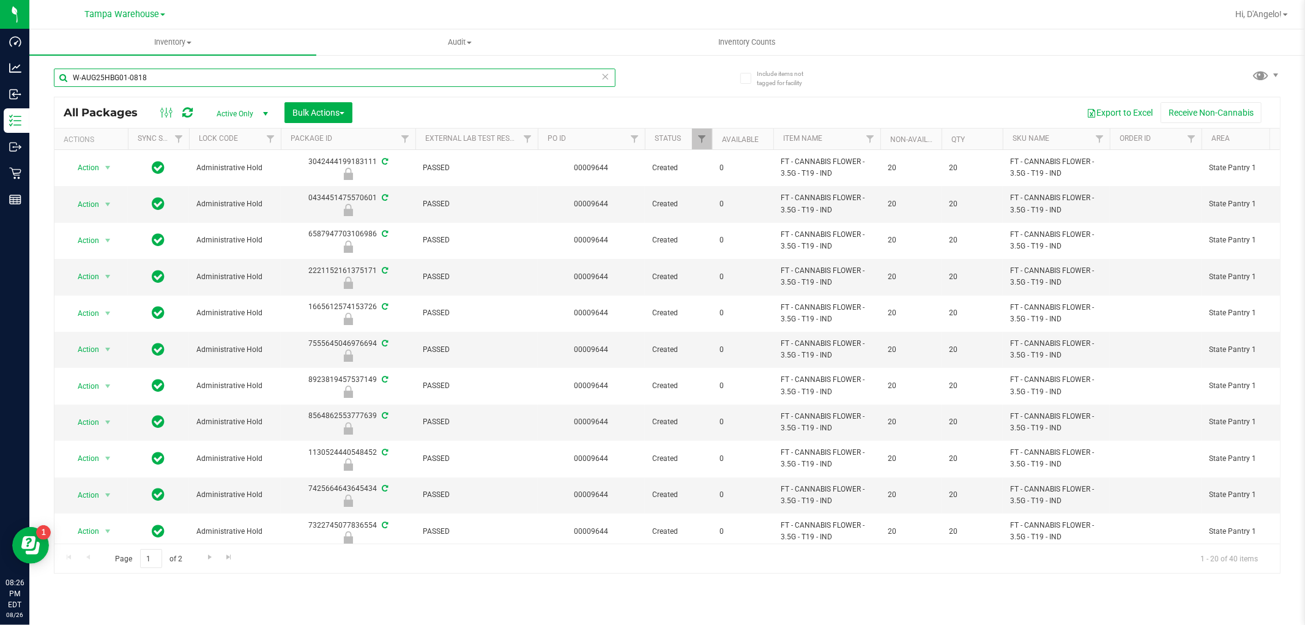
type input "W-AUG25HBG01-0818"
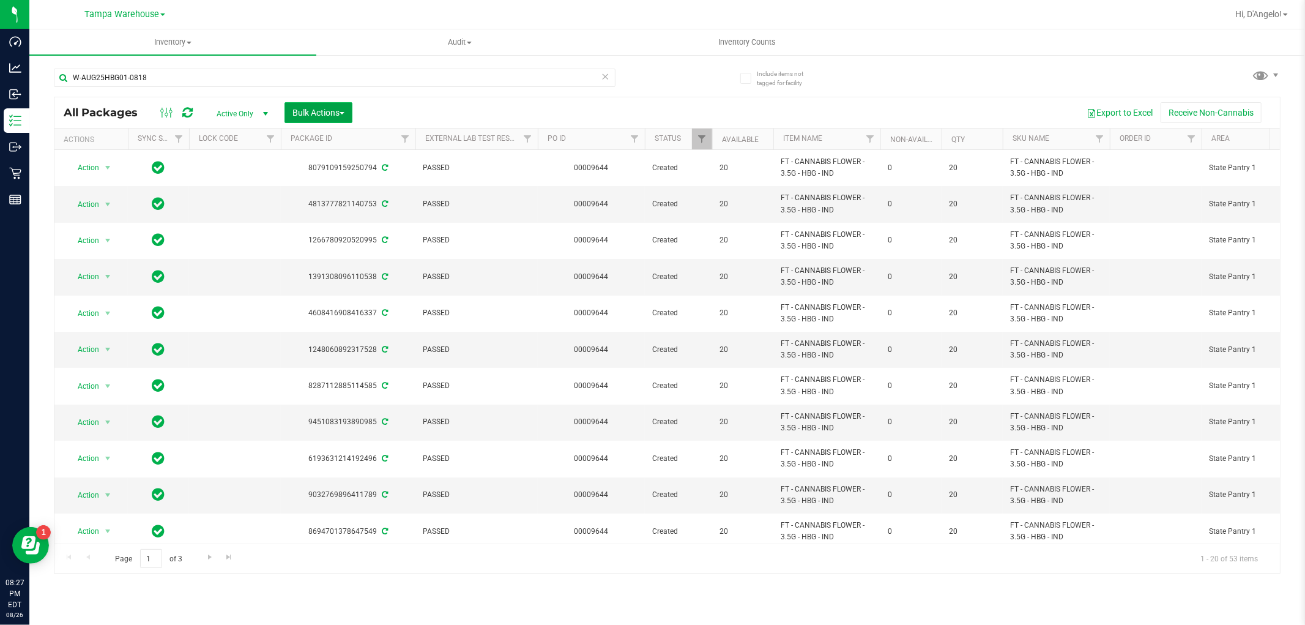
click at [316, 113] on span "Bulk Actions" at bounding box center [319, 113] width 52 height 10
click at [379, 233] on div "Lock/Unlock packages" at bounding box center [342, 232] width 100 height 20
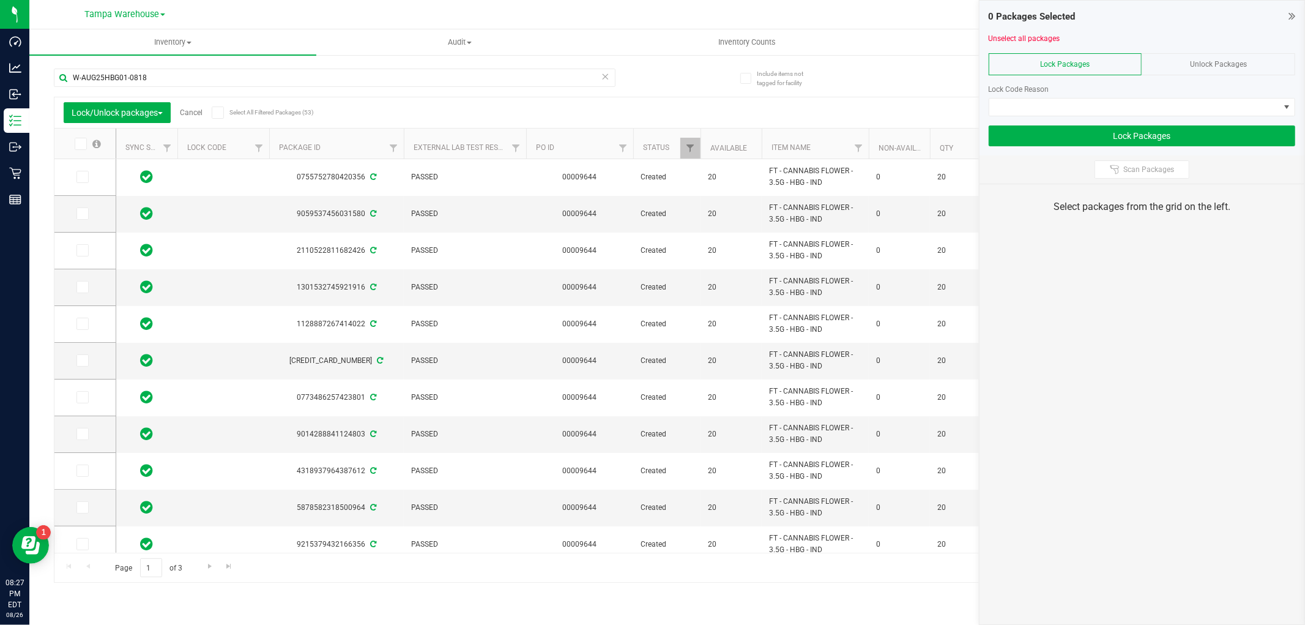
click at [236, 107] on label "Select All Filtered Packages (53)" at bounding box center [251, 112] width 79 height 12
click at [0, 0] on input "Select All Filtered Packages (53)" at bounding box center [0, 0] width 0 height 0
click at [1011, 105] on span at bounding box center [1135, 107] width 290 height 17
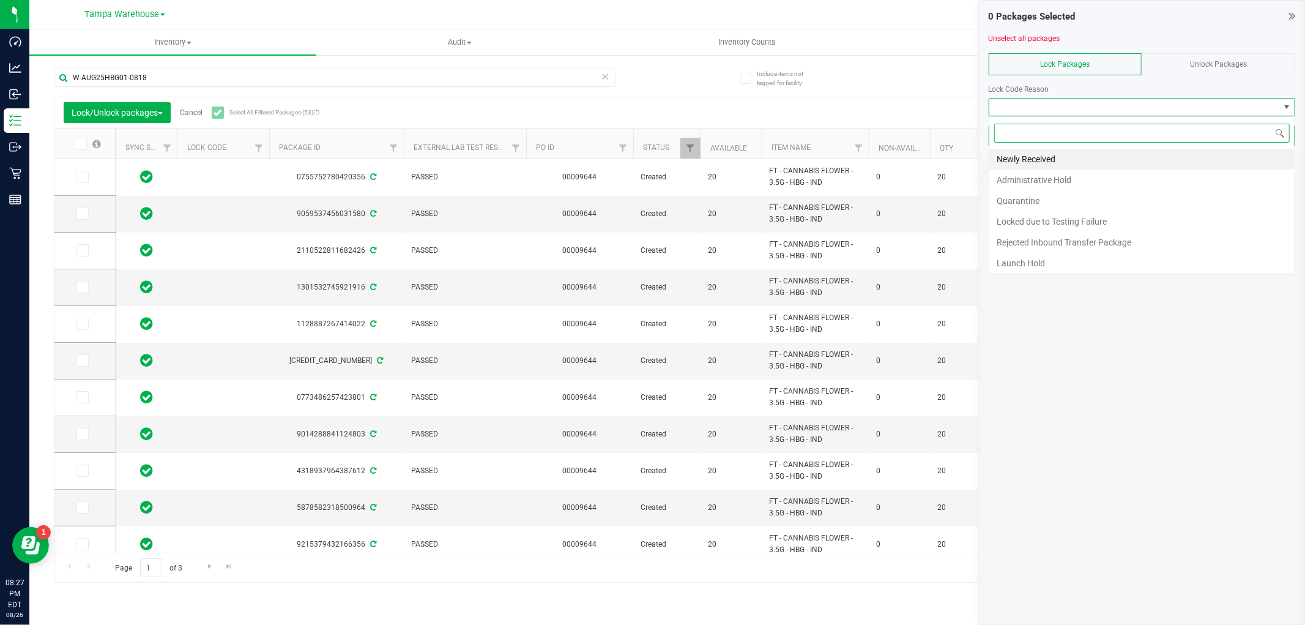
scroll to position [18, 307]
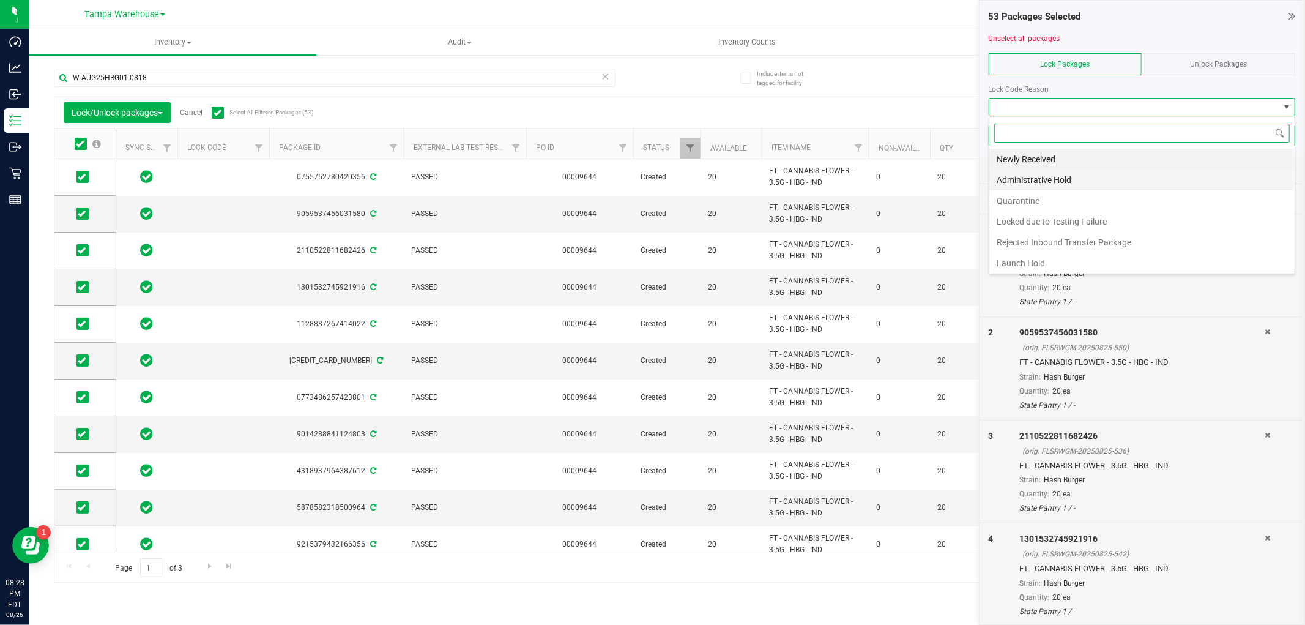
click at [1056, 179] on li "Administrative Hold" at bounding box center [1142, 180] width 305 height 21
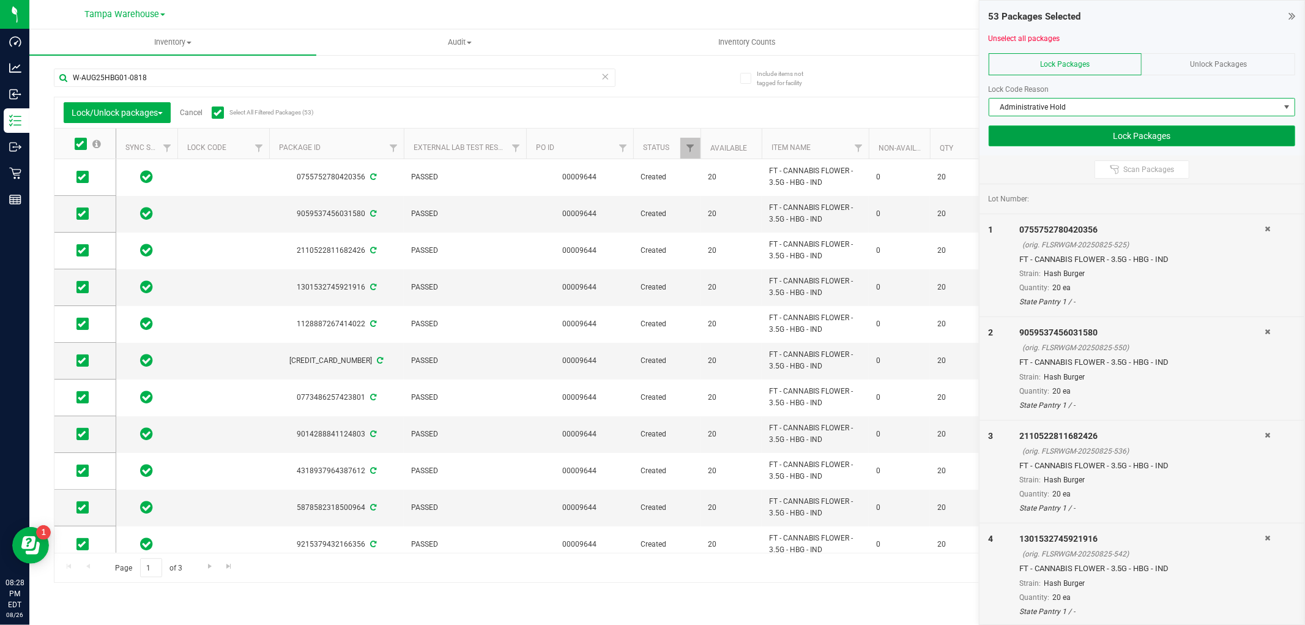
click at [1036, 127] on button "Lock Packages" at bounding box center [1142, 135] width 307 height 21
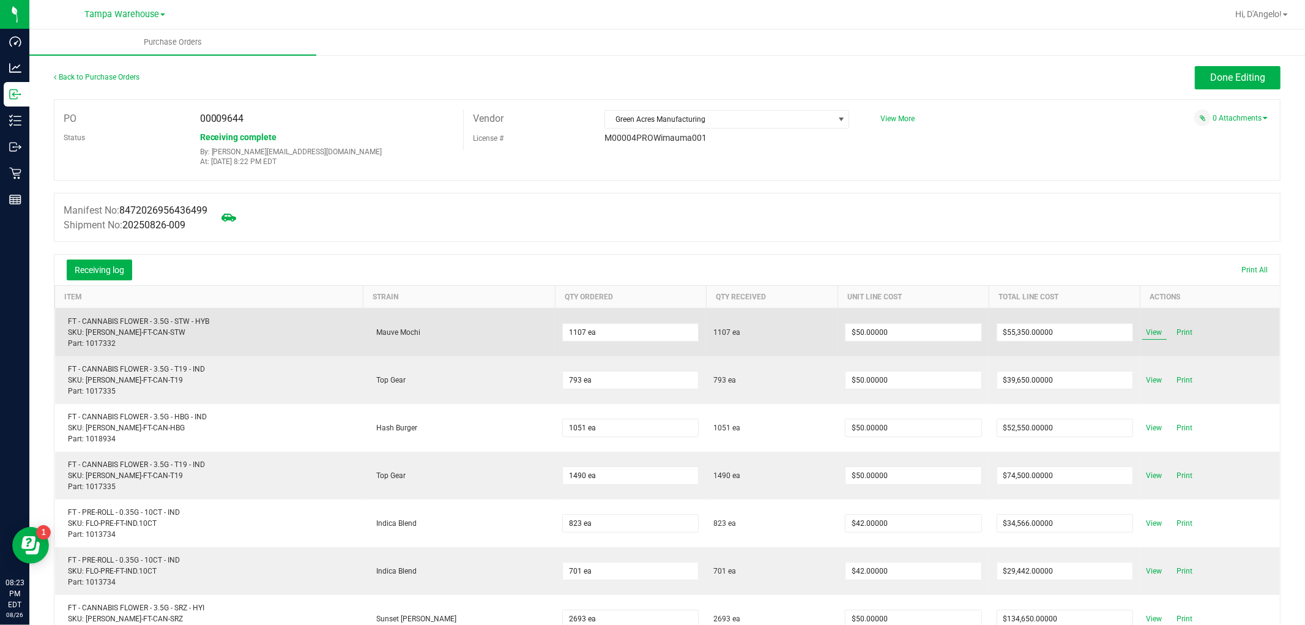
click at [1143, 338] on span "View" at bounding box center [1155, 332] width 24 height 15
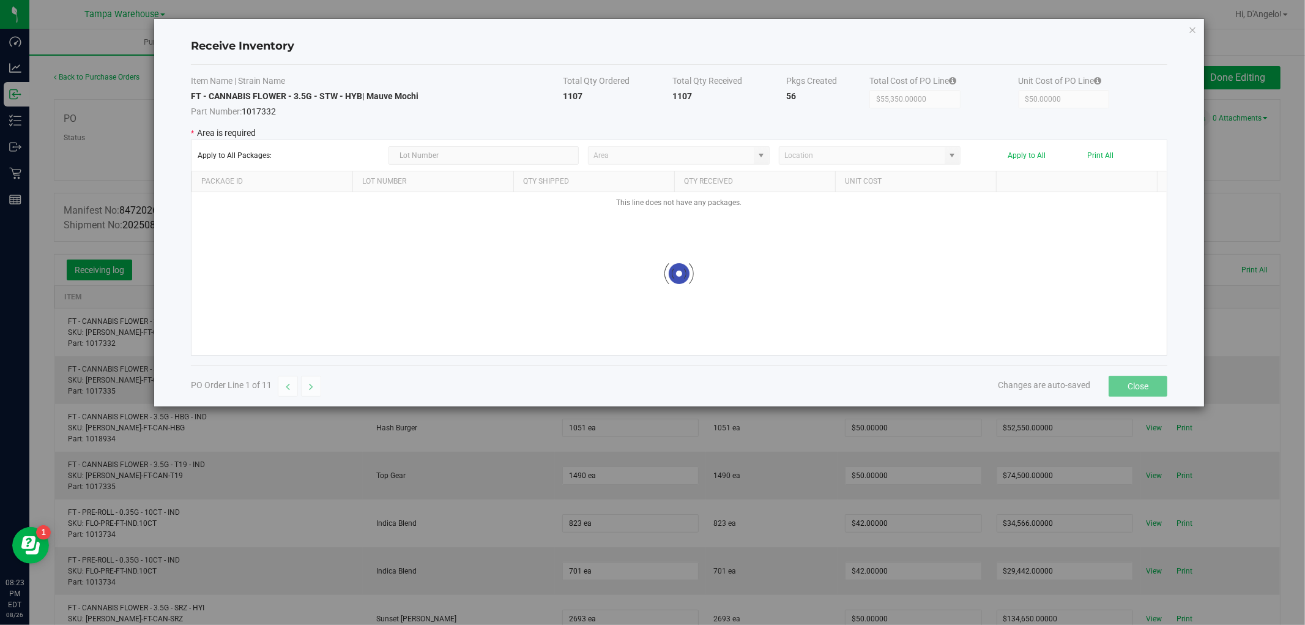
type input "State Pantry 1"
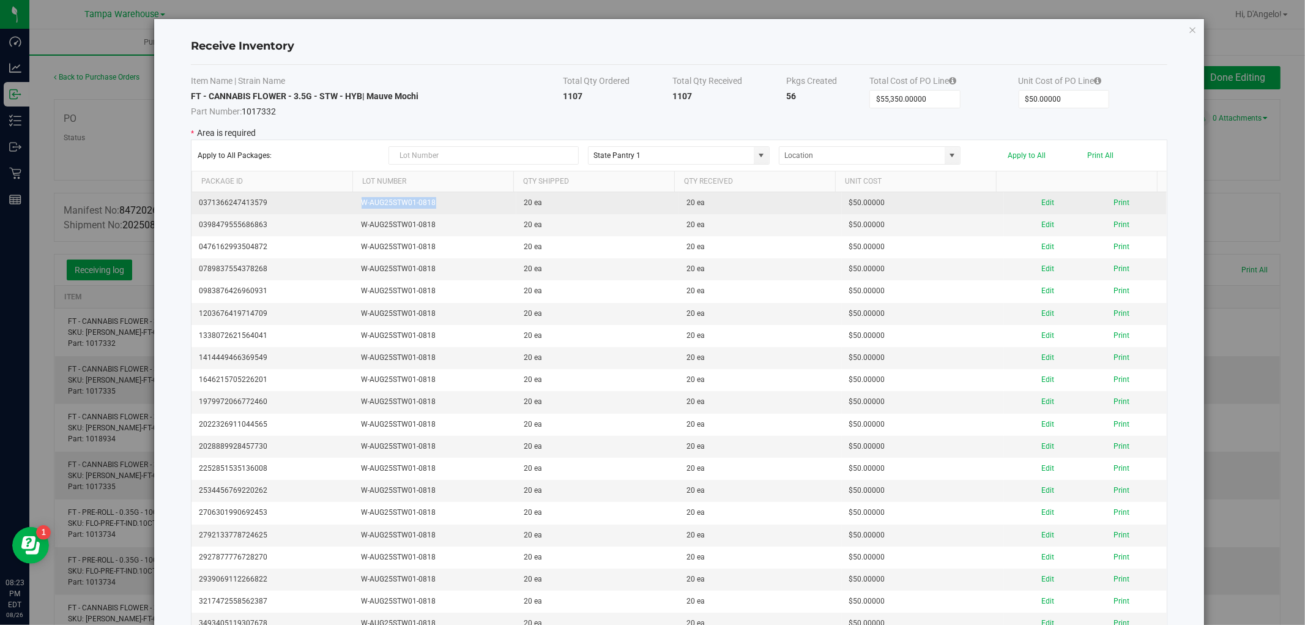
drag, startPoint x: 435, startPoint y: 204, endPoint x: 356, endPoint y: 203, distance: 79.0
click at [356, 203] on td "W-AUG25STW01-0818" at bounding box center [435, 203] width 163 height 22
copy td "W-AUG25STW01-0818"
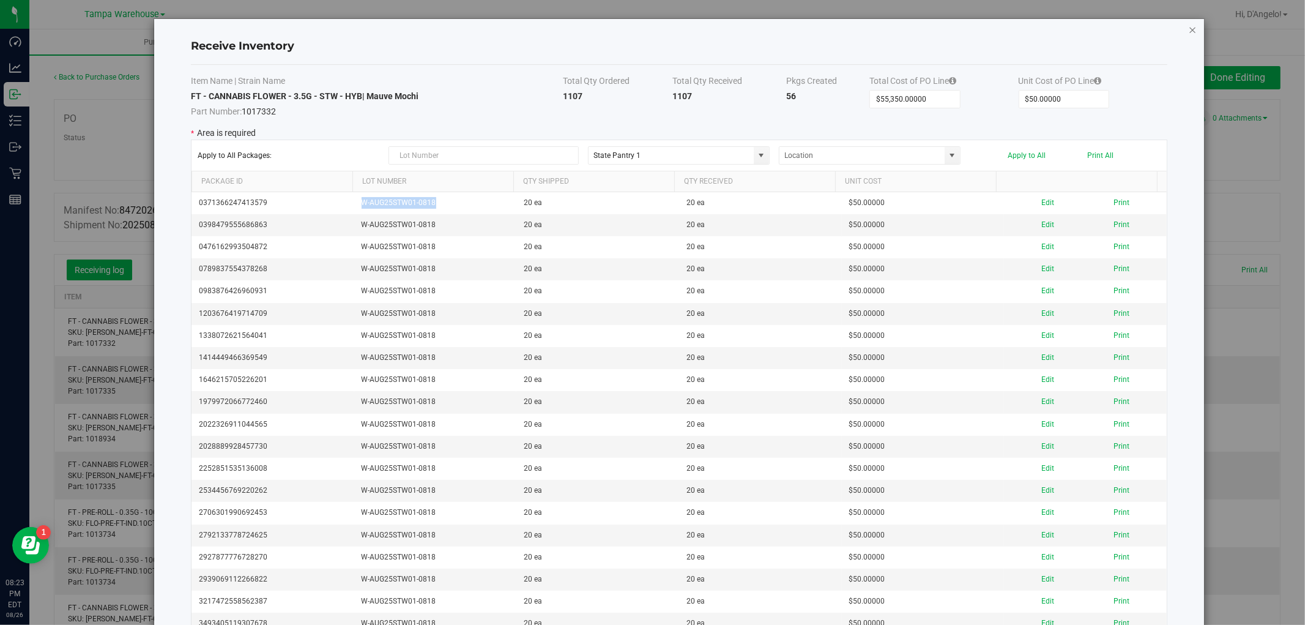
click at [1189, 28] on icon "Close modal" at bounding box center [1193, 29] width 9 height 15
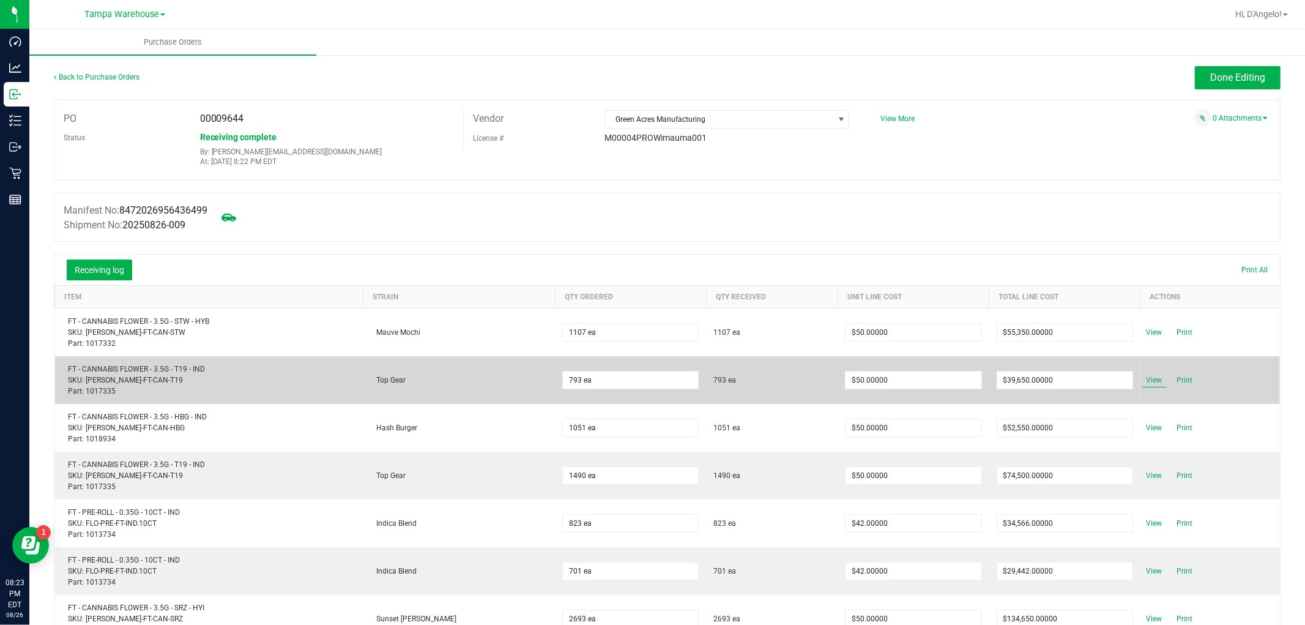
click at [1146, 382] on span "View" at bounding box center [1155, 380] width 24 height 15
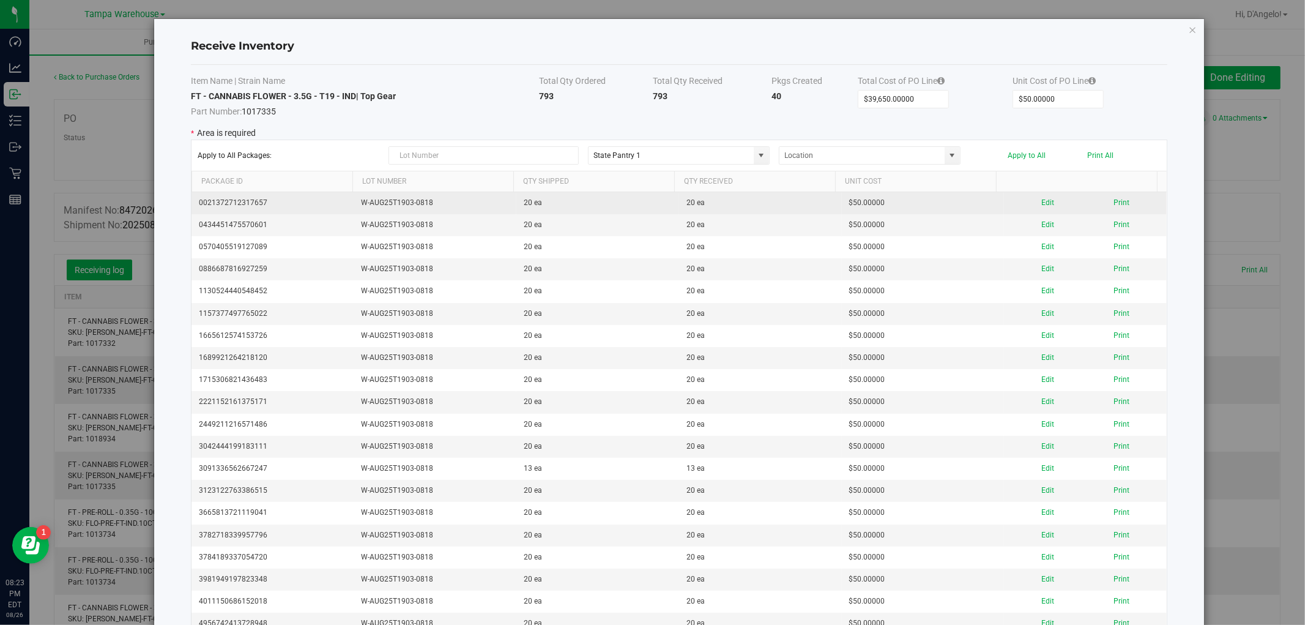
drag, startPoint x: 448, startPoint y: 210, endPoint x: 340, endPoint y: 201, distance: 108.7
click at [340, 201] on tr "0021372712317657 W-AUG25T1903-0818 20 ea 20 ea $50.00000 Edit Print" at bounding box center [680, 203] width 976 height 22
copy tr "W-AUG25T1903-0818"
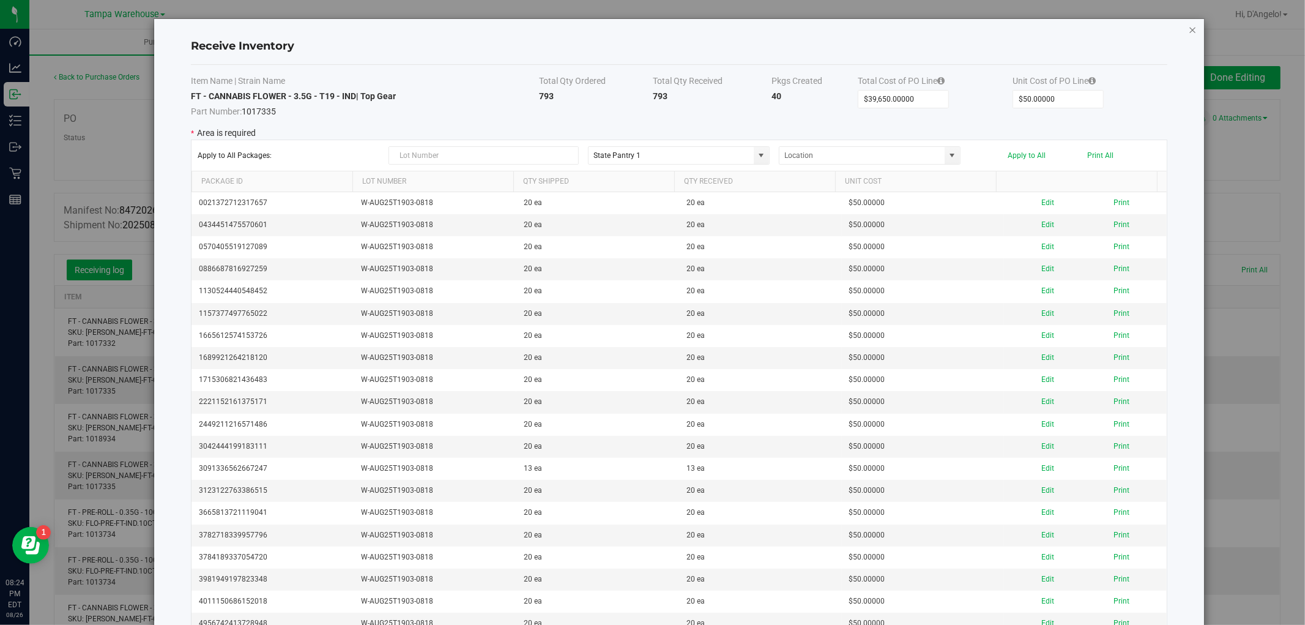
click at [1189, 29] on icon "Close modal" at bounding box center [1193, 29] width 9 height 15
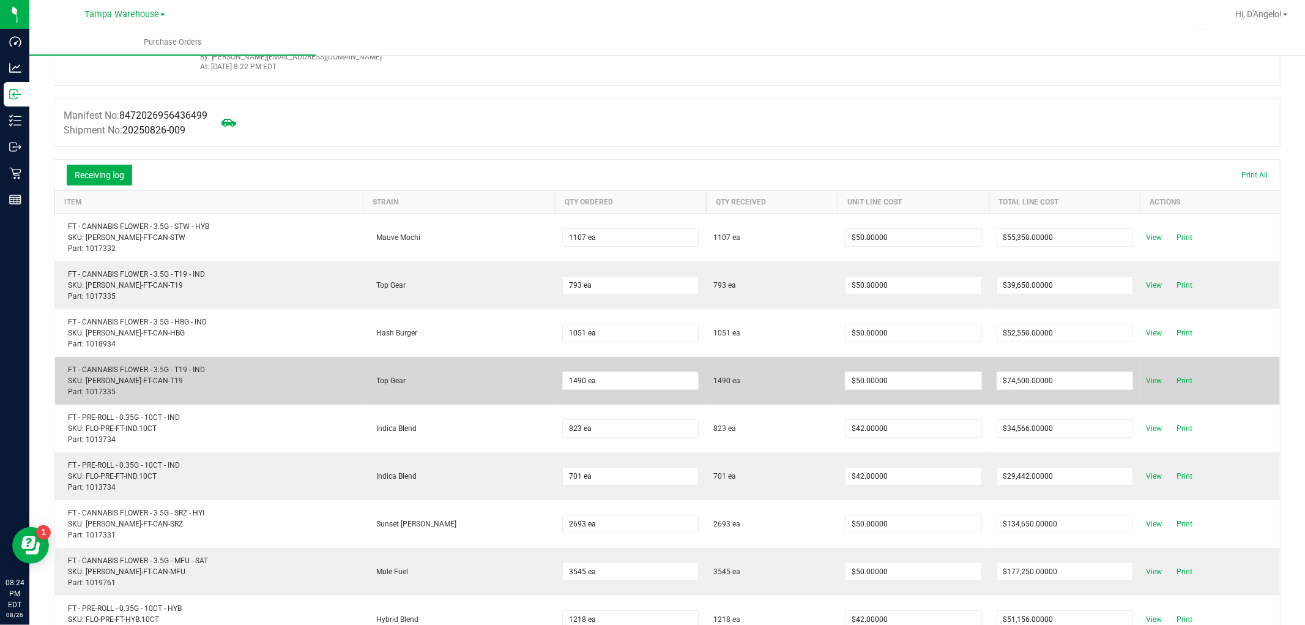
scroll to position [136, 0]
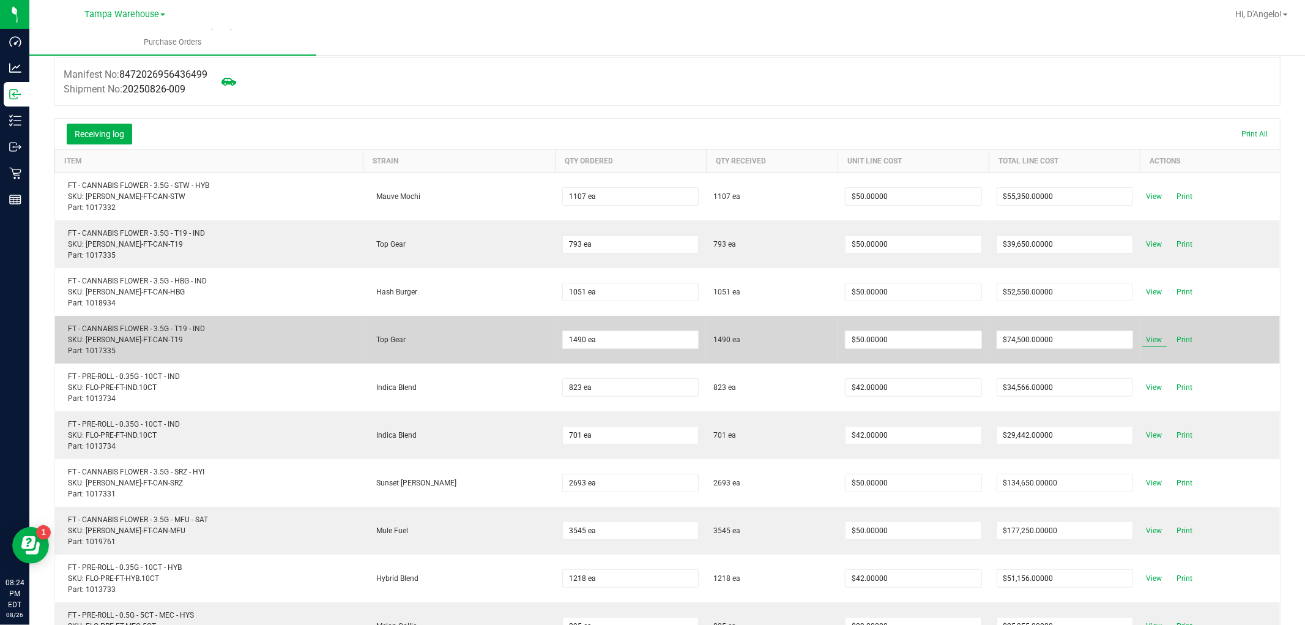
click at [1143, 338] on span "View" at bounding box center [1155, 339] width 24 height 15
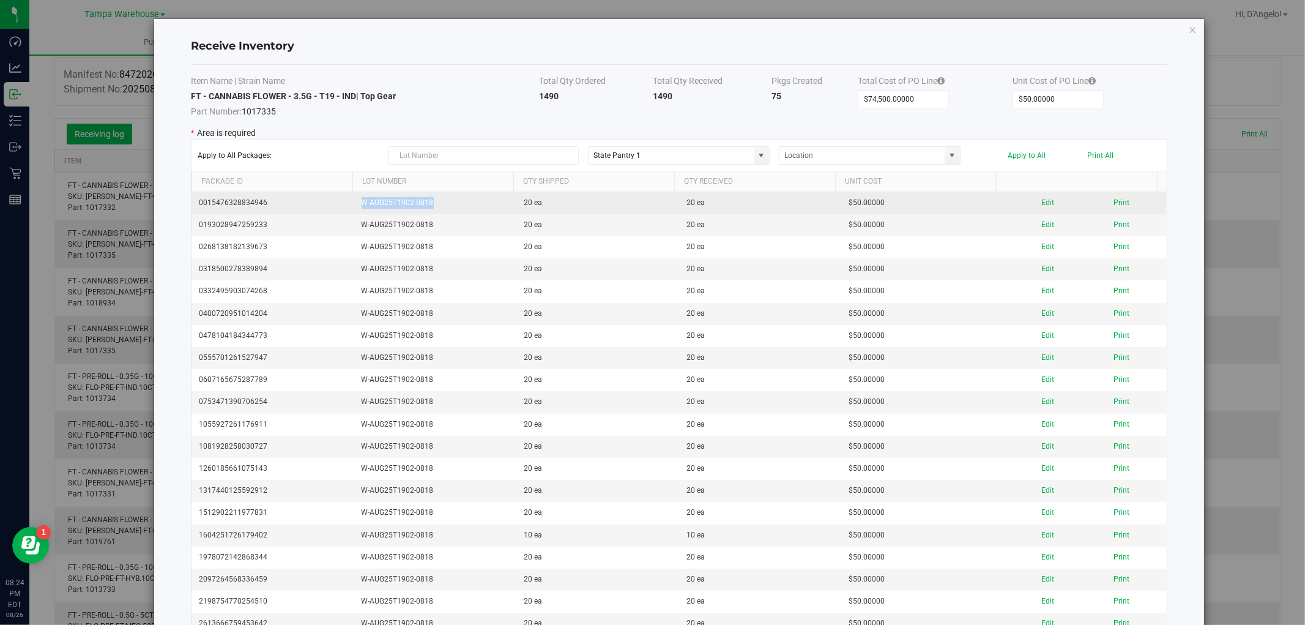
drag, startPoint x: 473, startPoint y: 201, endPoint x: 352, endPoint y: 203, distance: 121.2
click at [354, 203] on td "W-AUG25T1902-0818" at bounding box center [435, 203] width 163 height 22
copy td "W-AUG25T1902-0818"
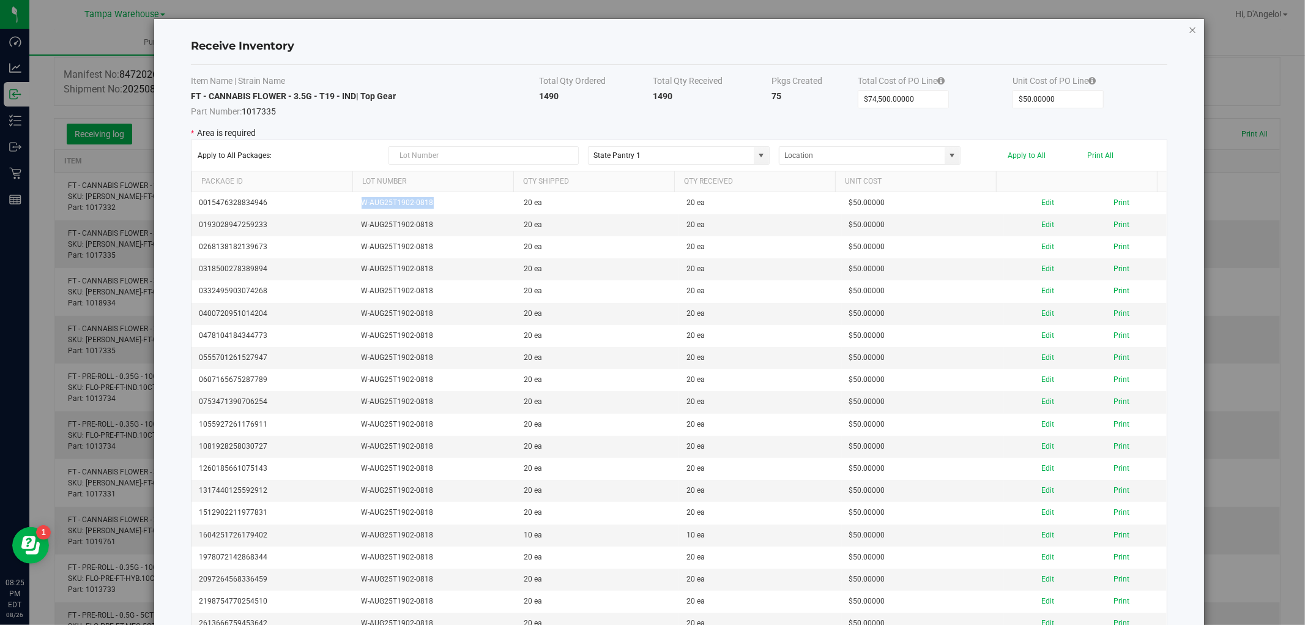
click at [1189, 25] on icon "Close modal" at bounding box center [1193, 29] width 9 height 15
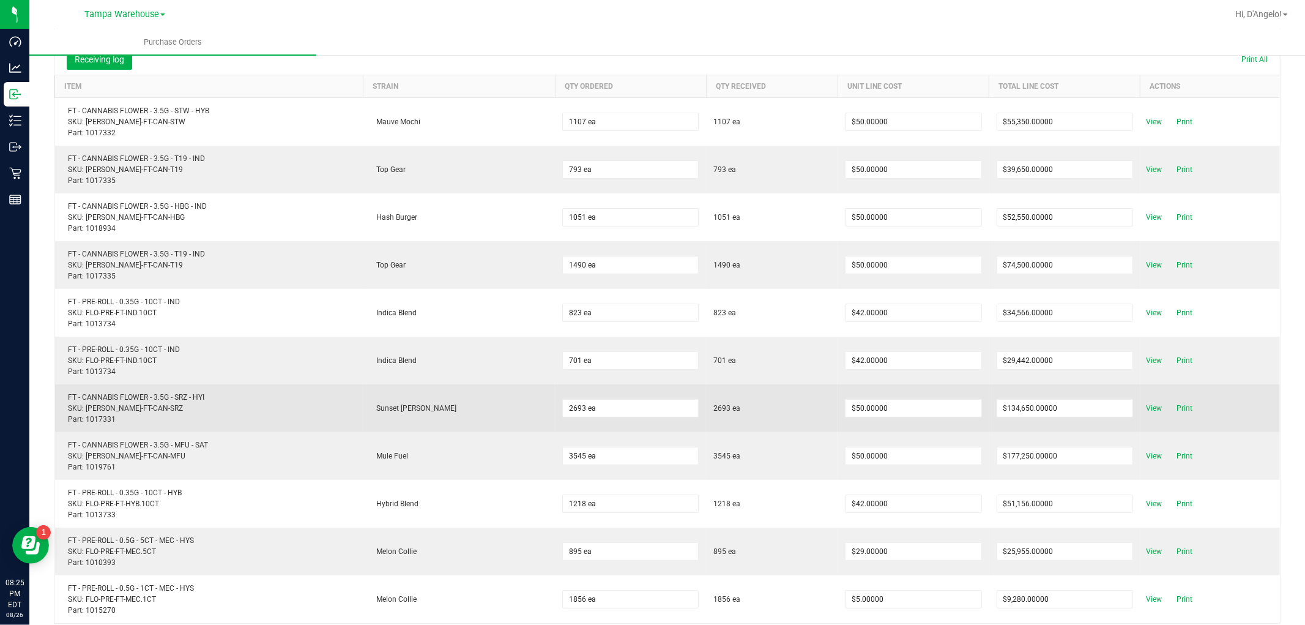
scroll to position [340, 0]
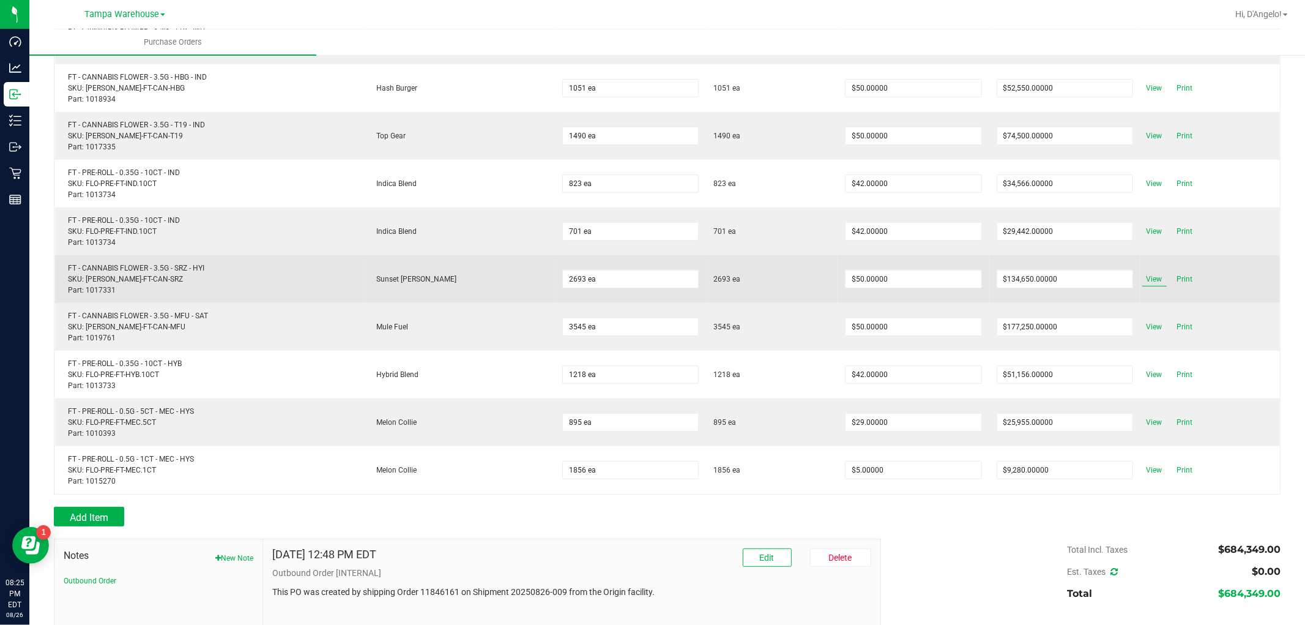
click at [1143, 275] on span "View" at bounding box center [1155, 279] width 24 height 15
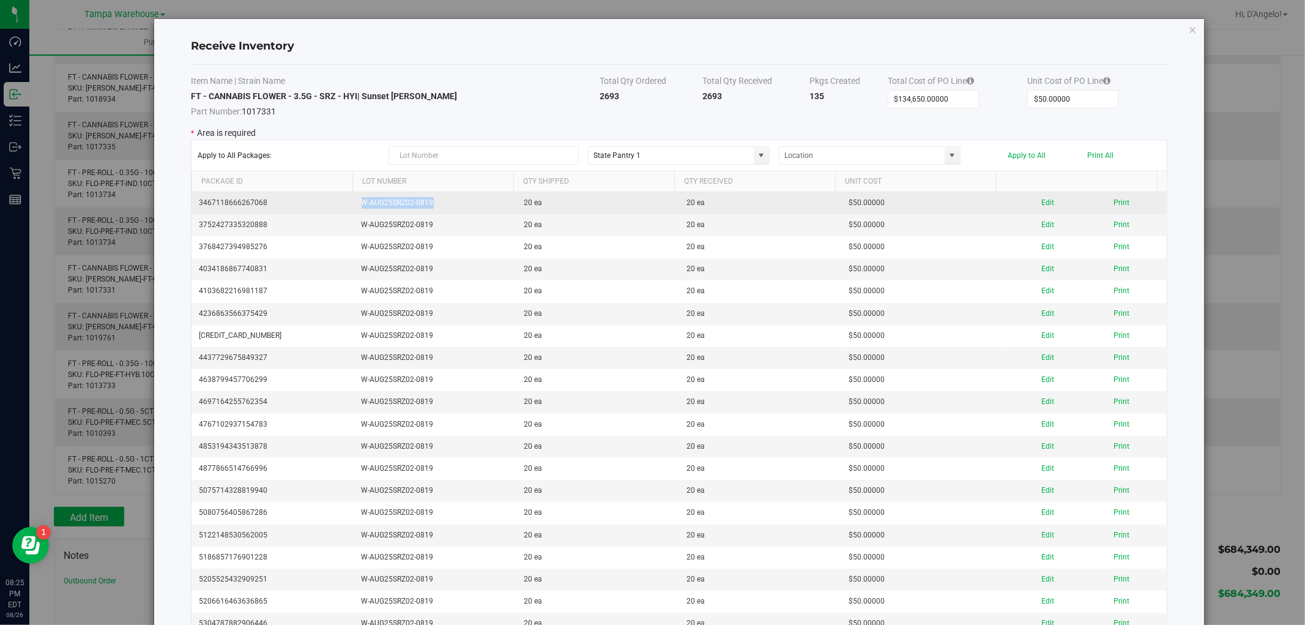
drag, startPoint x: 427, startPoint y: 203, endPoint x: 354, endPoint y: 197, distance: 73.6
click at [354, 197] on td "W-AUG25SRZ02-0819" at bounding box center [435, 203] width 163 height 22
copy td "W-AUG25SRZ02-0819"
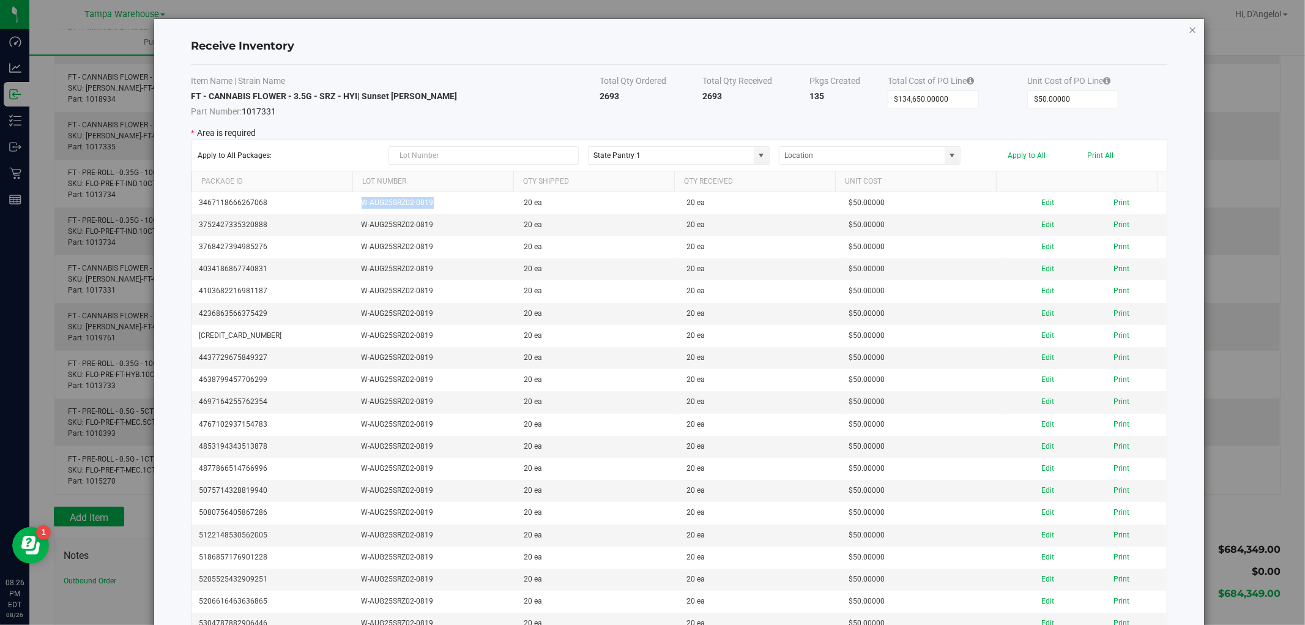
click at [1189, 28] on icon "Close modal" at bounding box center [1193, 29] width 9 height 15
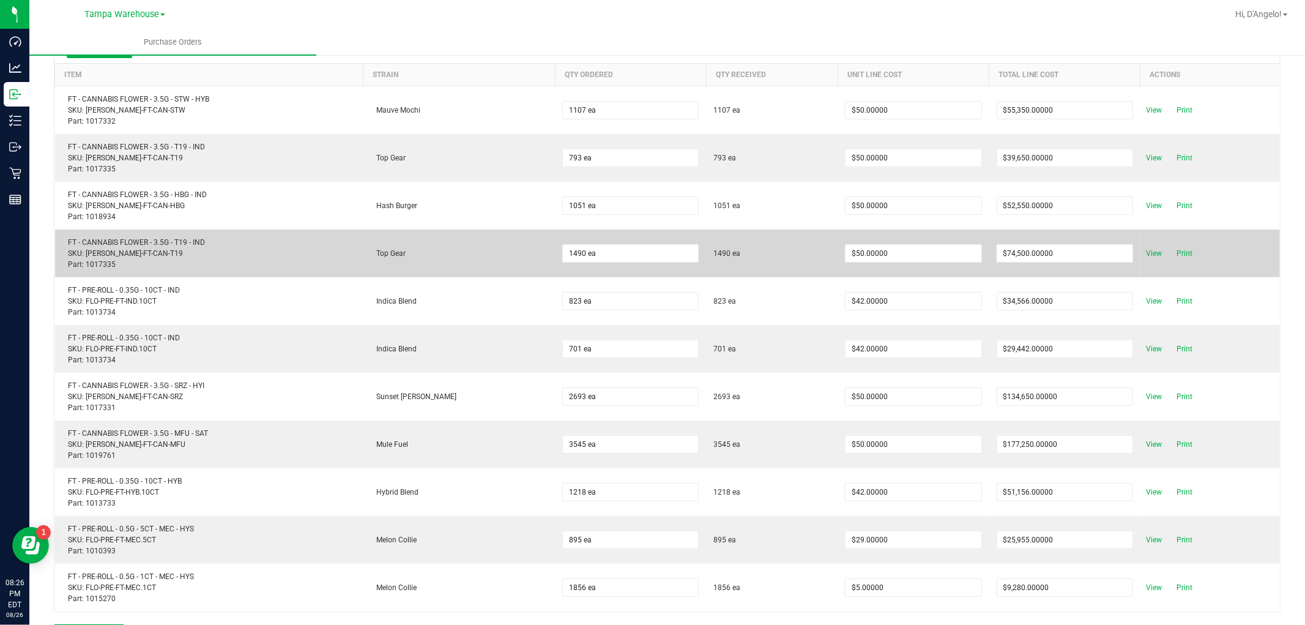
scroll to position [204, 0]
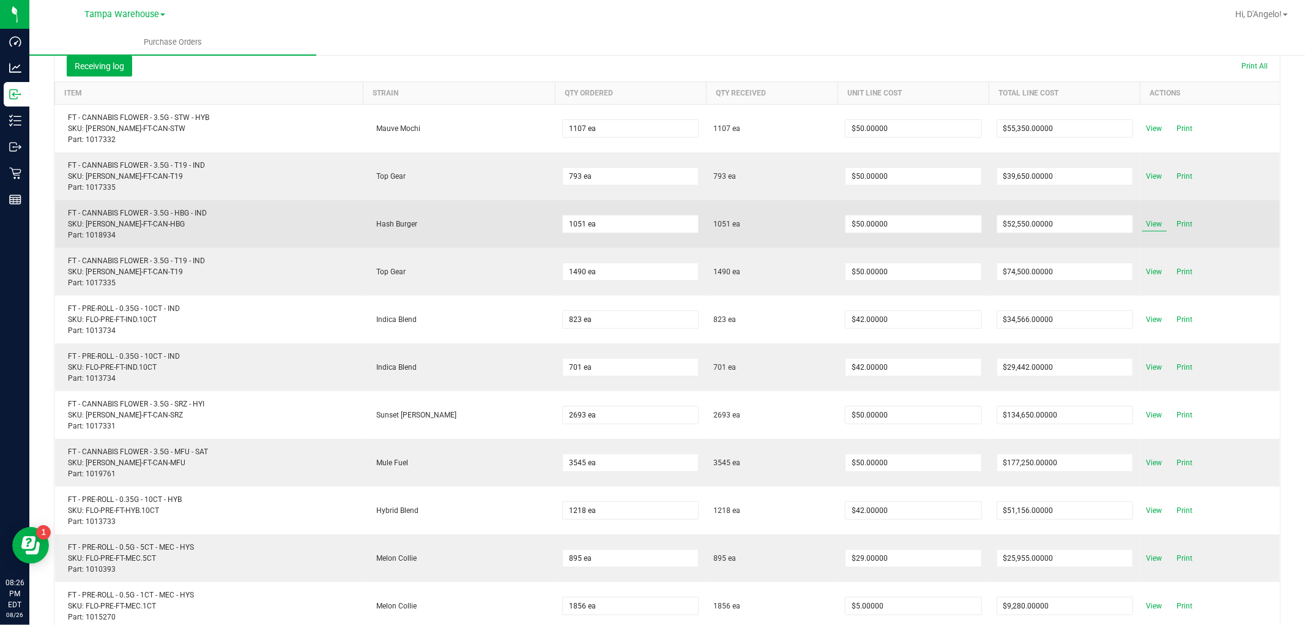
click at [1146, 229] on span "View" at bounding box center [1155, 224] width 24 height 15
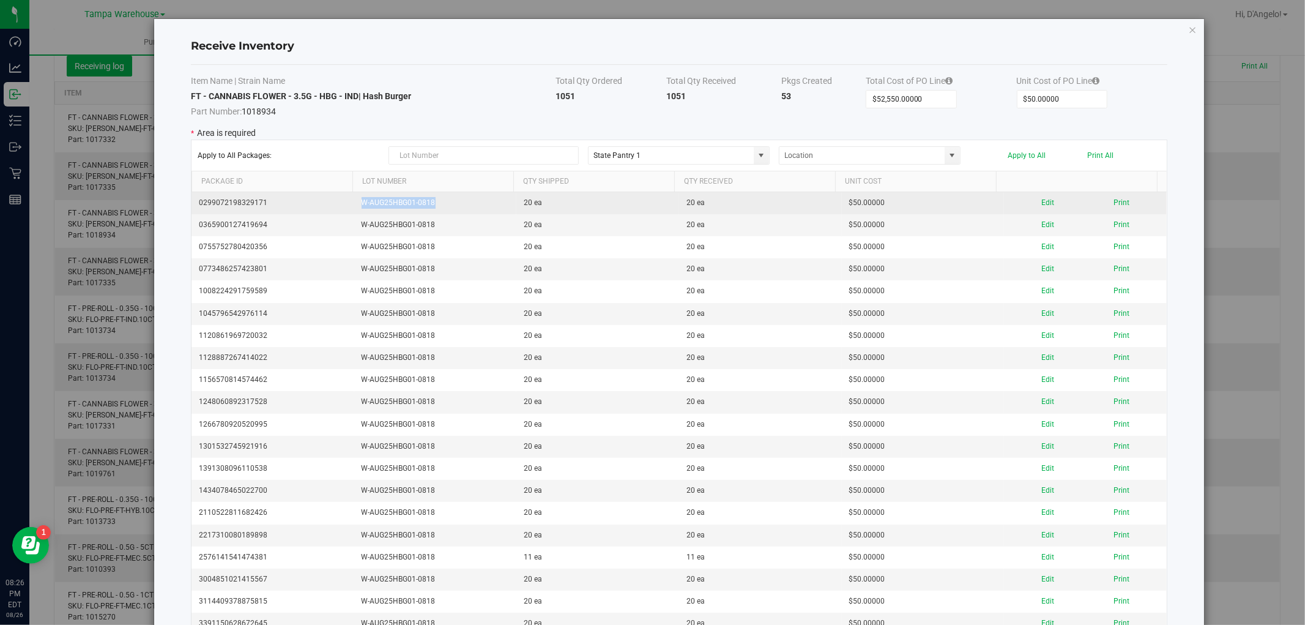
drag, startPoint x: 466, startPoint y: 203, endPoint x: 356, endPoint y: 203, distance: 110.8
click at [356, 203] on td "W-AUG25HBG01-0818" at bounding box center [435, 203] width 163 height 22
copy td "W-AUG25HBG01-0818"
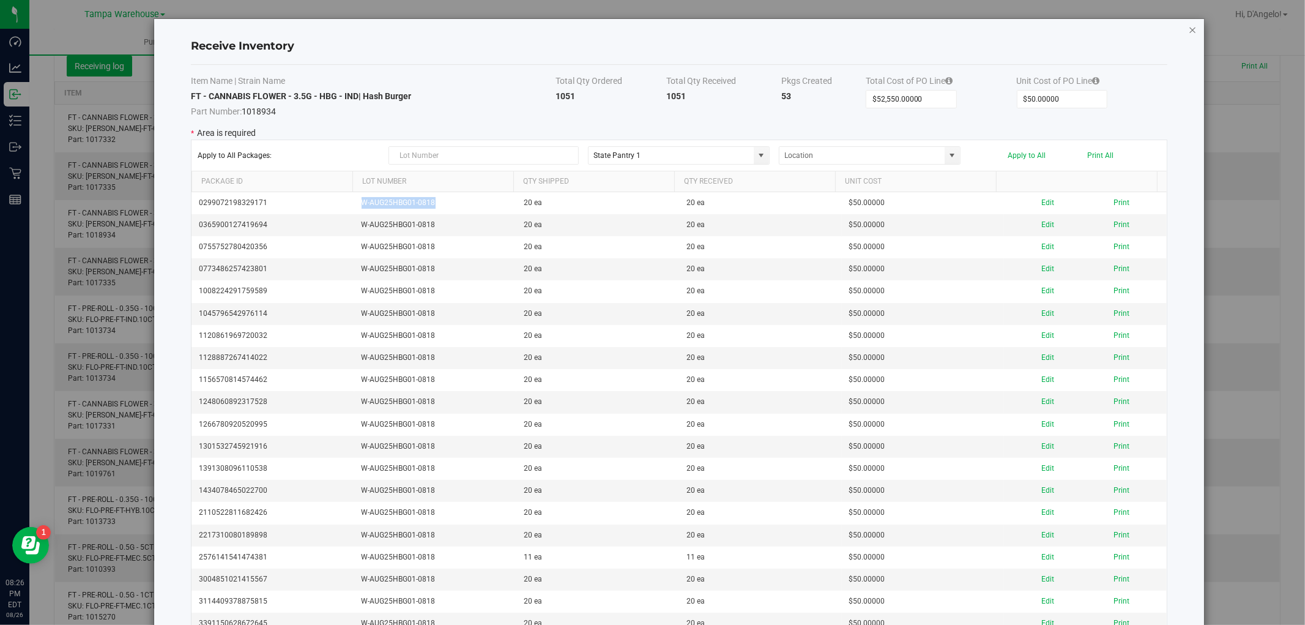
click at [1189, 27] on icon "Close modal" at bounding box center [1193, 29] width 9 height 15
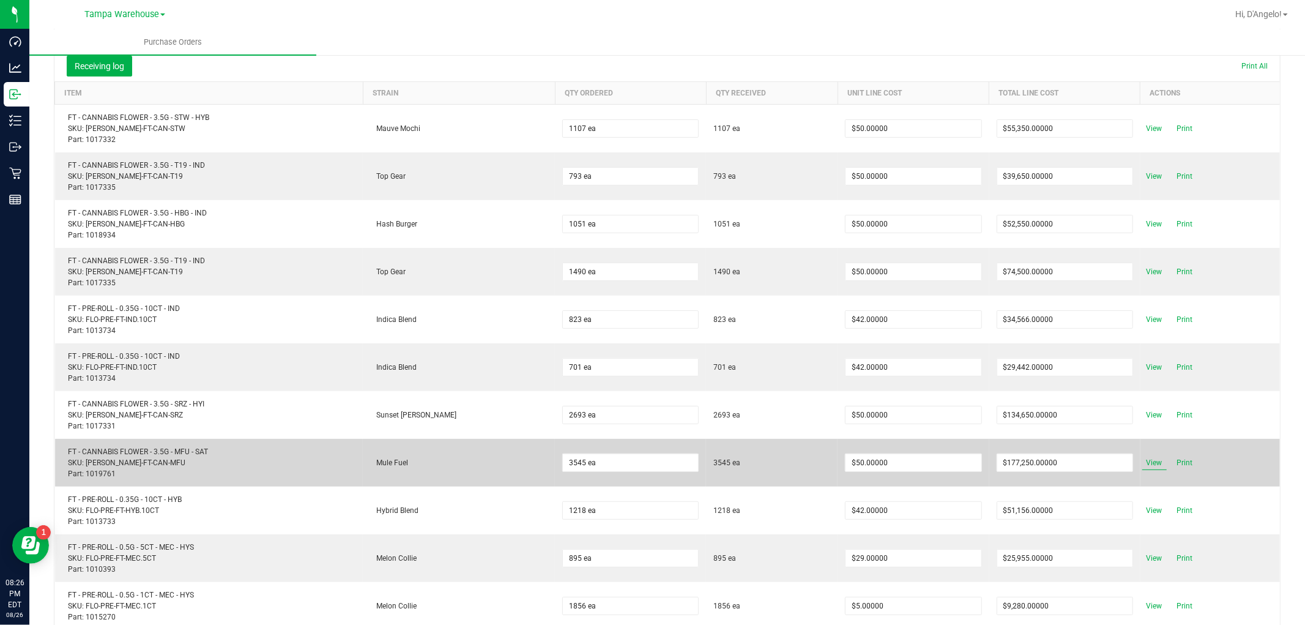
click at [1143, 457] on span "View" at bounding box center [1155, 462] width 24 height 15
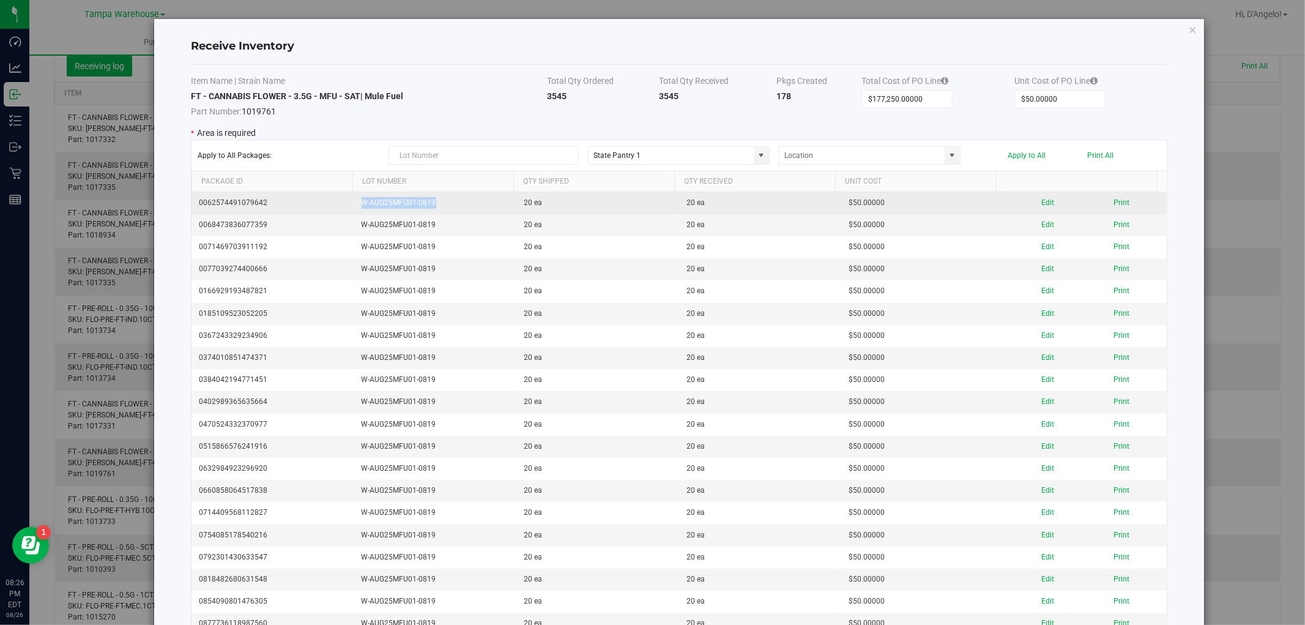
drag, startPoint x: 442, startPoint y: 201, endPoint x: 350, endPoint y: 200, distance: 91.8
click at [354, 200] on td "W-AUG25MFU01-0819" at bounding box center [435, 203] width 163 height 22
copy td "W-AUG25MFU01-0819"
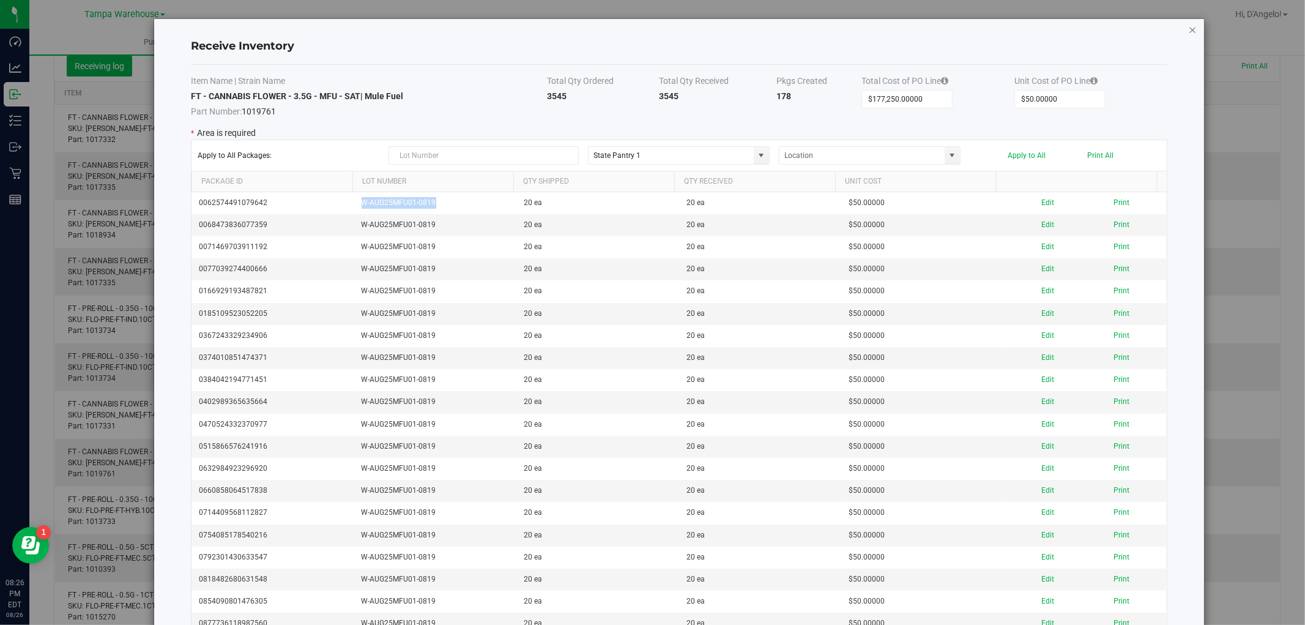
click at [1189, 27] on icon "Close modal" at bounding box center [1193, 29] width 9 height 15
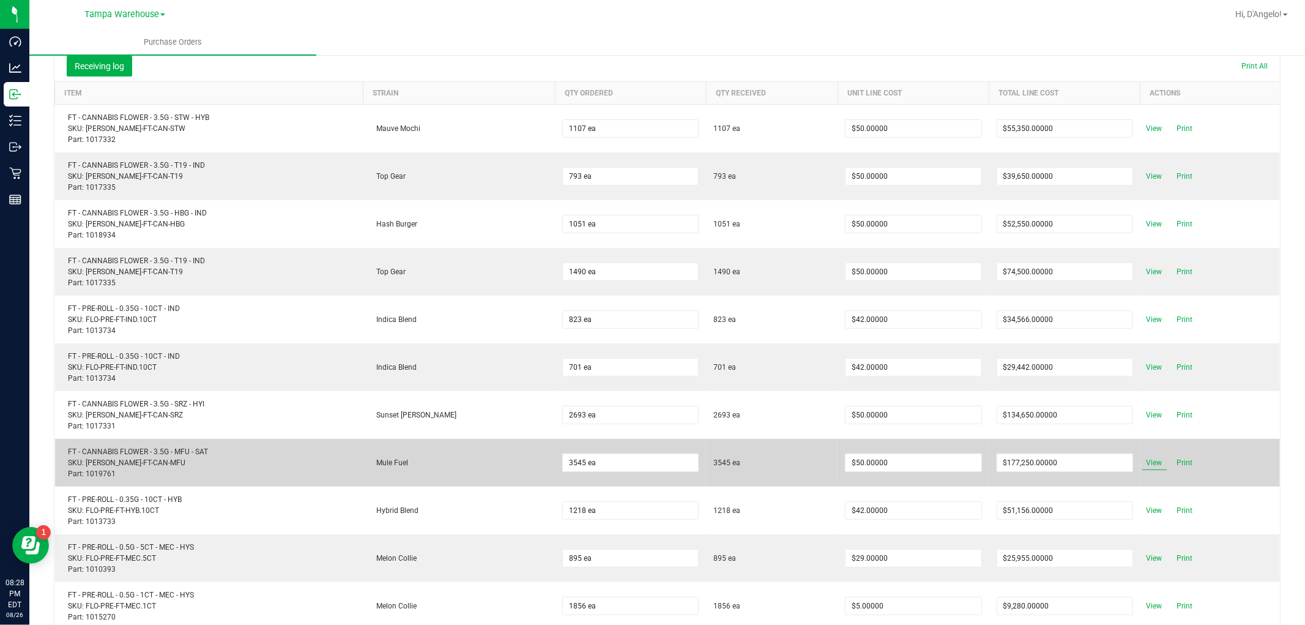
click at [1143, 460] on span "View" at bounding box center [1155, 462] width 24 height 15
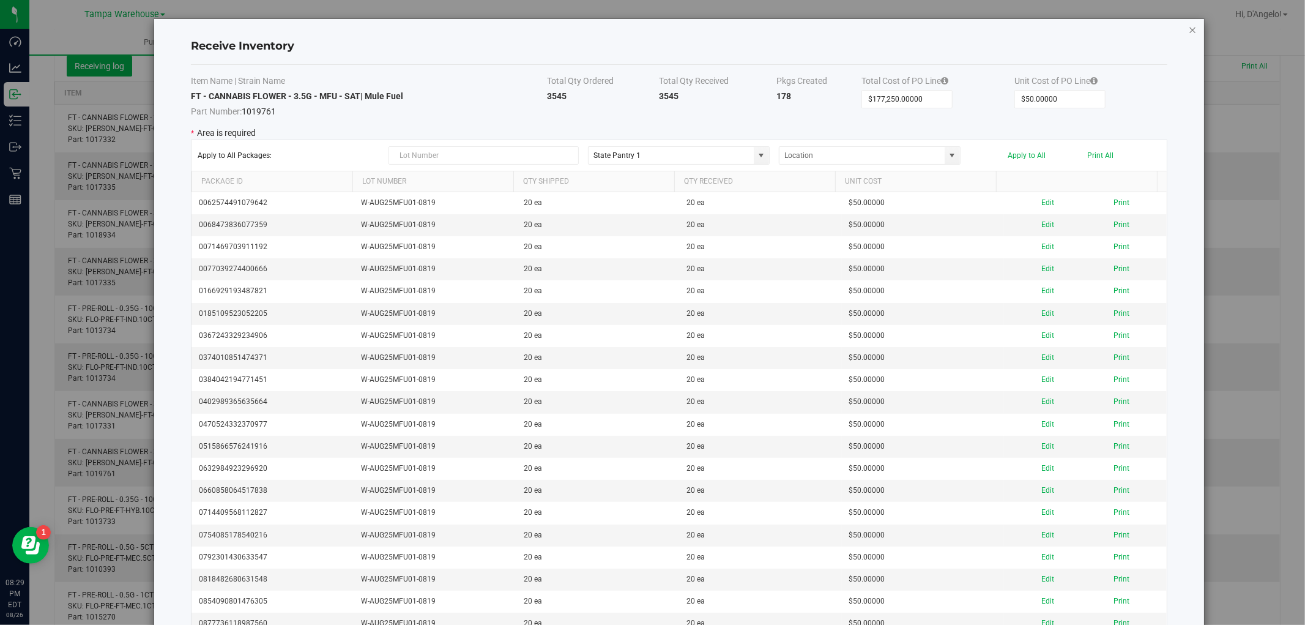
click at [1189, 29] on icon "Close modal" at bounding box center [1193, 29] width 9 height 15
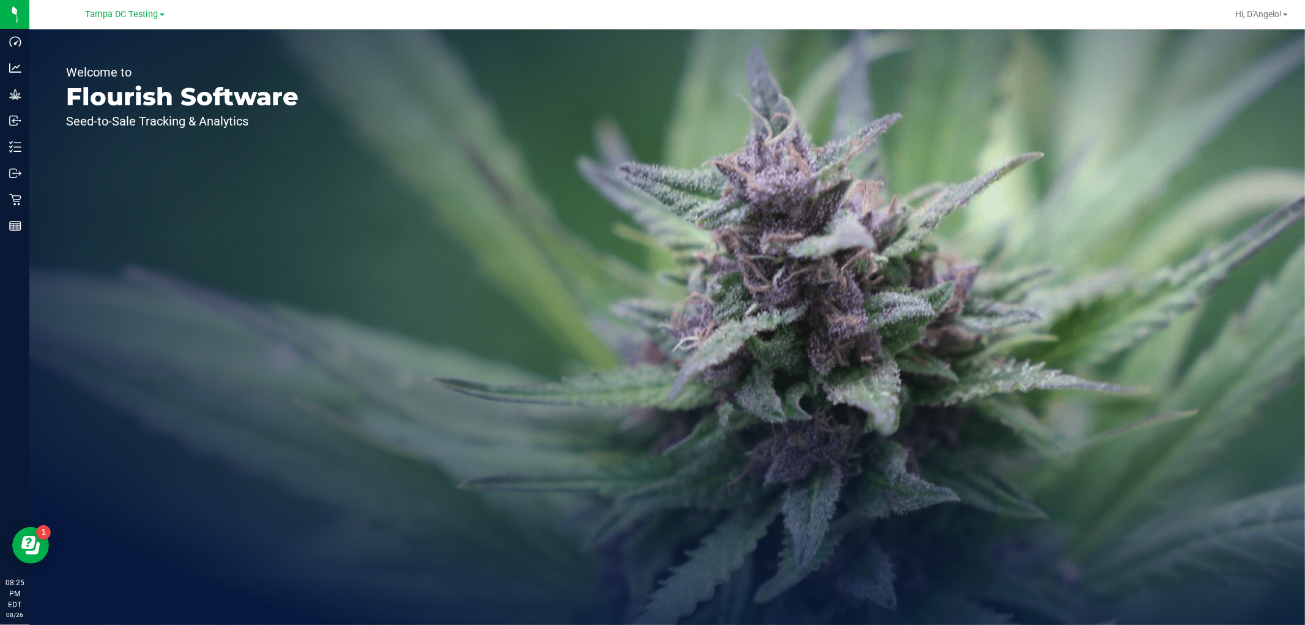
click at [146, 8] on link "Tampa DC Testing" at bounding box center [125, 14] width 79 height 12
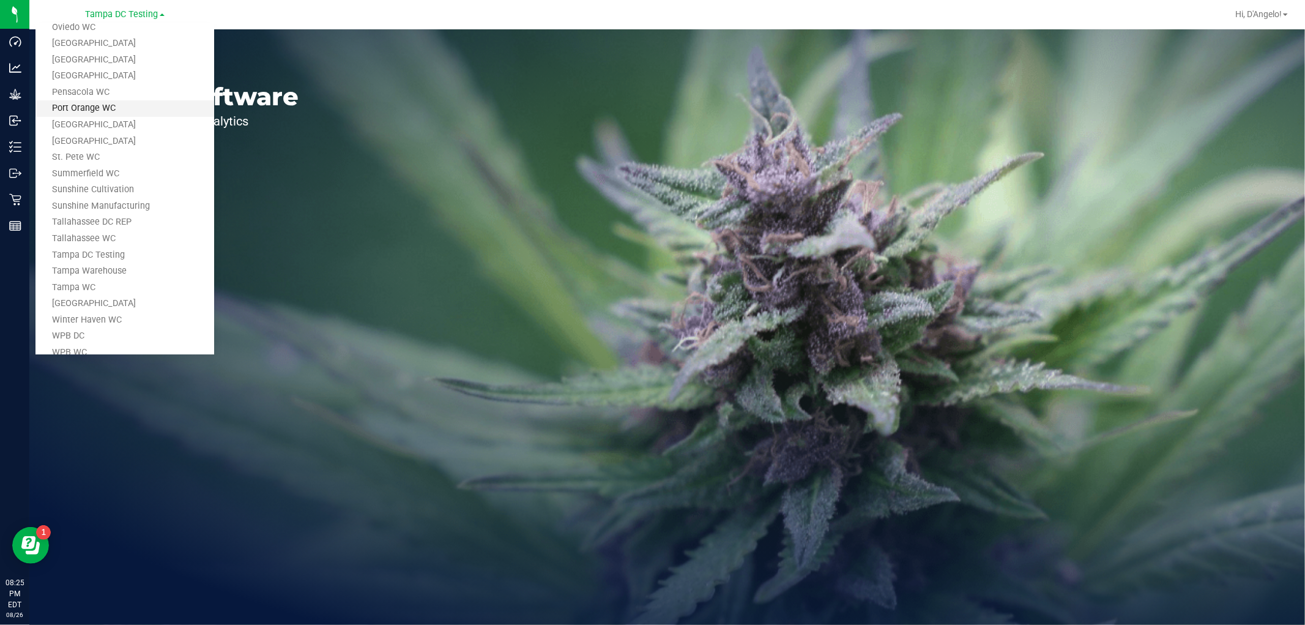
scroll to position [552, 0]
click at [114, 255] on link "Tampa Warehouse" at bounding box center [124, 255] width 179 height 17
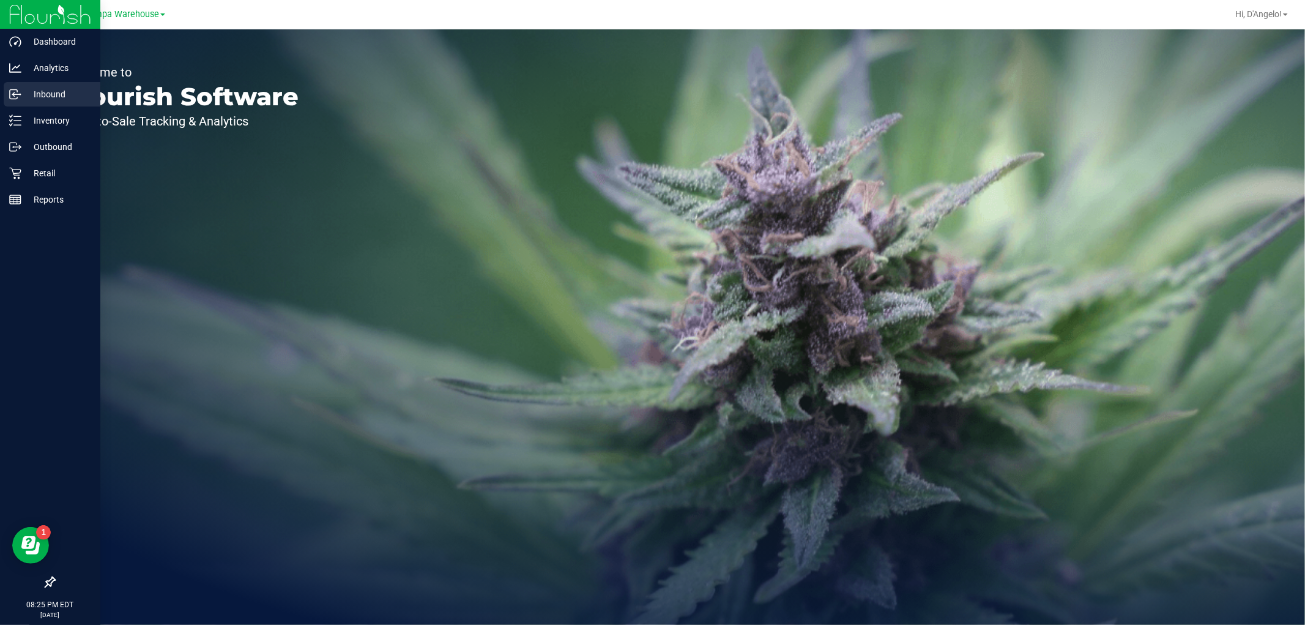
click at [20, 91] on icon at bounding box center [15, 94] width 12 height 12
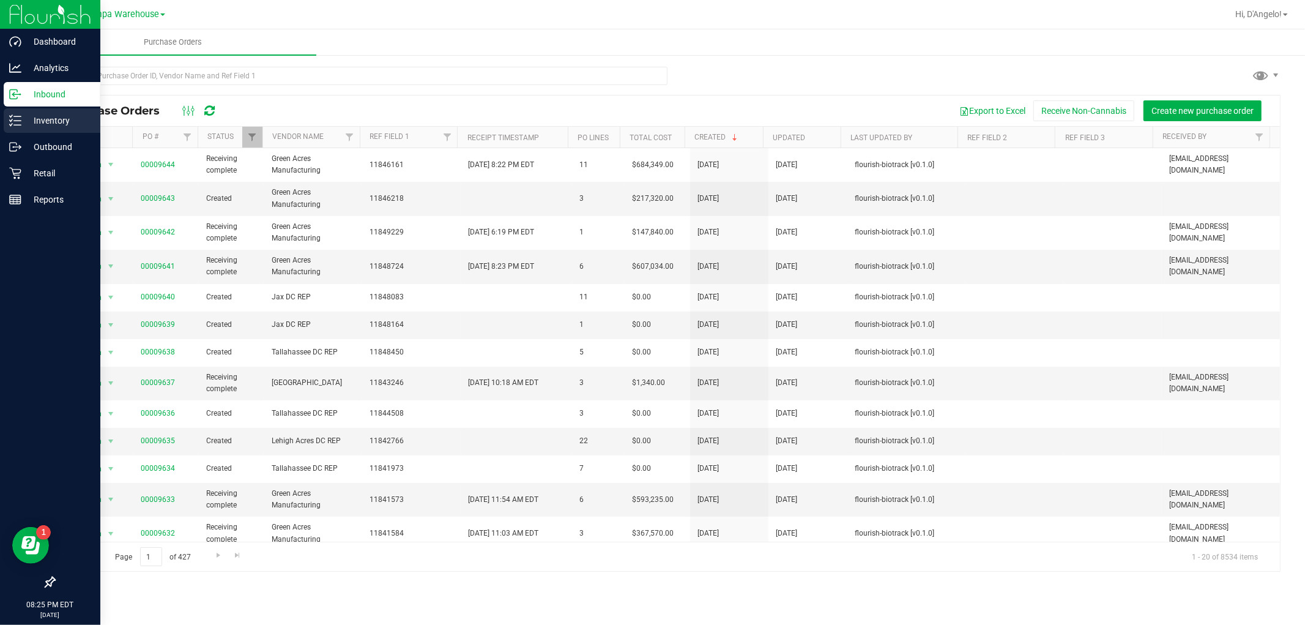
click at [17, 119] on icon at bounding box center [15, 120] width 12 height 12
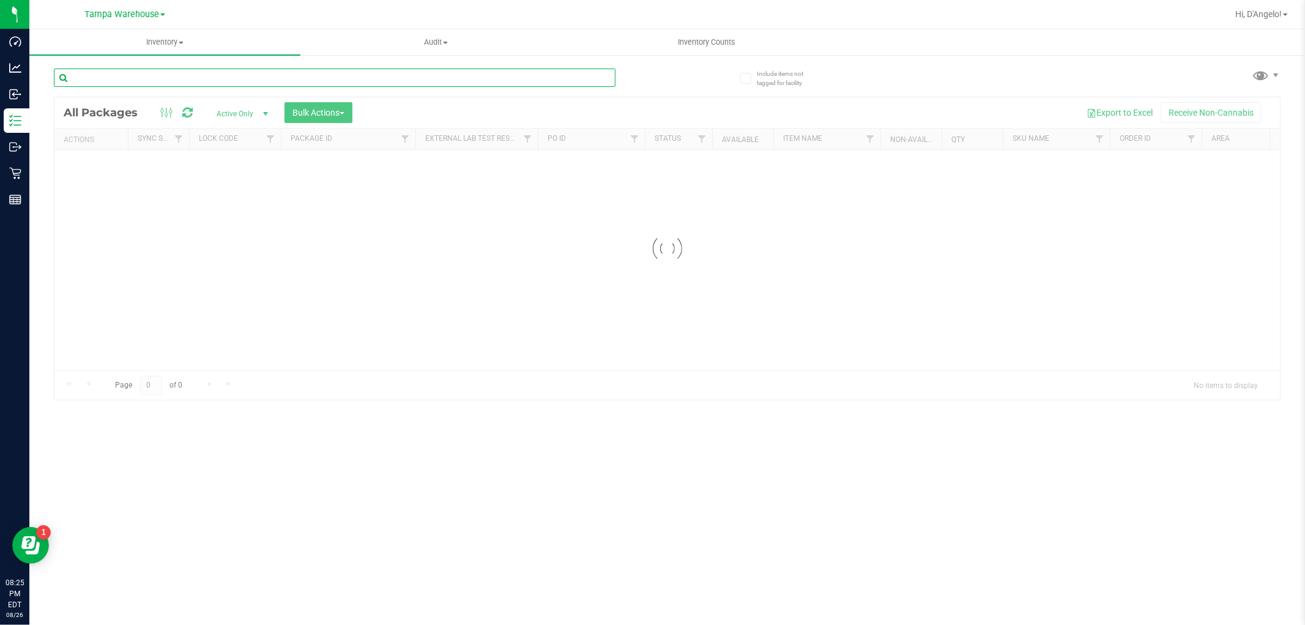
paste input "W-AUG25T1902-0818"
type input "W-AUG25T1902-0818"
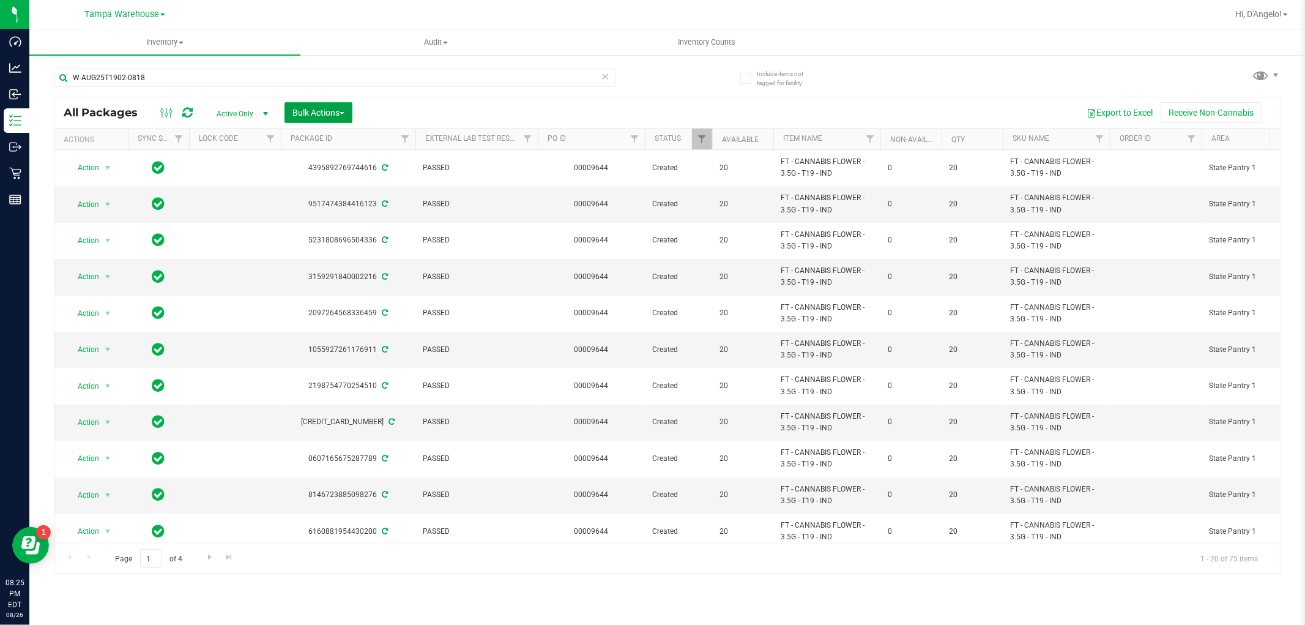
click at [326, 115] on span "Bulk Actions" at bounding box center [319, 113] width 52 height 10
click at [343, 234] on span "Lock/Unlock packages" at bounding box center [334, 230] width 84 height 10
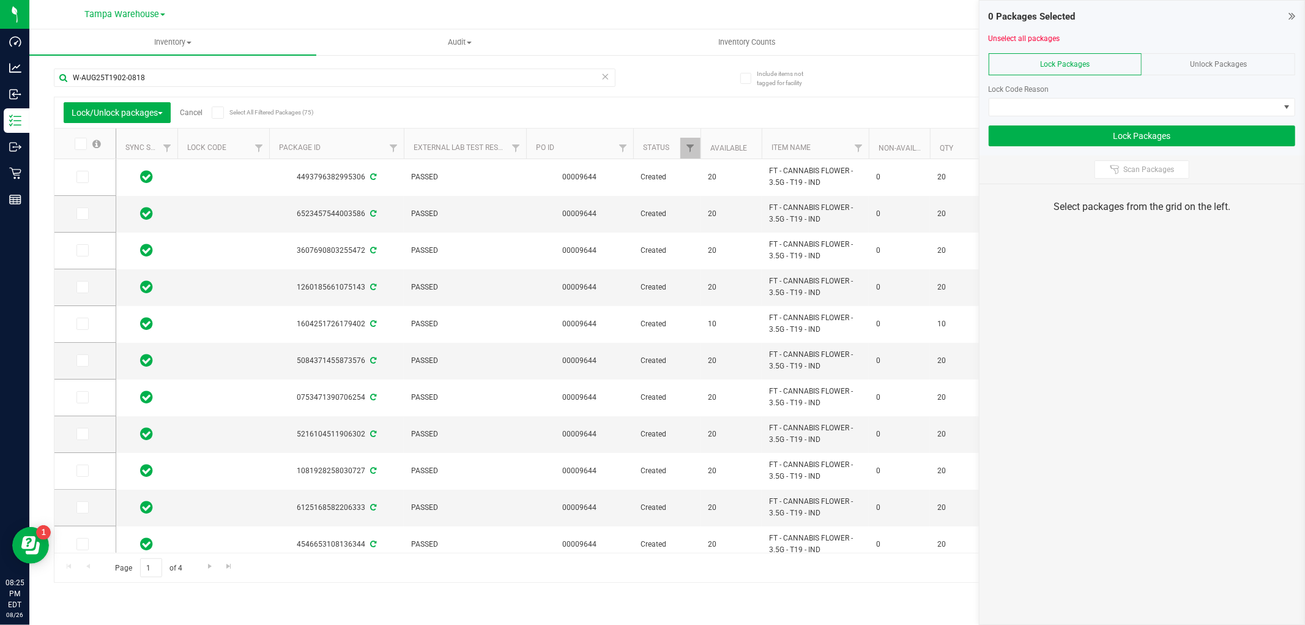
click at [267, 111] on span "Select All Filtered Packages (75)" at bounding box center [260, 112] width 61 height 7
click at [0, 0] on input "Select All Filtered Packages (75)" at bounding box center [0, 0] width 0 height 0
click at [1191, 102] on span at bounding box center [1135, 107] width 290 height 17
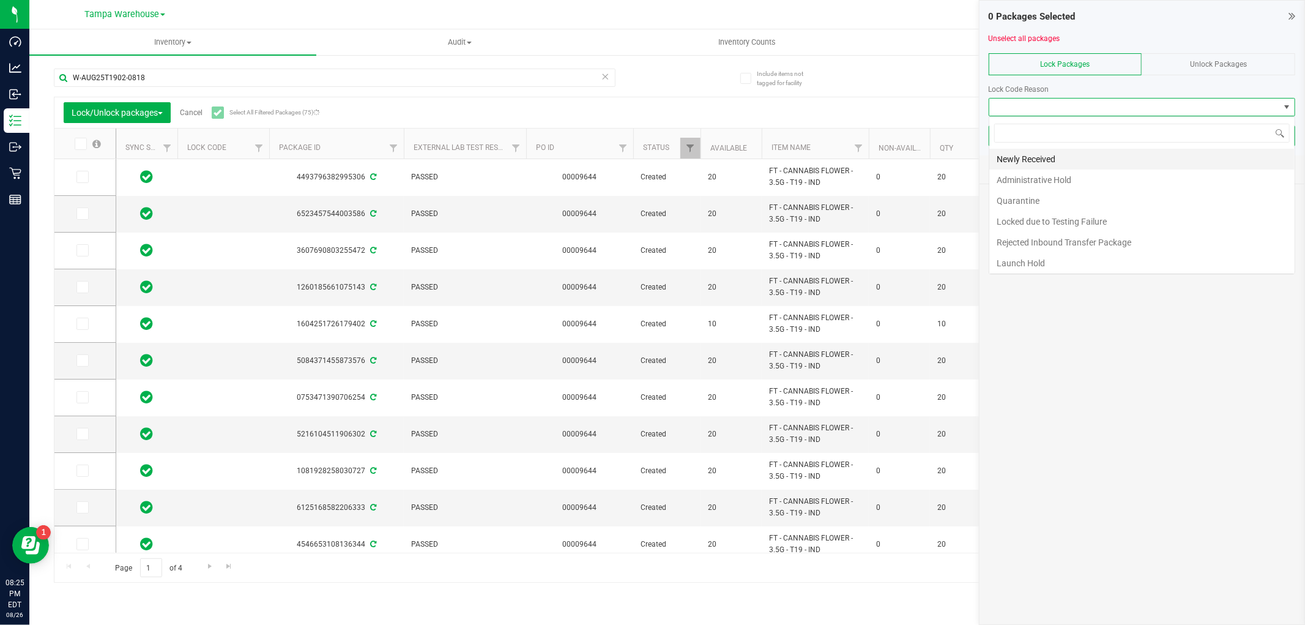
scroll to position [18, 307]
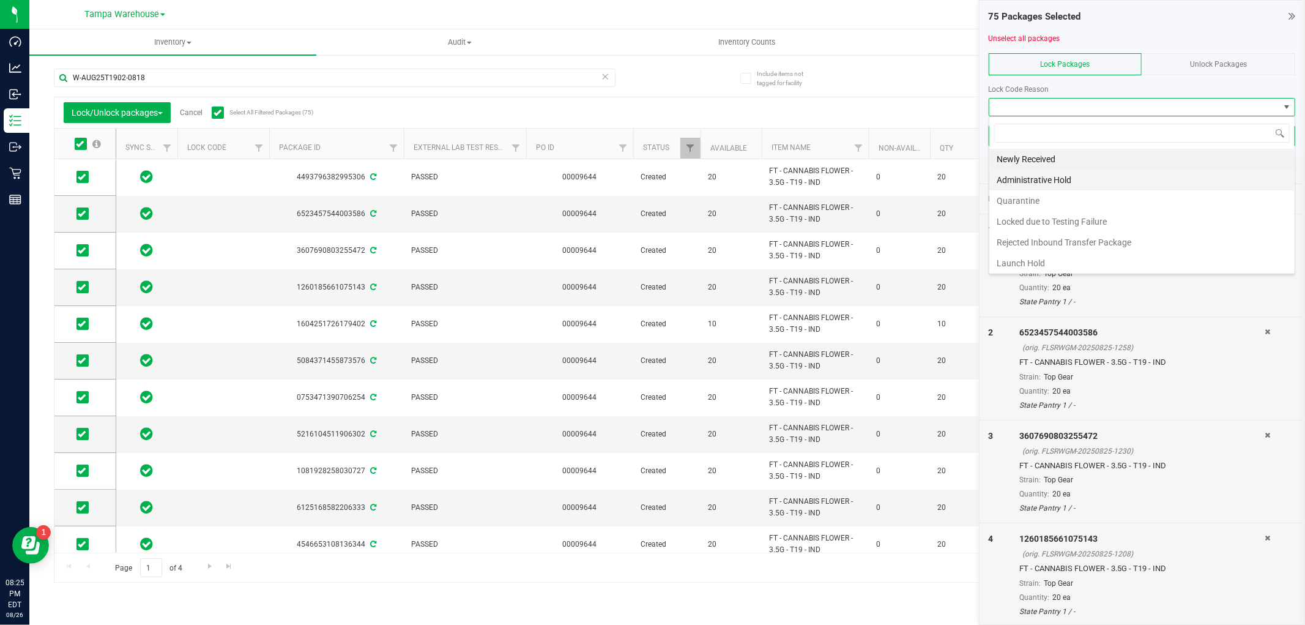
click at [1137, 180] on li "Administrative Hold" at bounding box center [1142, 180] width 305 height 21
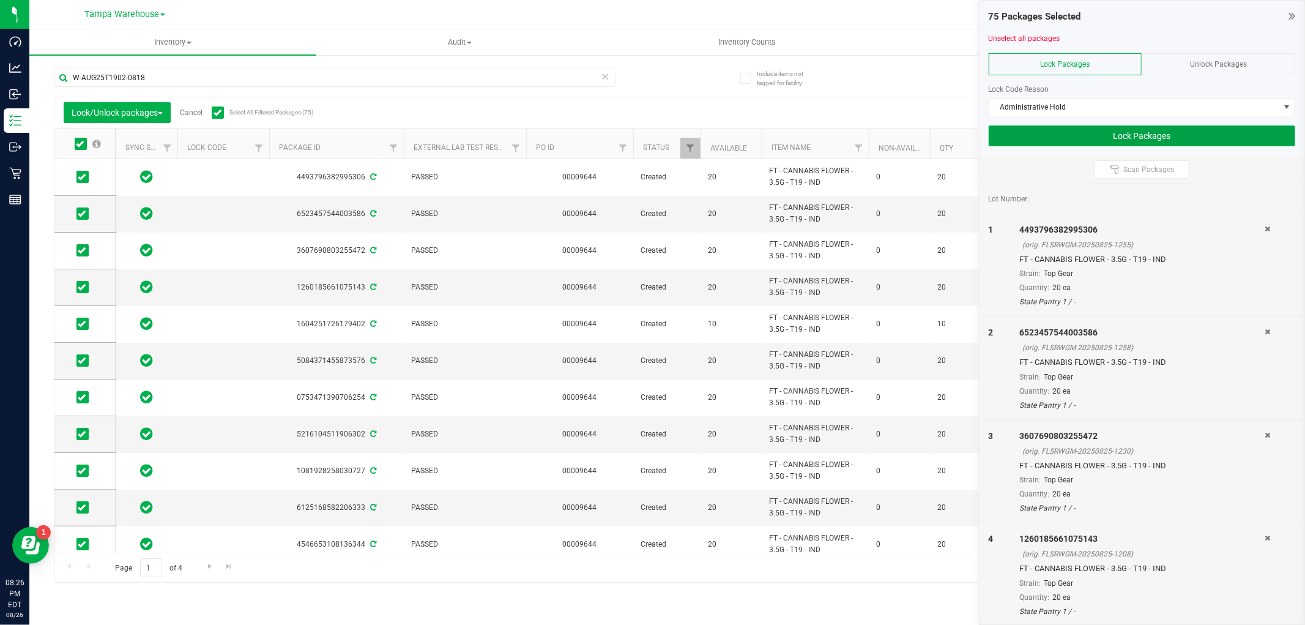
click at [1087, 137] on button "Lock Packages" at bounding box center [1142, 135] width 307 height 21
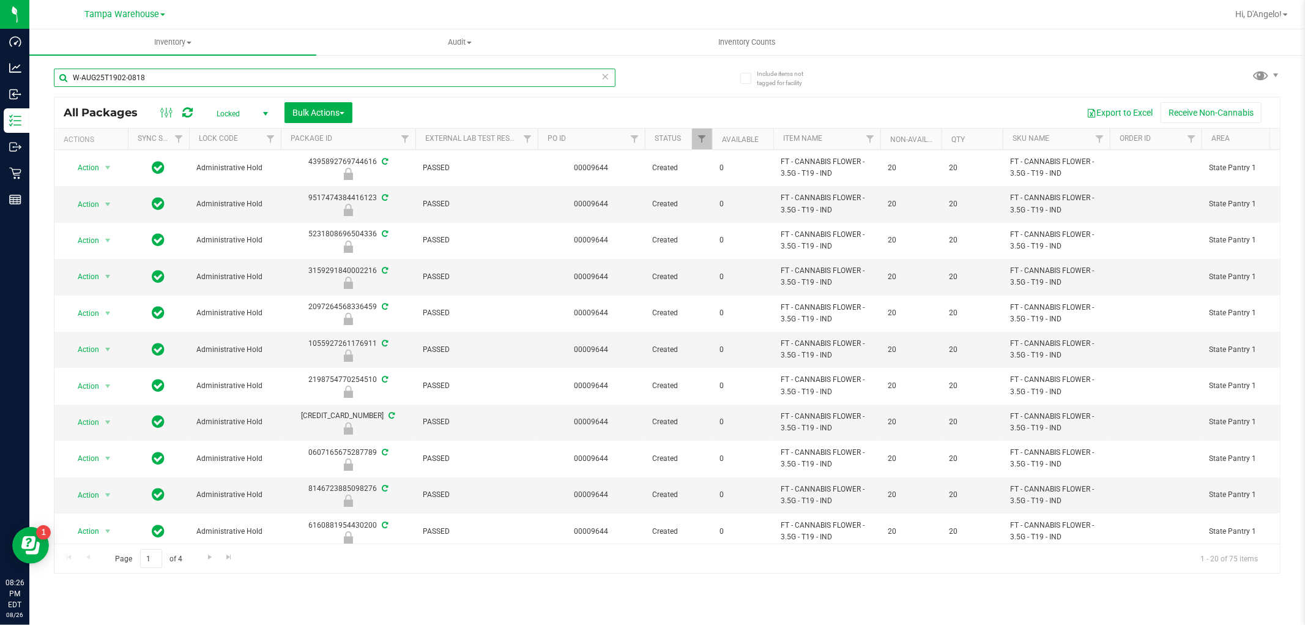
drag, startPoint x: 157, startPoint y: 74, endPoint x: 67, endPoint y: 87, distance: 90.9
click at [67, 87] on div "W-AUG25T1902-0818" at bounding box center [335, 83] width 562 height 28
paste input "MFU01-0819"
type input "W-AUG25MFU01-0819"
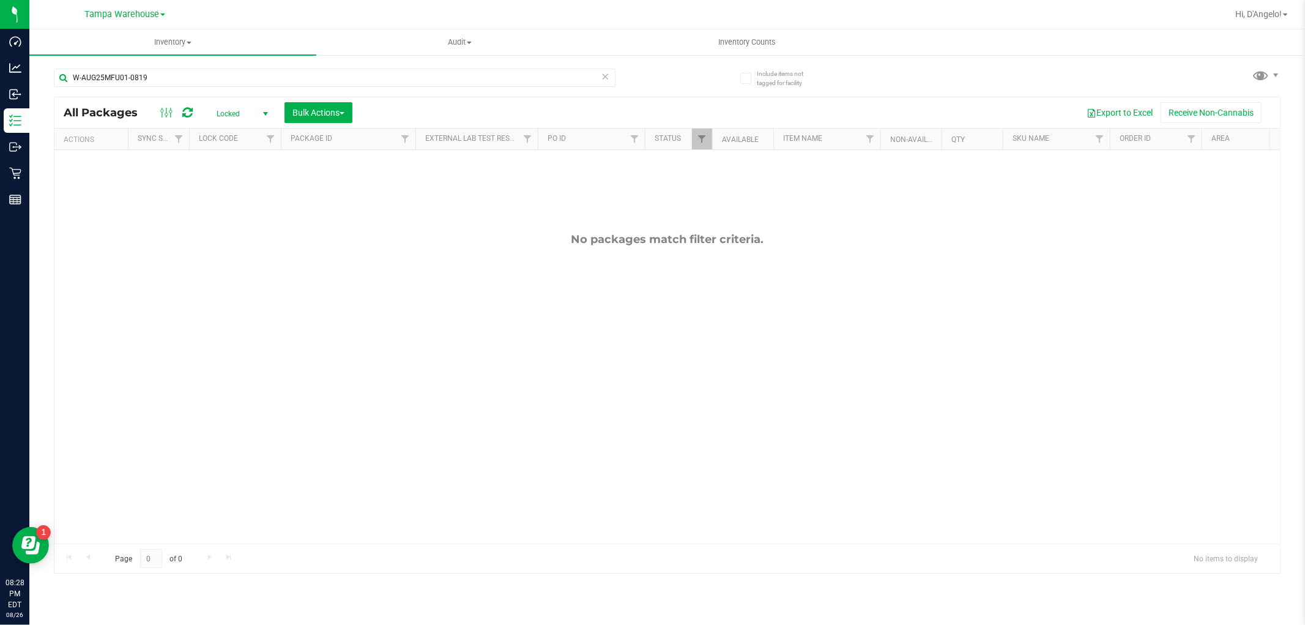
click at [230, 110] on span "Locked" at bounding box center [239, 113] width 67 height 17
click at [236, 136] on li "Active Only" at bounding box center [239, 134] width 66 height 18
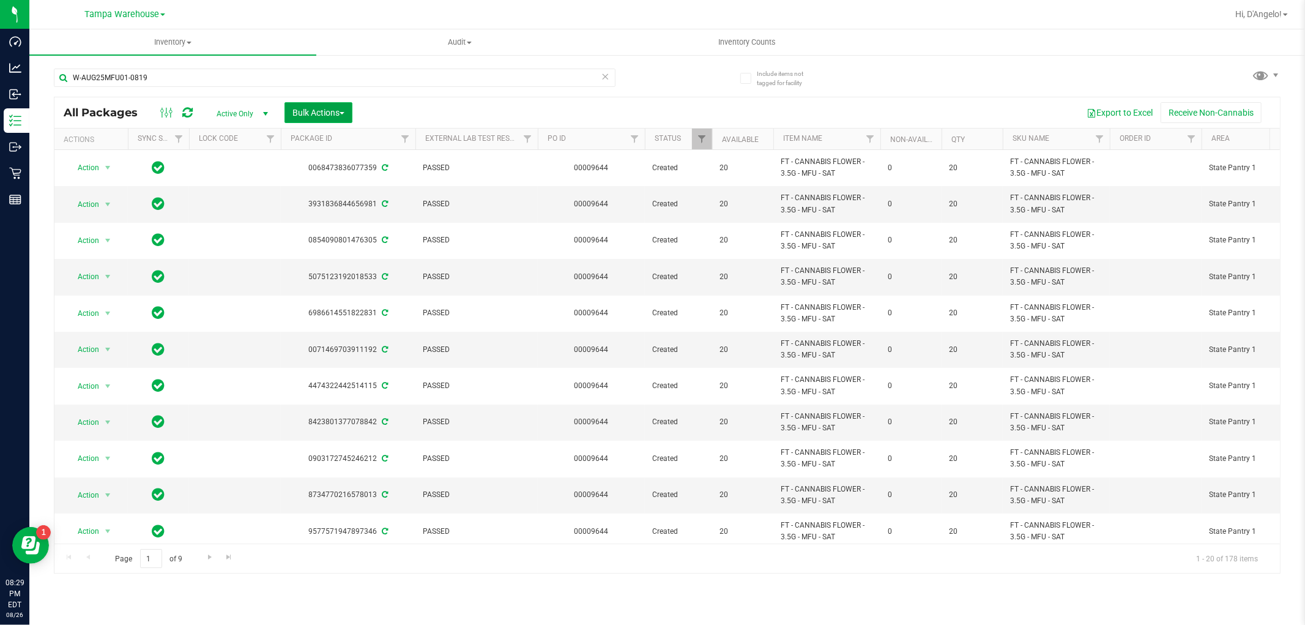
click at [308, 105] on button "Bulk Actions" at bounding box center [319, 112] width 68 height 21
click at [346, 239] on div "Lock/Unlock packages" at bounding box center [342, 232] width 100 height 20
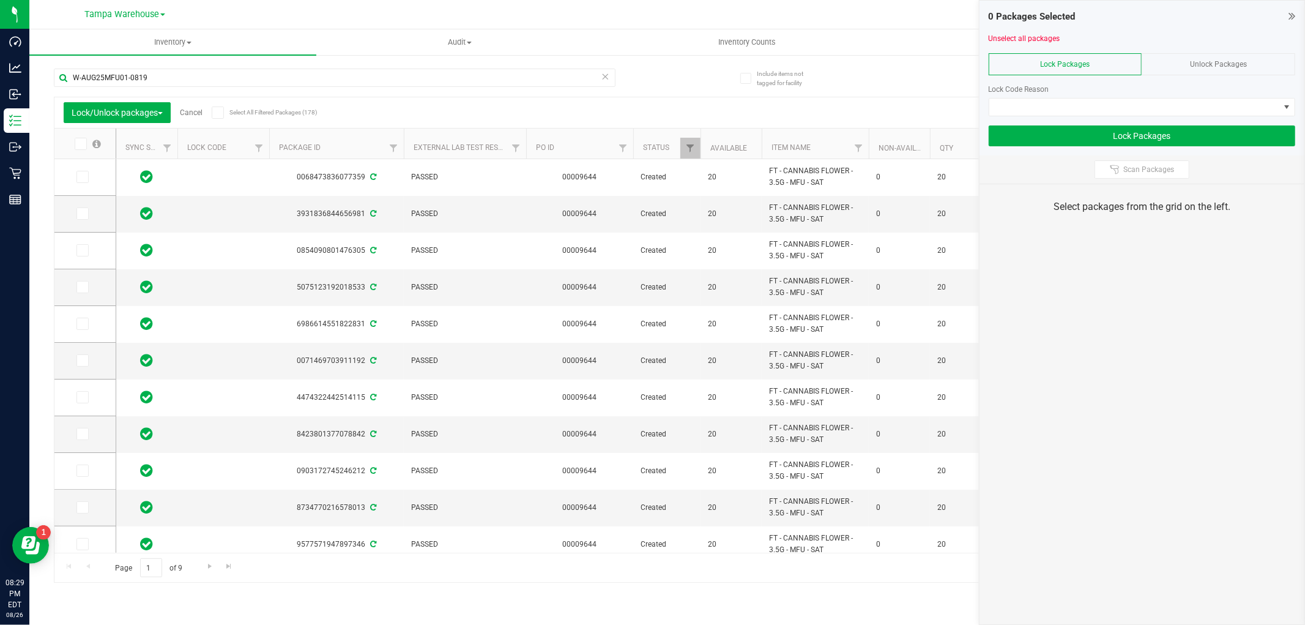
click at [242, 112] on span "Select All Filtered Packages (178)" at bounding box center [260, 112] width 61 height 7
click at [0, 0] on input "Select All Filtered Packages (178)" at bounding box center [0, 0] width 0 height 0
click at [217, 117] on span at bounding box center [218, 112] width 12 height 12
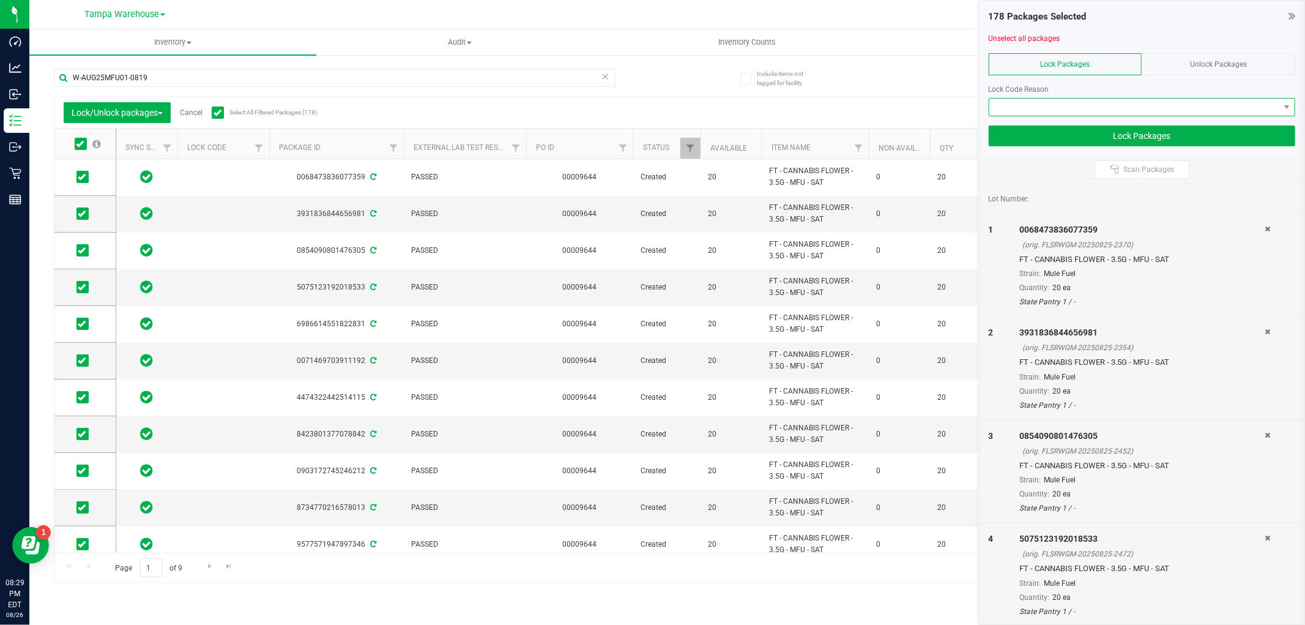
click at [1038, 106] on span at bounding box center [1135, 107] width 290 height 17
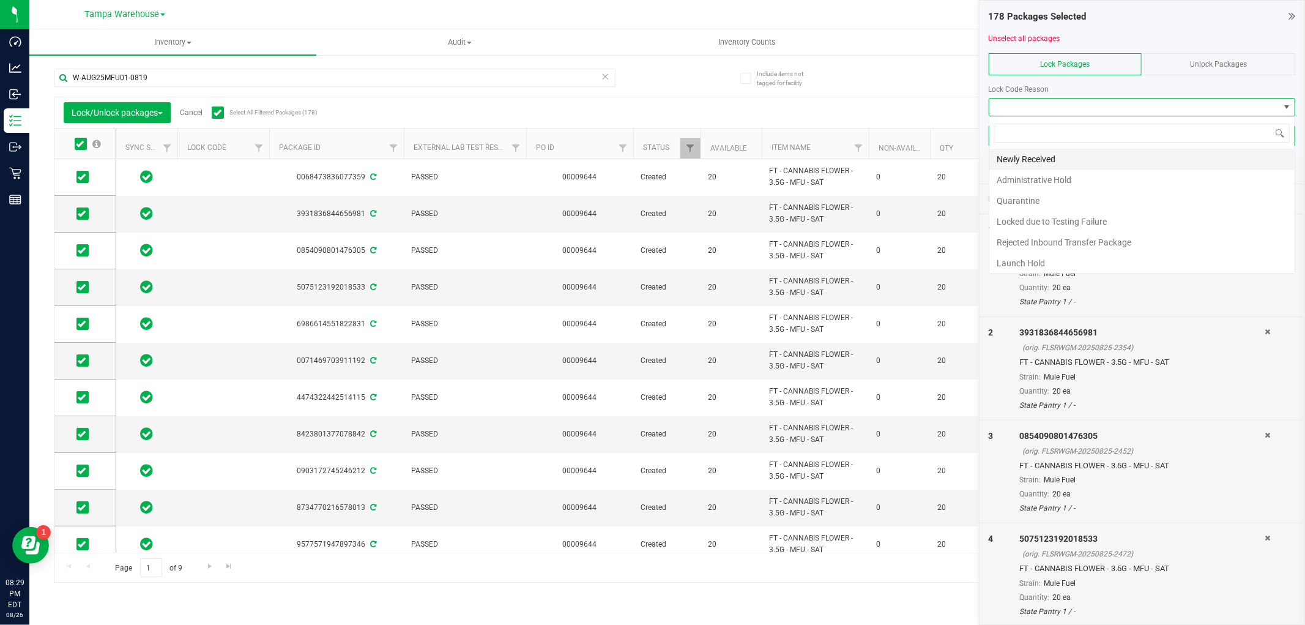
scroll to position [18, 307]
click at [1030, 198] on li "Quarantine" at bounding box center [1142, 200] width 305 height 21
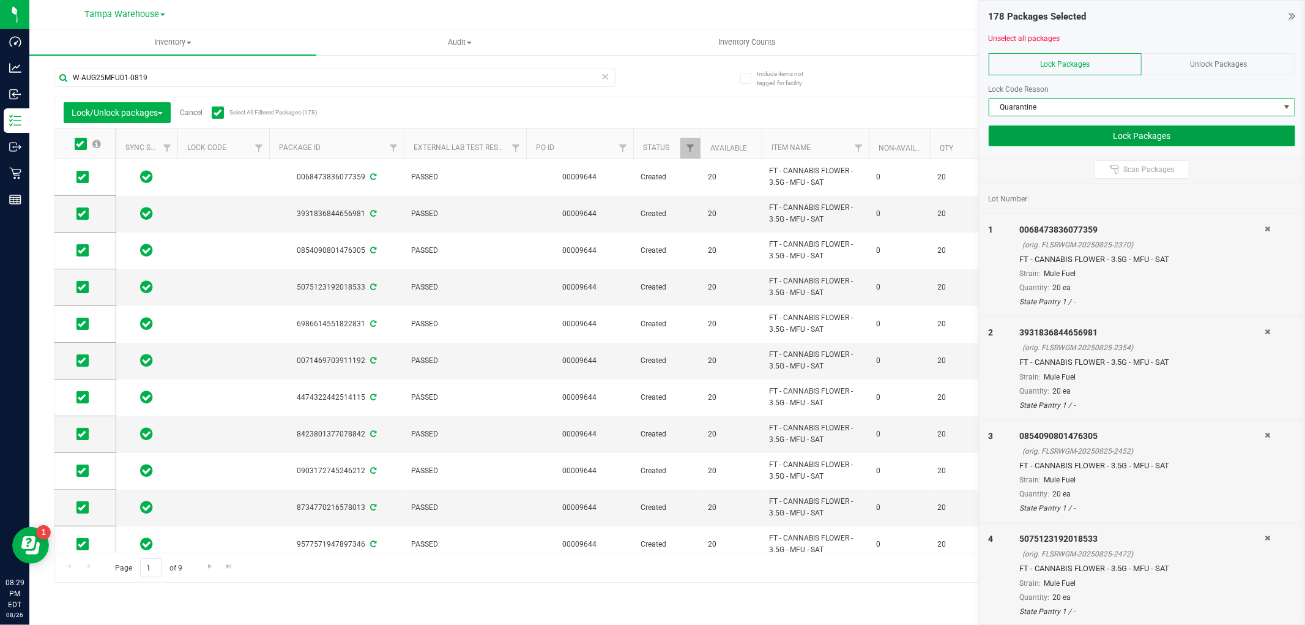
click at [1013, 139] on button "Lock Packages" at bounding box center [1142, 135] width 307 height 21
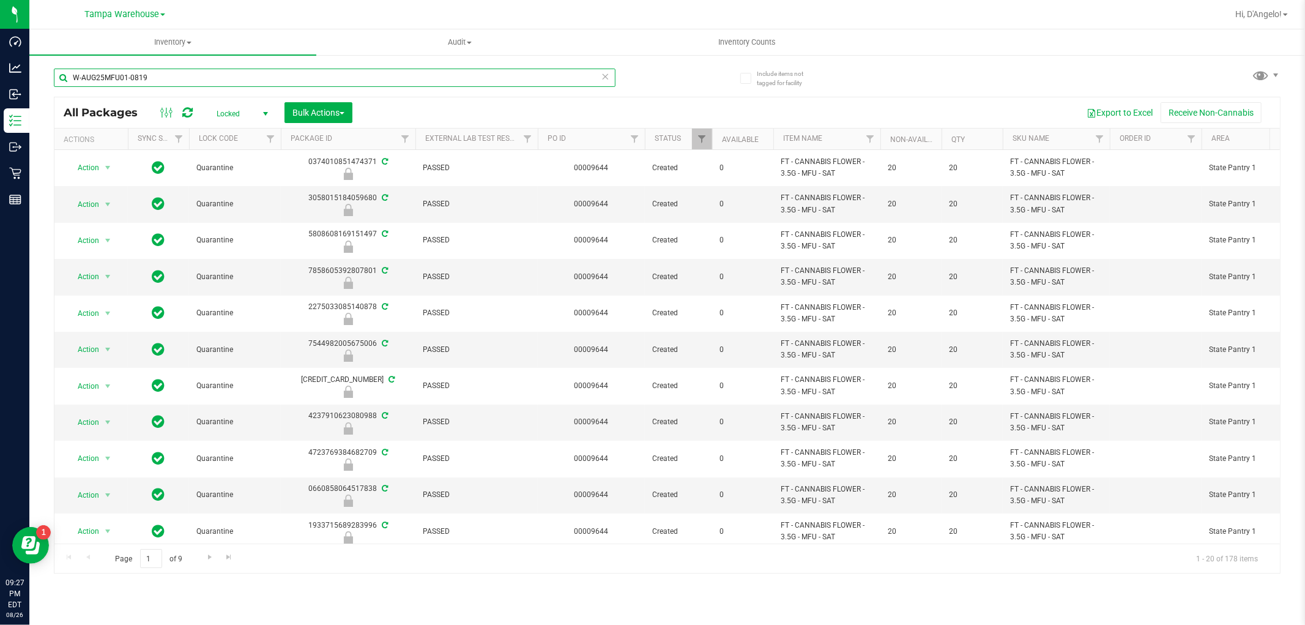
drag, startPoint x: 439, startPoint y: 78, endPoint x: 54, endPoint y: 81, distance: 385.0
click at [54, 81] on input "W-AUG25MFU01-0819" at bounding box center [335, 78] width 562 height 18
paste input "SN250814TRP1-0818"
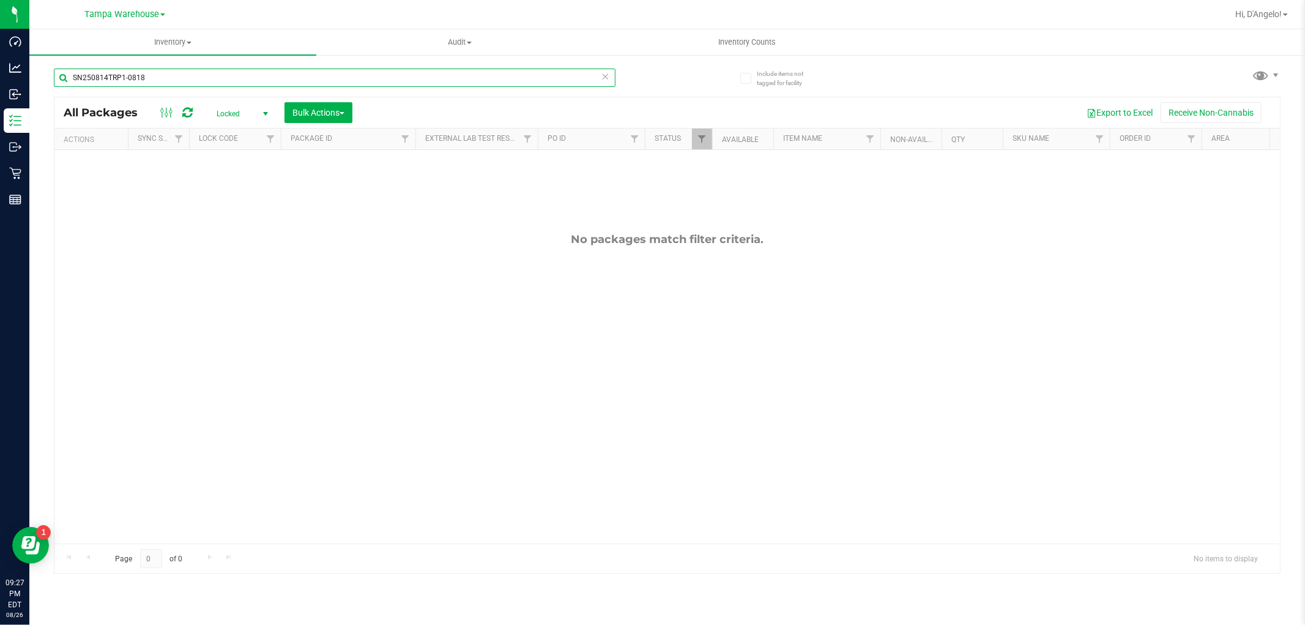
type input "SN250814TRP1-0818"
click at [248, 109] on span "Locked" at bounding box center [239, 113] width 67 height 17
click at [256, 137] on li "Active Only" at bounding box center [239, 134] width 66 height 18
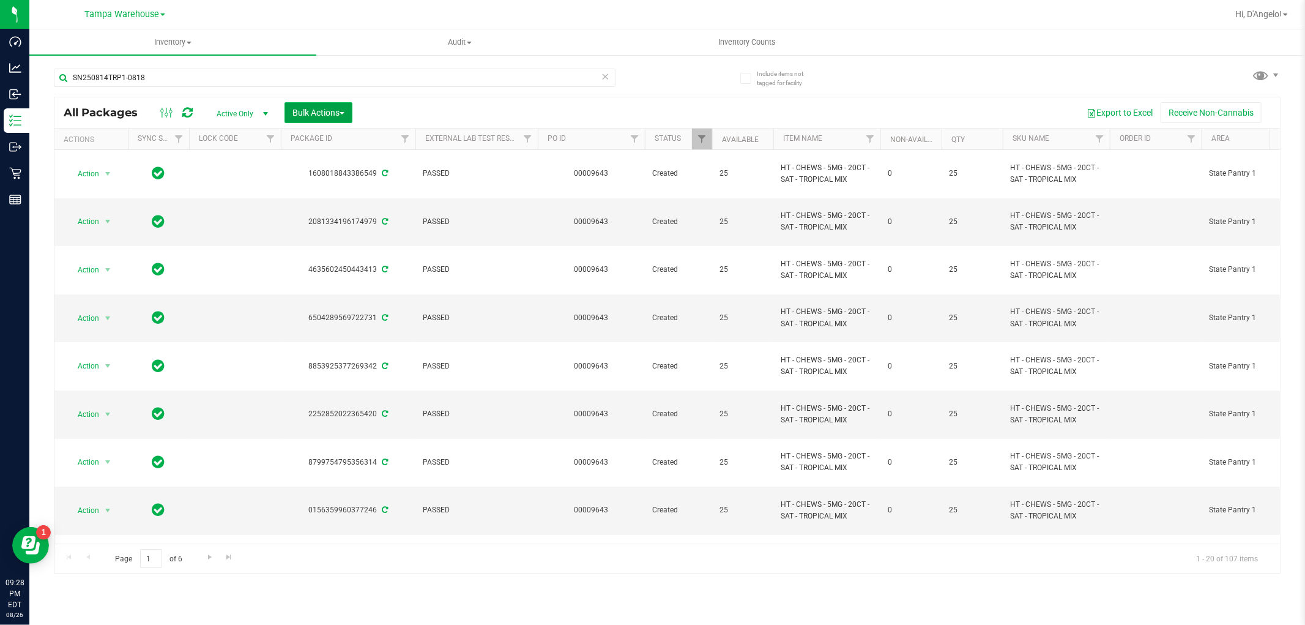
click at [317, 116] on span "Bulk Actions" at bounding box center [319, 113] width 52 height 10
click at [342, 228] on span "Lock/Unlock packages" at bounding box center [334, 230] width 84 height 10
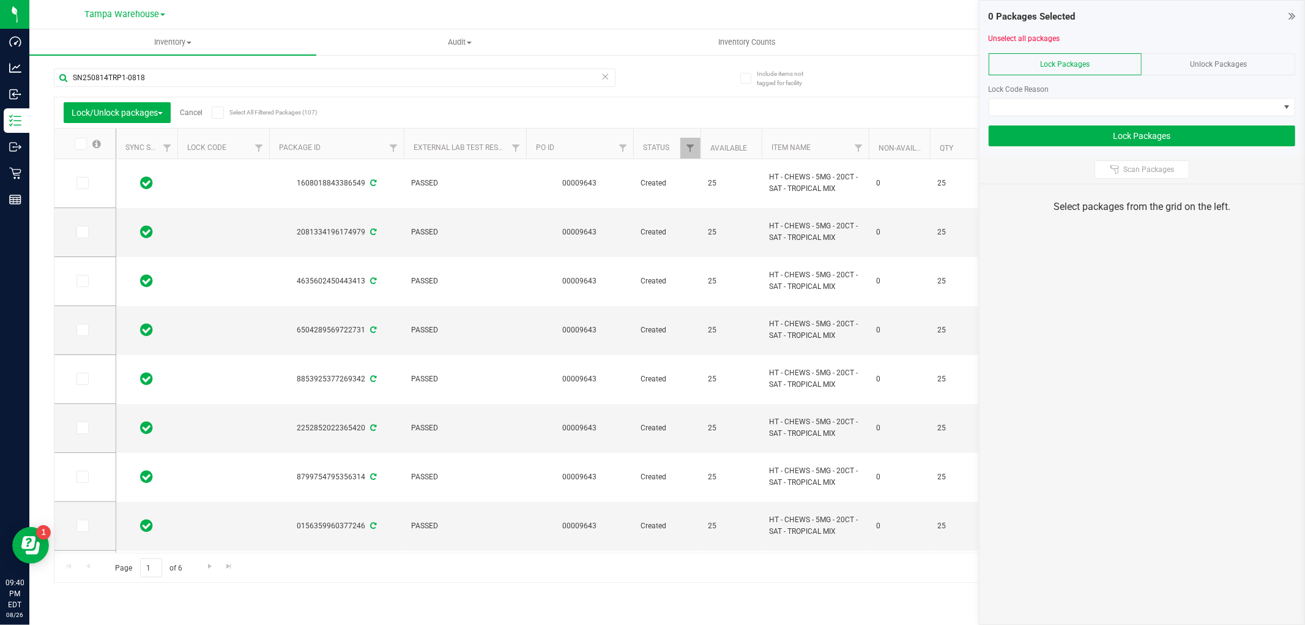
click at [310, 108] on div "Export to Excel Receive Non-Cannabis" at bounding box center [781, 112] width 980 height 21
click at [243, 111] on span "Select All Filtered Packages (107)" at bounding box center [260, 112] width 61 height 7
click at [0, 0] on input "Select All Filtered Packages (107)" at bounding box center [0, 0] width 0 height 0
click at [1149, 102] on span at bounding box center [1135, 107] width 290 height 17
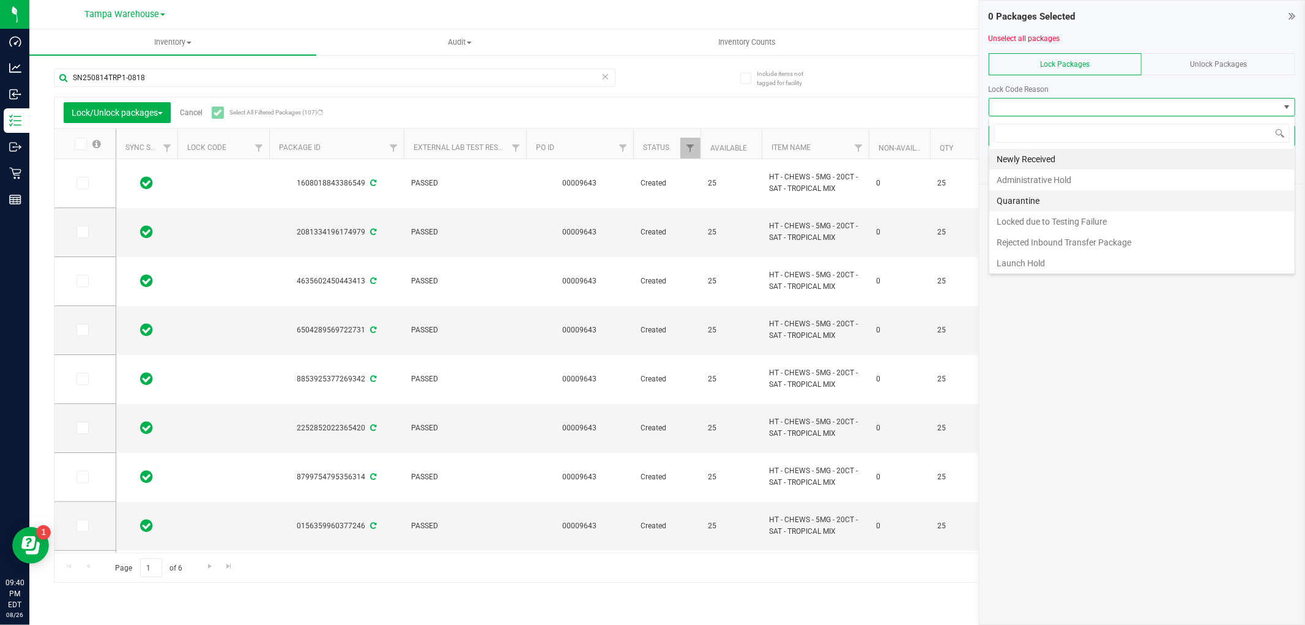
scroll to position [18, 307]
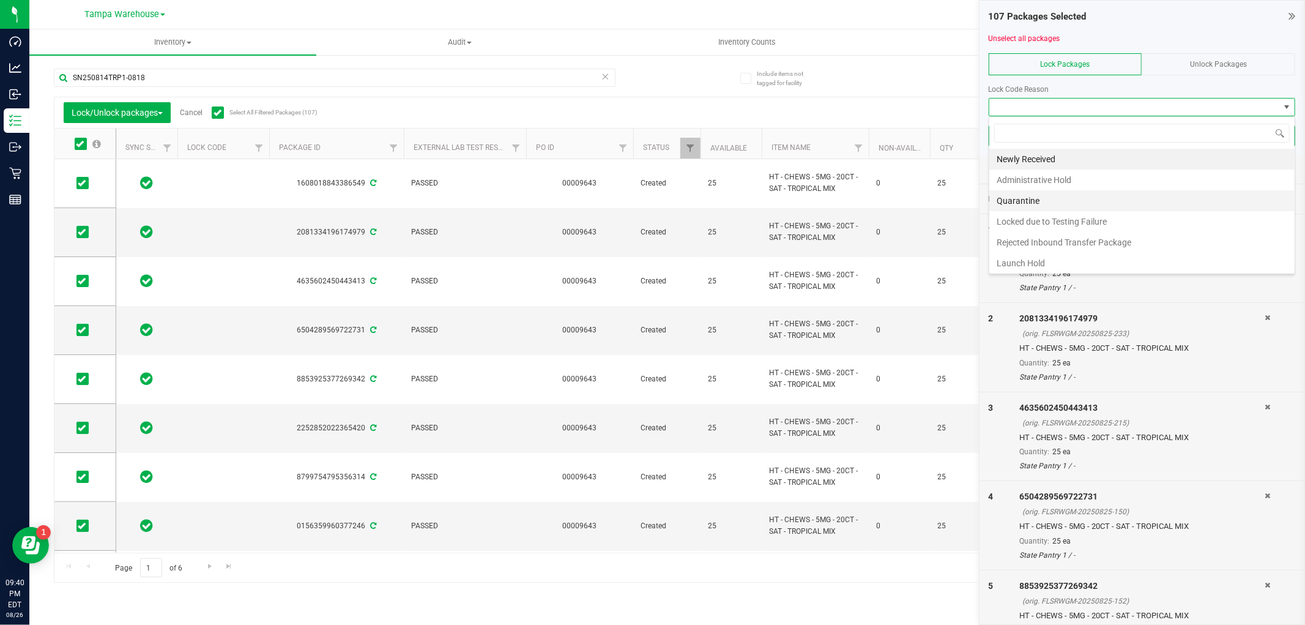
click at [1056, 209] on li "Quarantine" at bounding box center [1142, 200] width 305 height 21
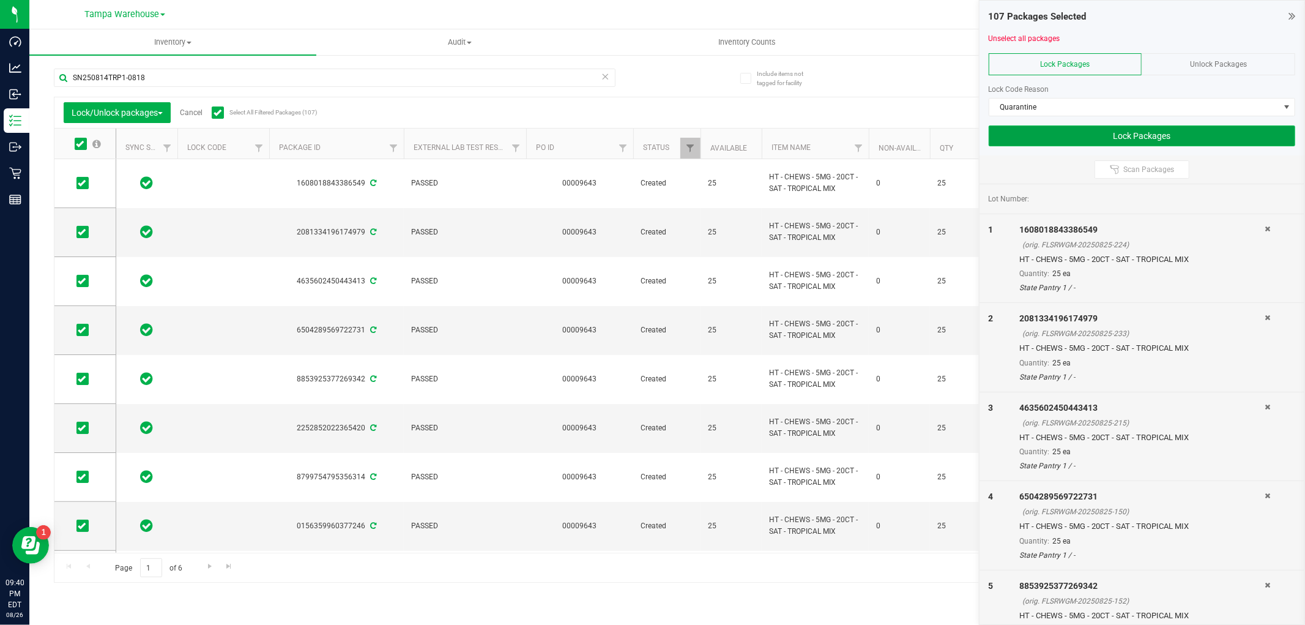
click at [1067, 127] on button "Lock Packages" at bounding box center [1142, 135] width 307 height 21
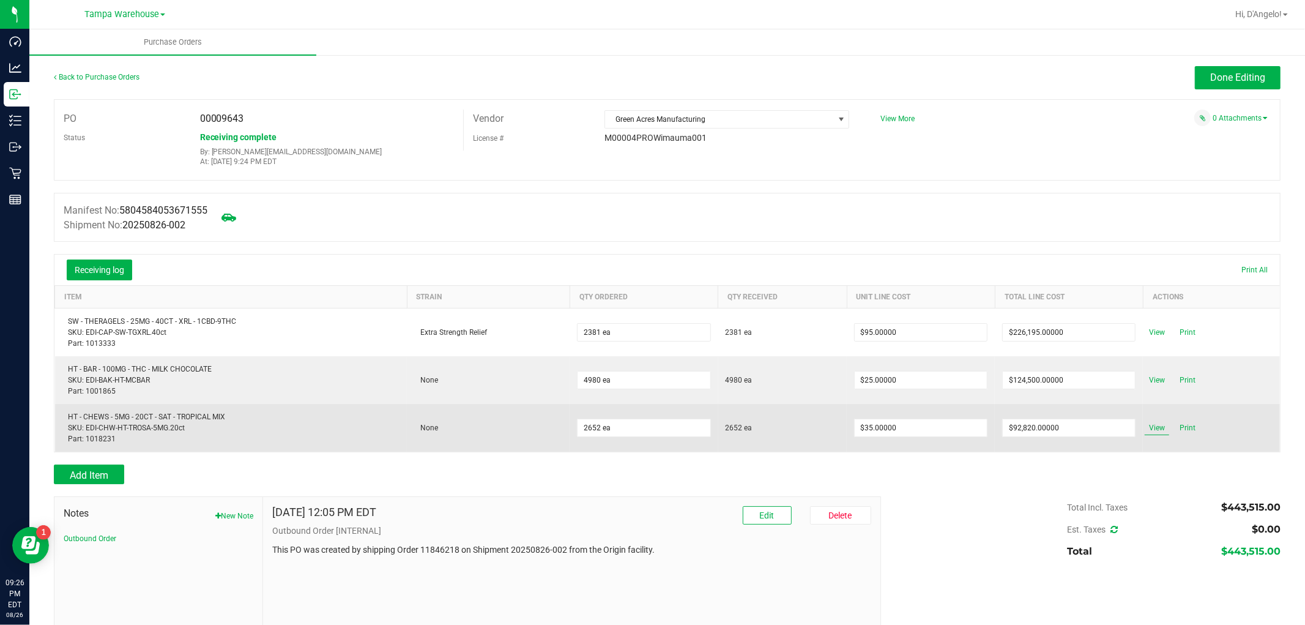
click at [1154, 433] on span "View" at bounding box center [1157, 427] width 24 height 15
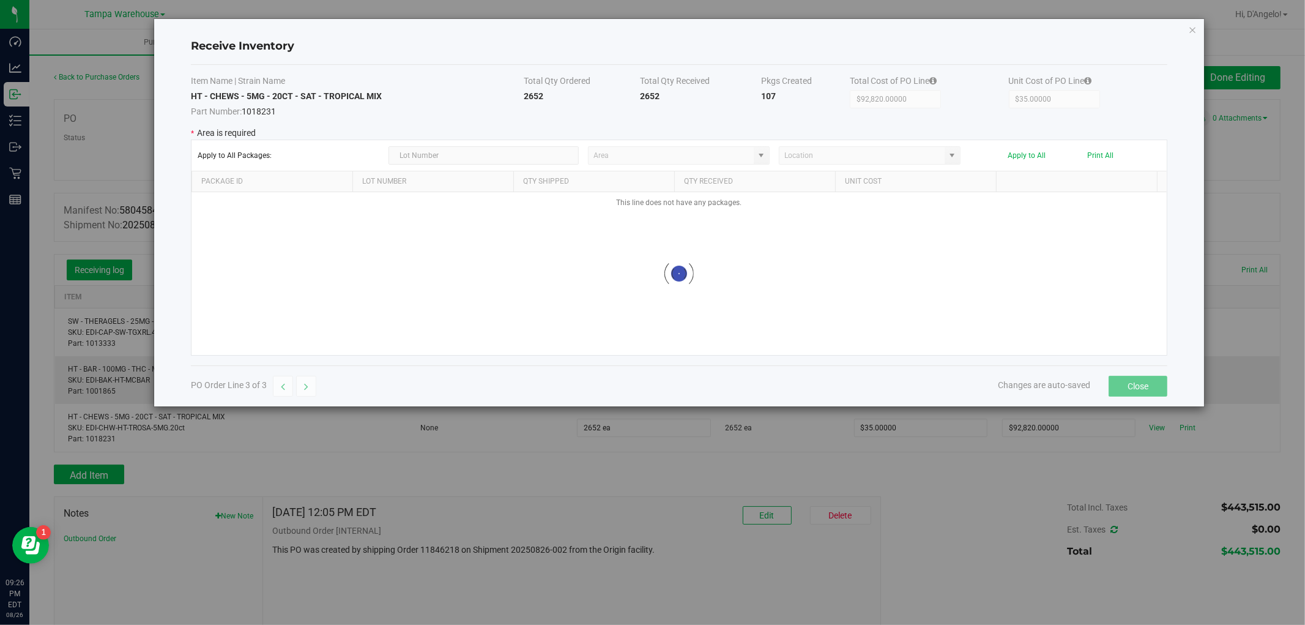
type input "State Pantry 1"
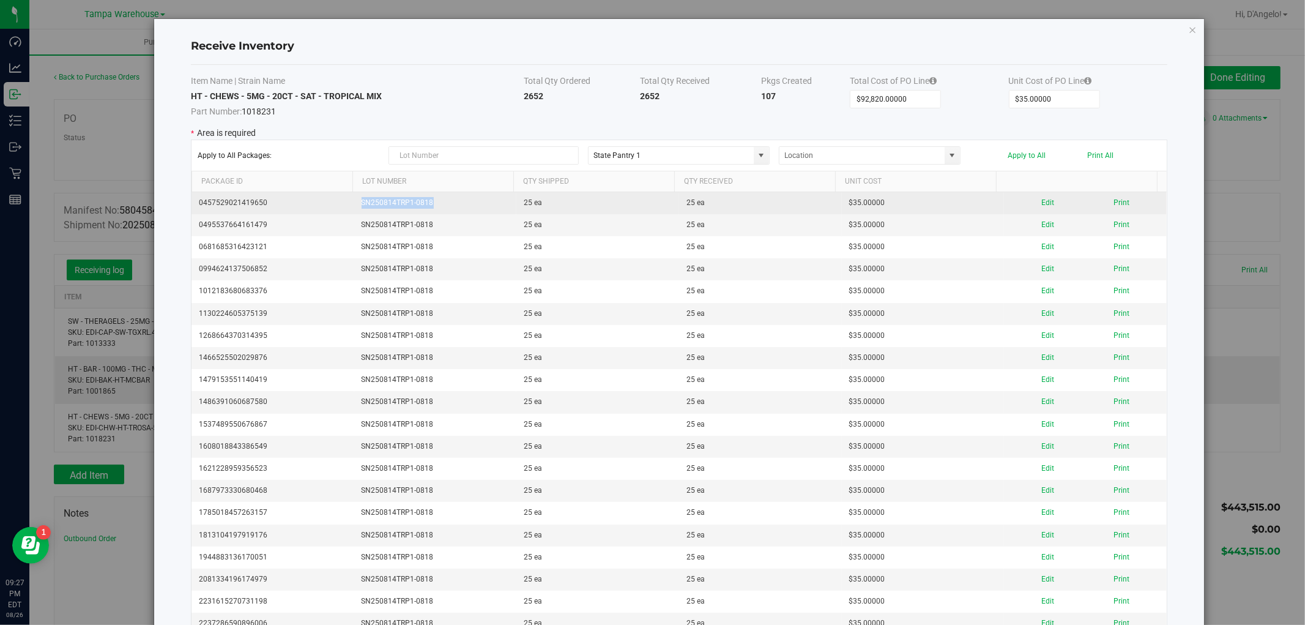
drag, startPoint x: 461, startPoint y: 198, endPoint x: 354, endPoint y: 204, distance: 107.9
click at [354, 204] on td "SN250814TRP1-0818" at bounding box center [435, 203] width 163 height 22
copy td "SN250814TRP1-0818"
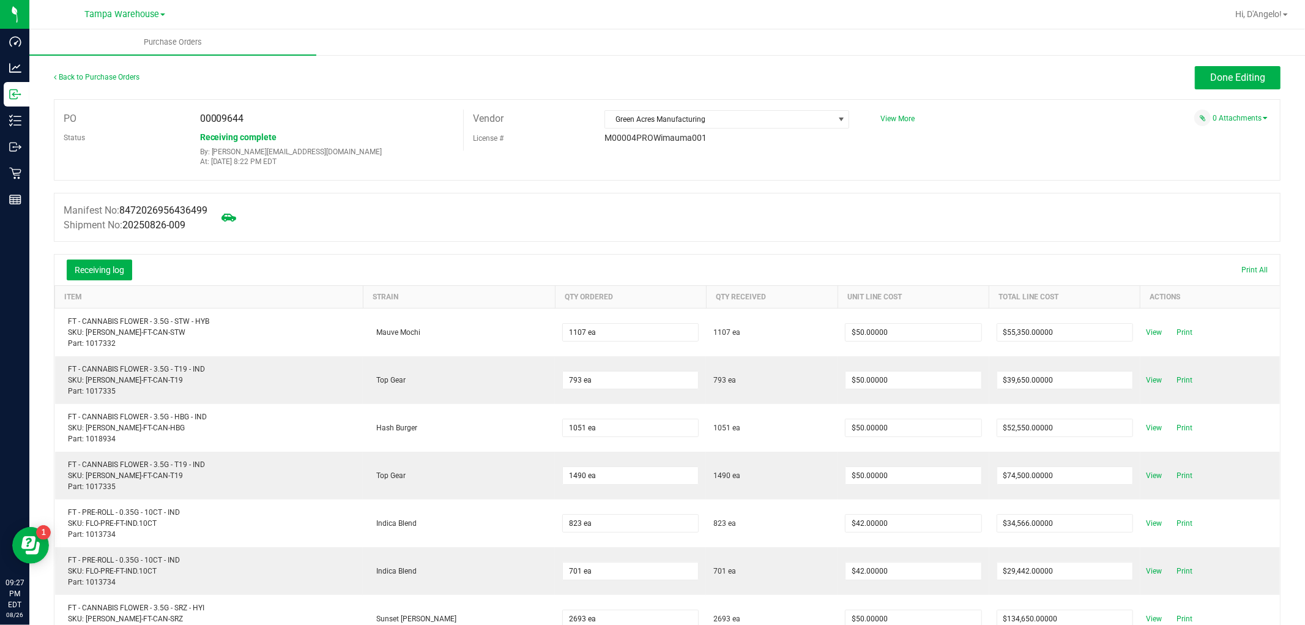
scroll to position [204, 0]
